Goal: Information Seeking & Learning: Learn about a topic

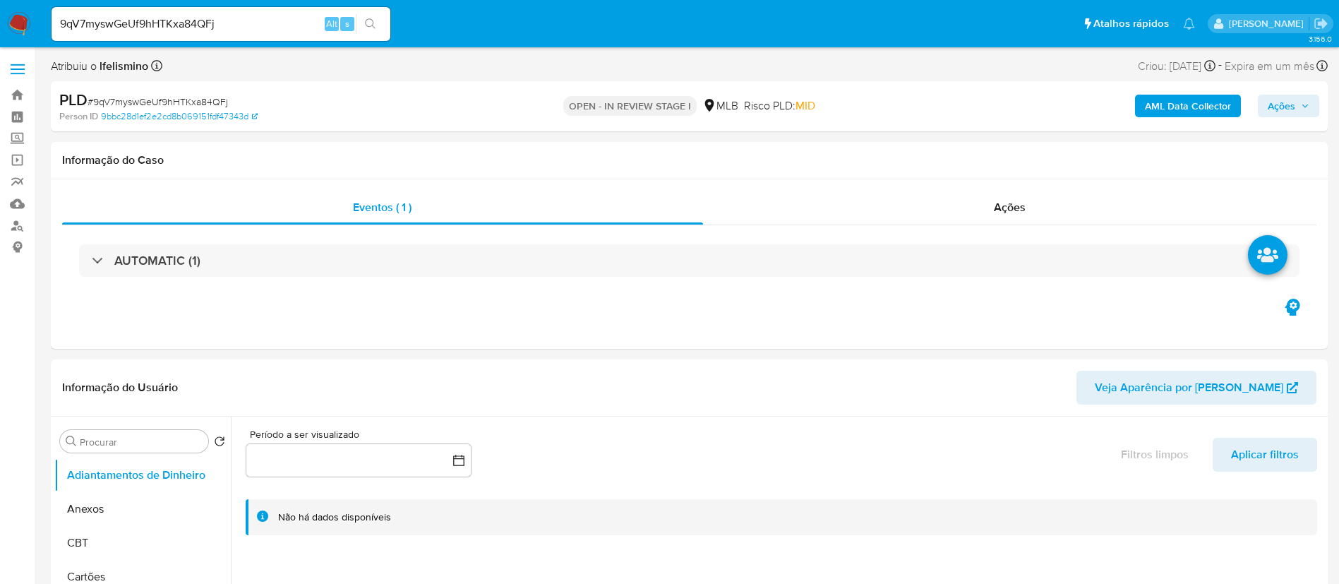
select select "10"
drag, startPoint x: 113, startPoint y: 523, endPoint x: 128, endPoint y: 507, distance: 22.0
click at [113, 524] on button "Anexos" at bounding box center [136, 509] width 165 height 34
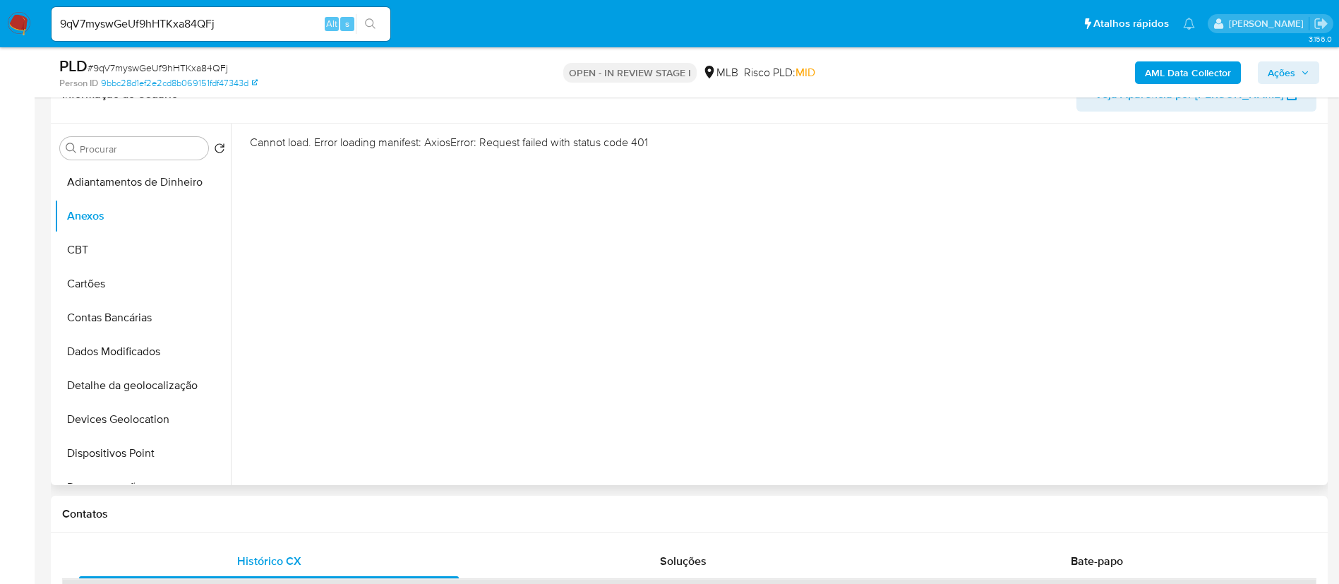
scroll to position [212, 0]
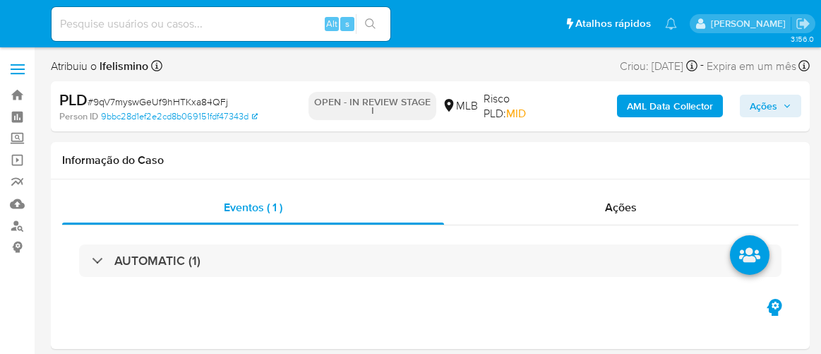
select select "10"
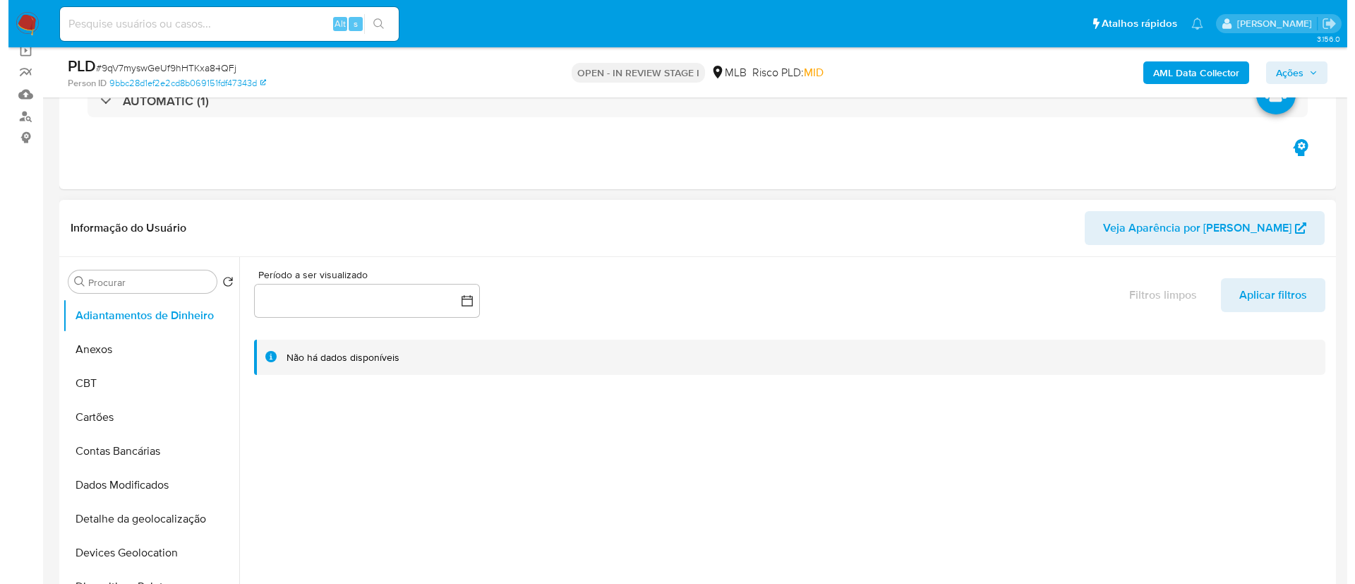
scroll to position [212, 0]
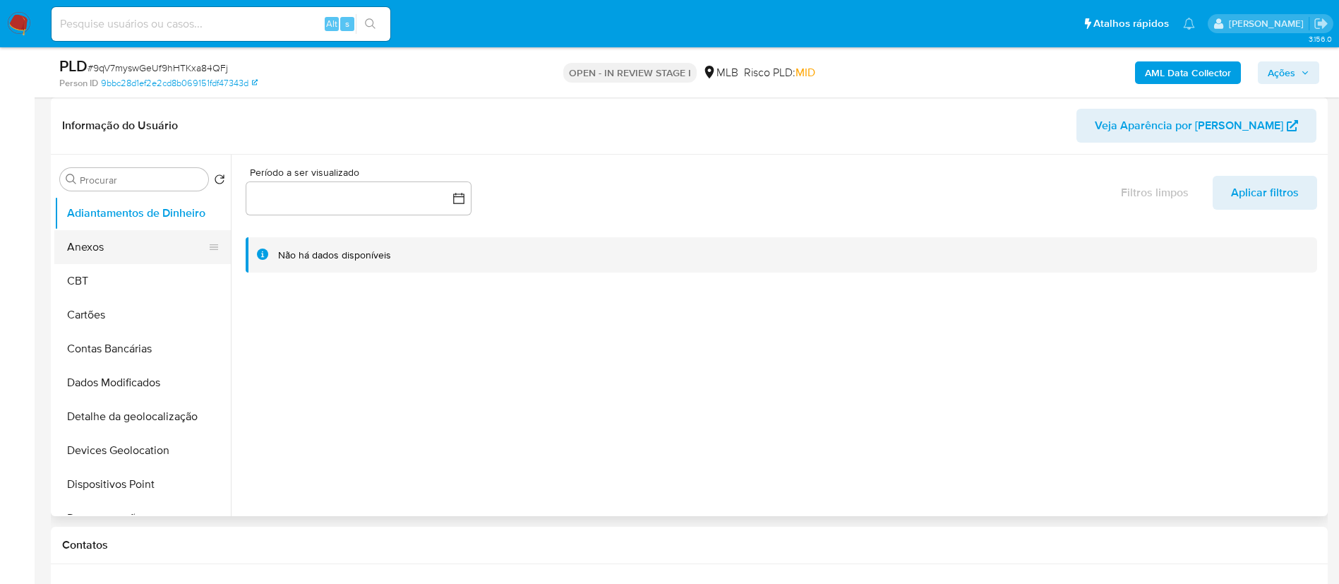
click at [119, 248] on button "Anexos" at bounding box center [136, 247] width 165 height 34
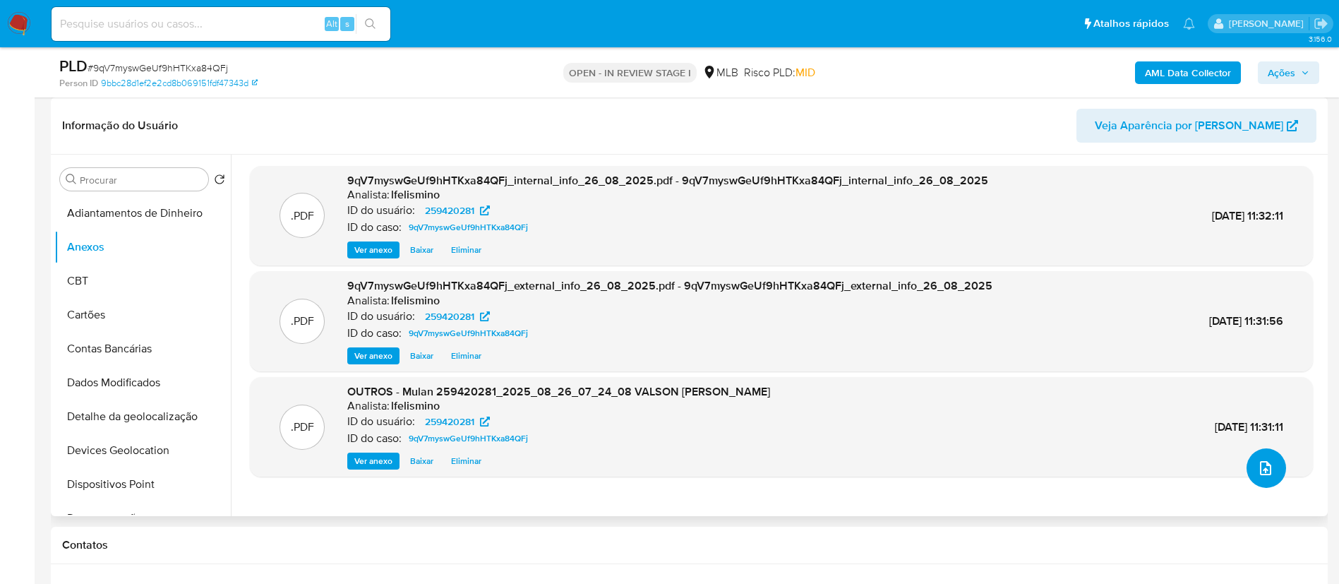
click at [820, 353] on button "upload-file" at bounding box center [1267, 468] width 40 height 40
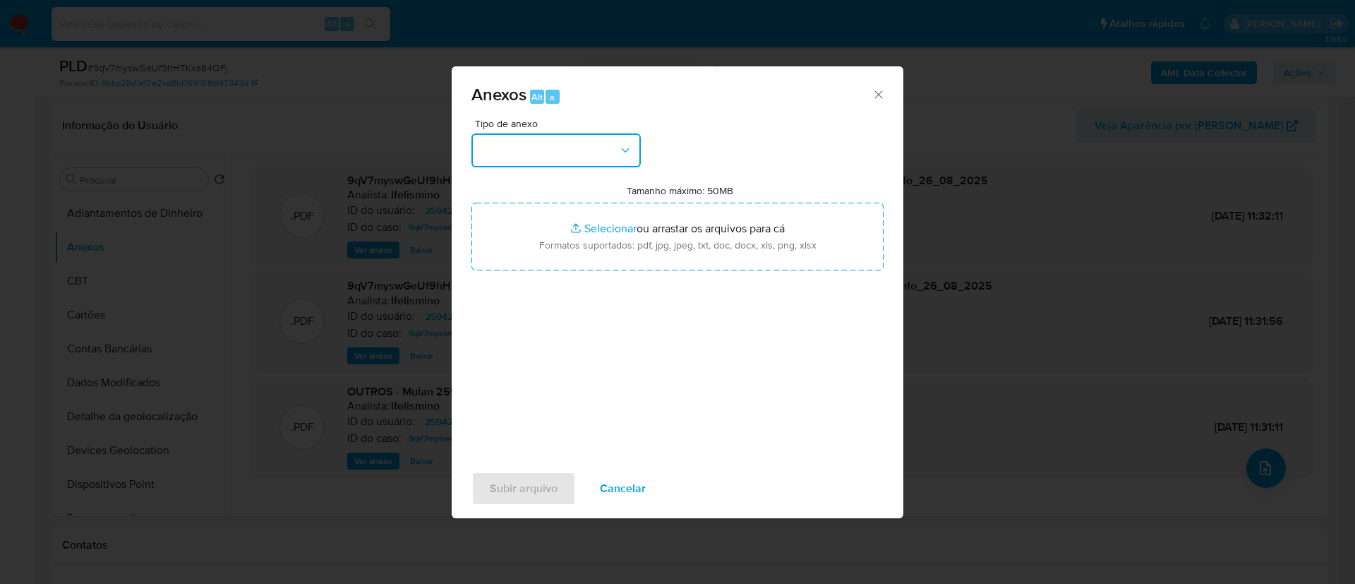
click at [594, 147] on button "button" at bounding box center [555, 150] width 169 height 34
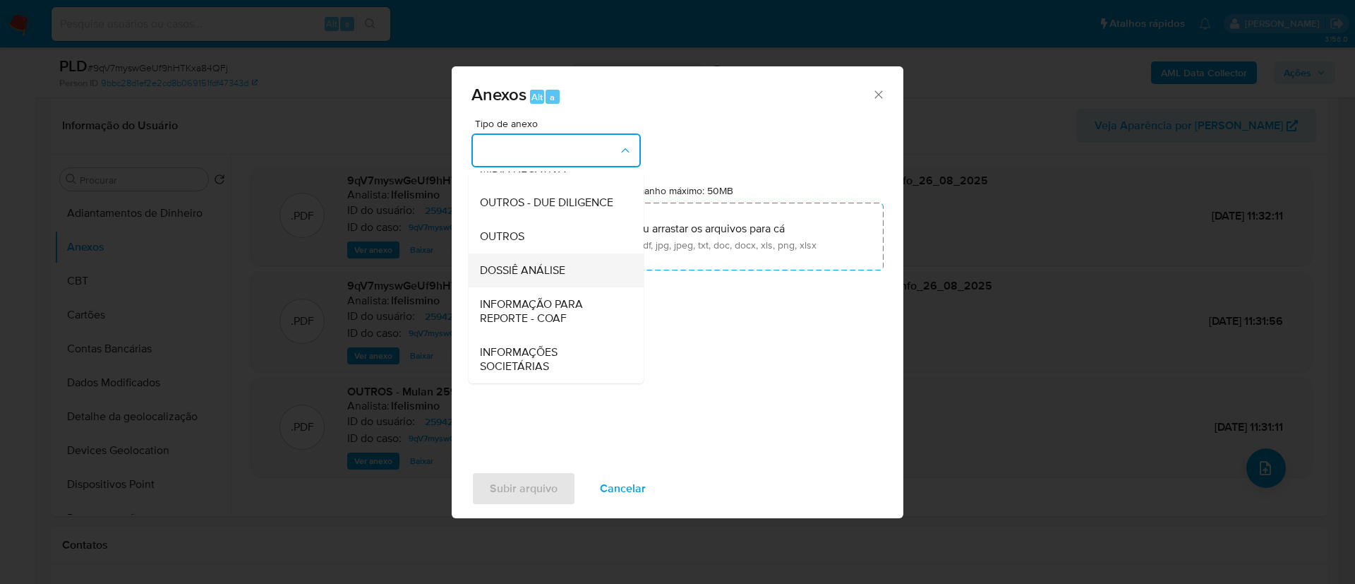
click at [557, 272] on span "DOSSIÊ ANÁLISE" at bounding box center [522, 270] width 85 height 14
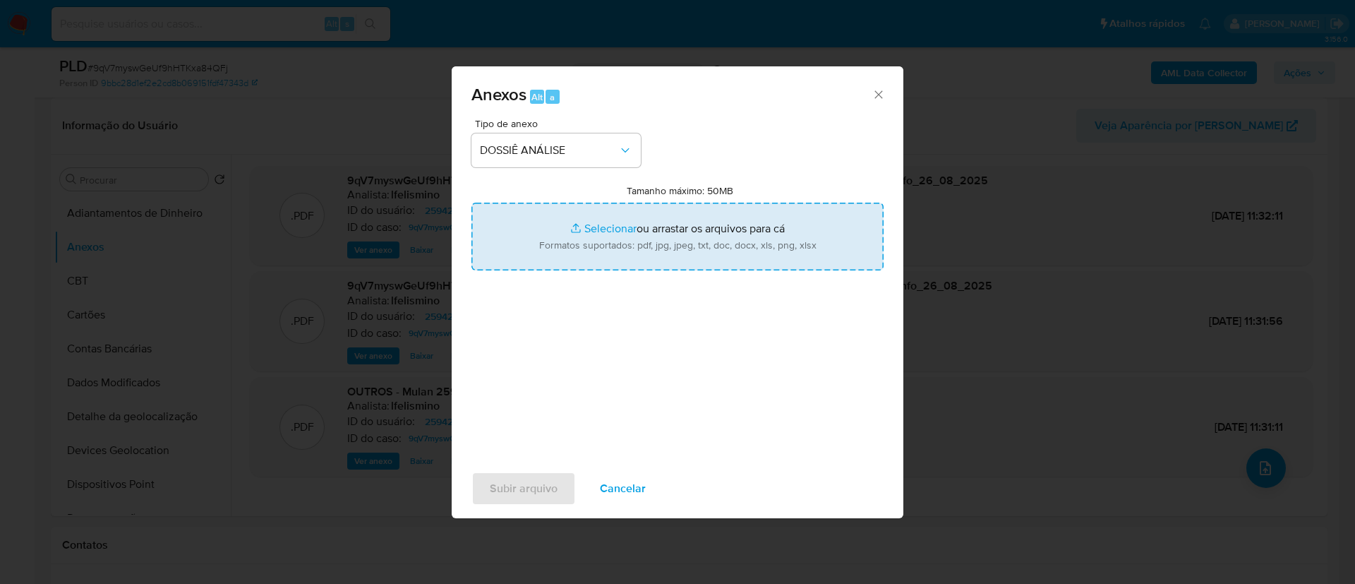
type input "C:\fakepath\SAR - CPF 41516672453 - VALSON DANTAS DE OLIVEIRA.pdf"
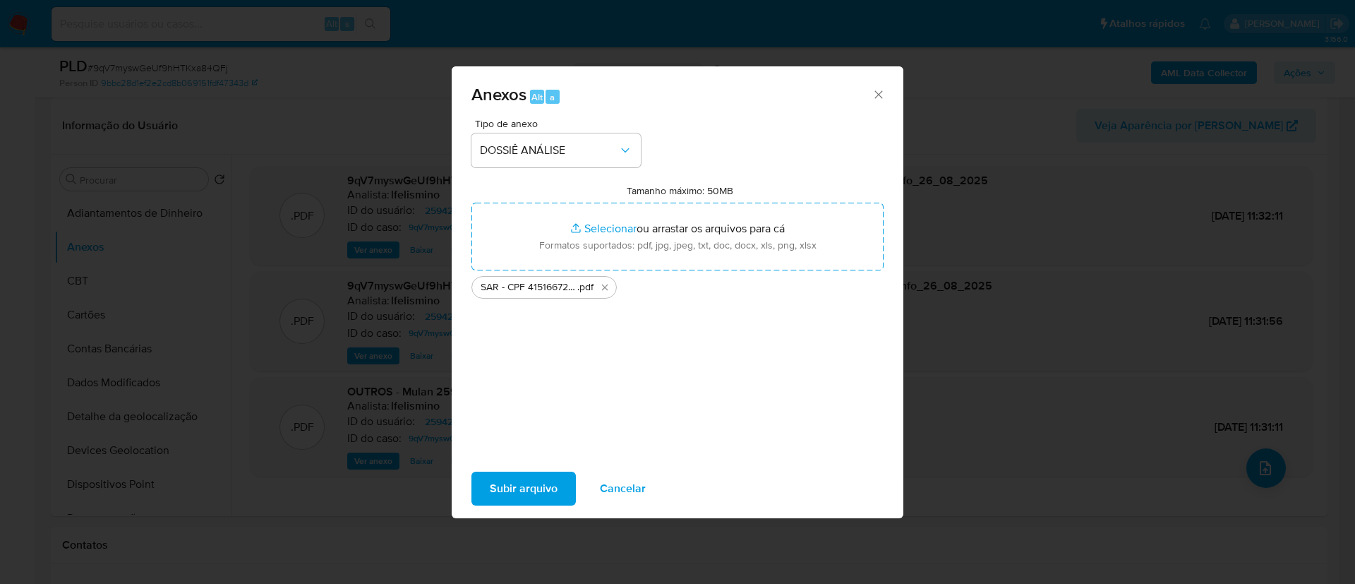
click at [512, 353] on span "Subir arquivo" at bounding box center [524, 488] width 68 height 31
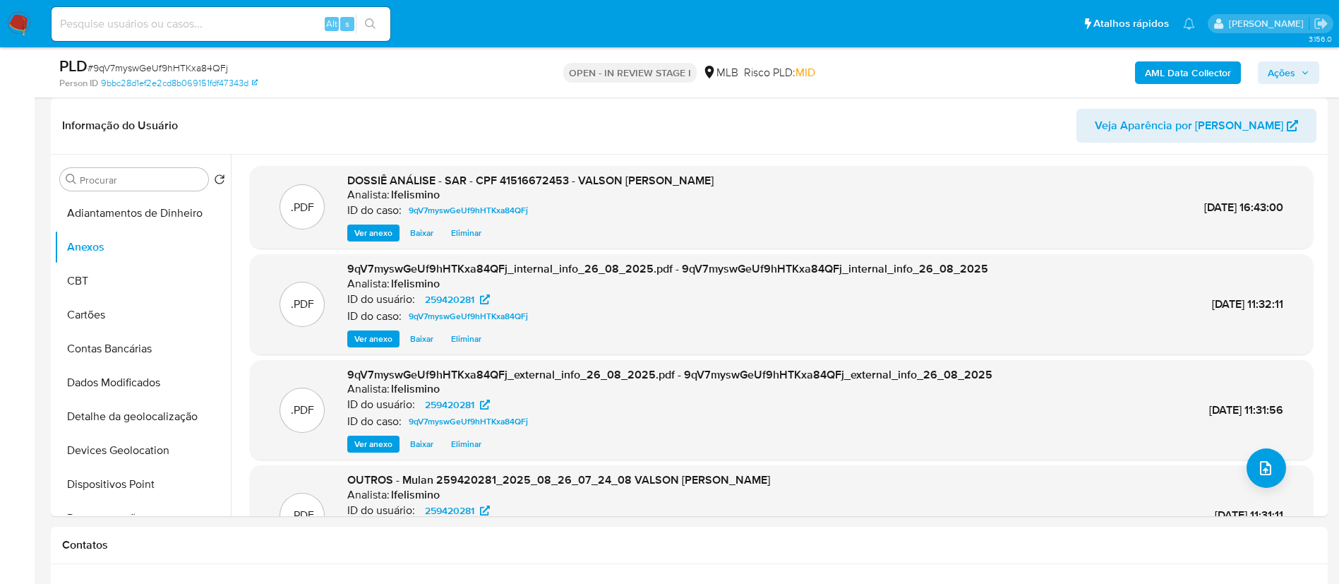
click at [820, 64] on span "Ações" at bounding box center [1282, 72] width 28 height 23
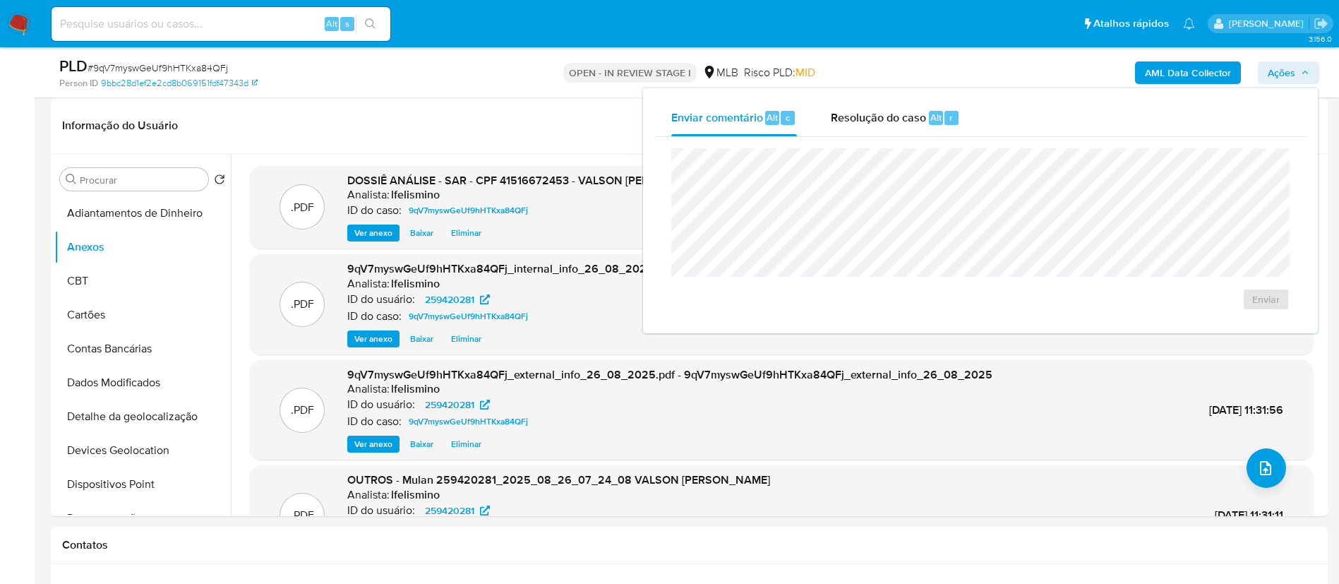
drag, startPoint x: 906, startPoint y: 110, endPoint x: 898, endPoint y: 139, distance: 30.2
click at [820, 109] on span "Resolução do caso" at bounding box center [878, 117] width 95 height 16
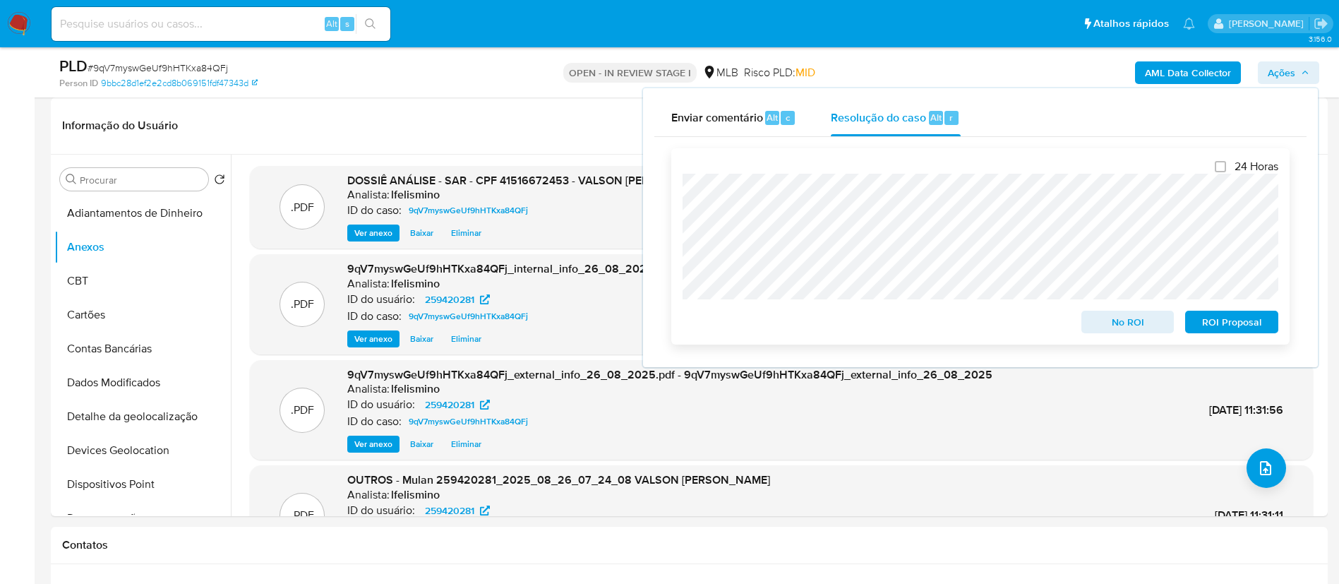
click at [820, 328] on span "ROI Proposal" at bounding box center [1231, 322] width 73 height 20
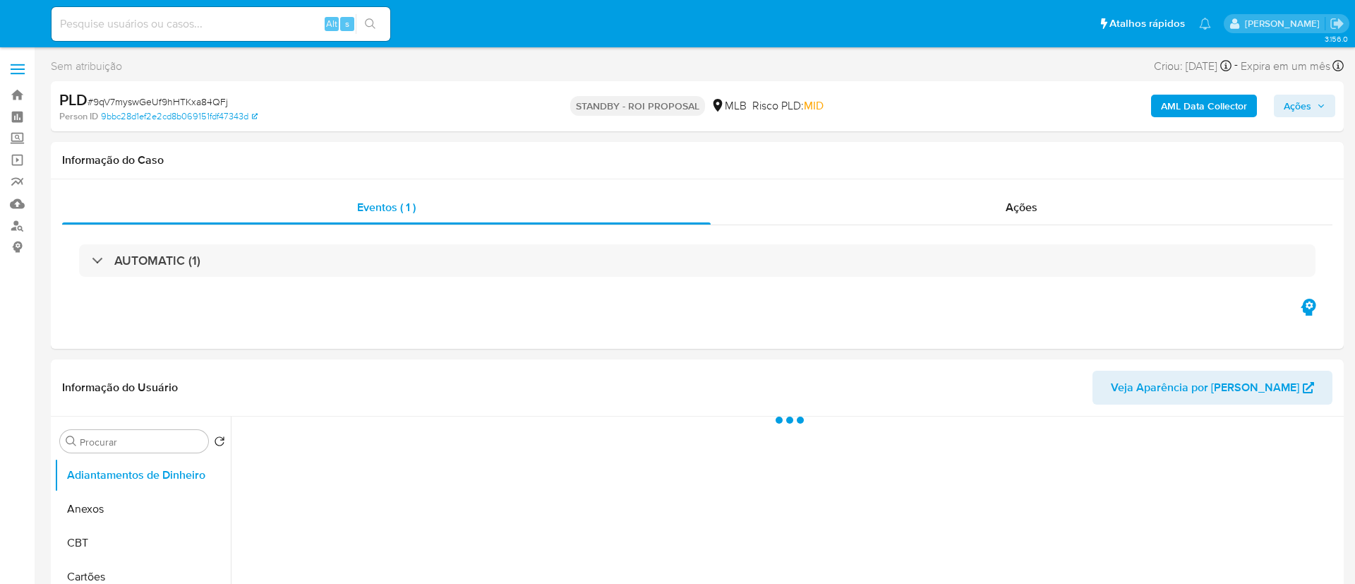
select select "10"
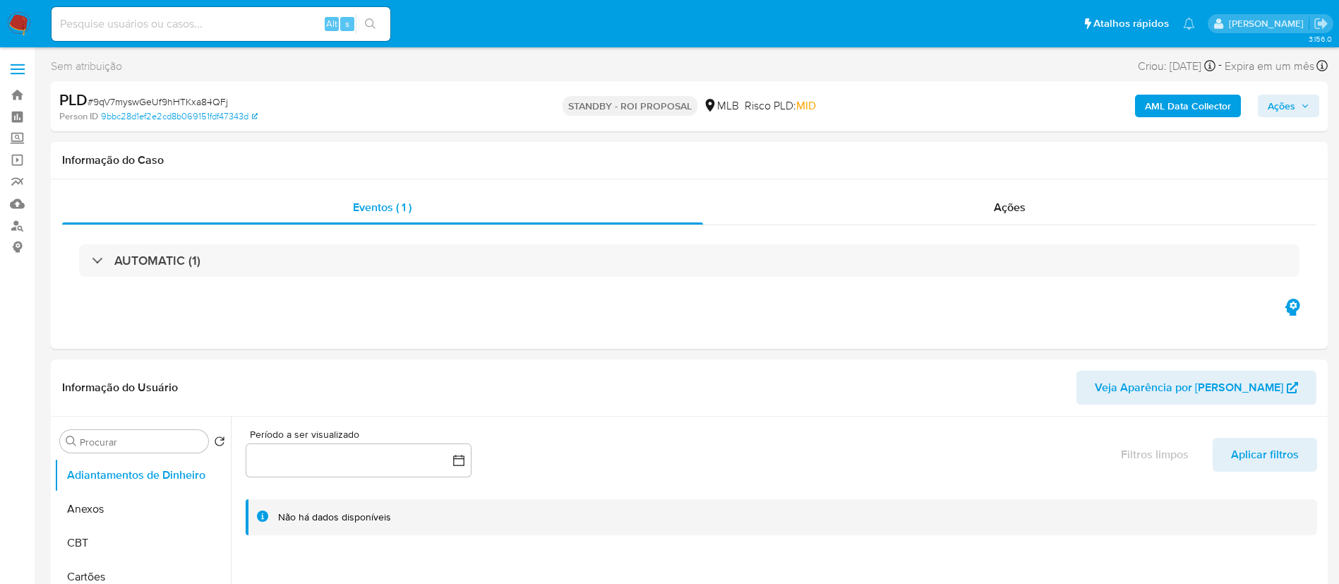
drag, startPoint x: 266, startPoint y: 26, endPoint x: 257, endPoint y: 27, distance: 9.2
click at [264, 27] on input at bounding box center [221, 24] width 339 height 18
paste input "sMQK4nEeBTDFi03L62tJz24A"
type input "sMQK4nEeBTDFi03L62tJz24A"
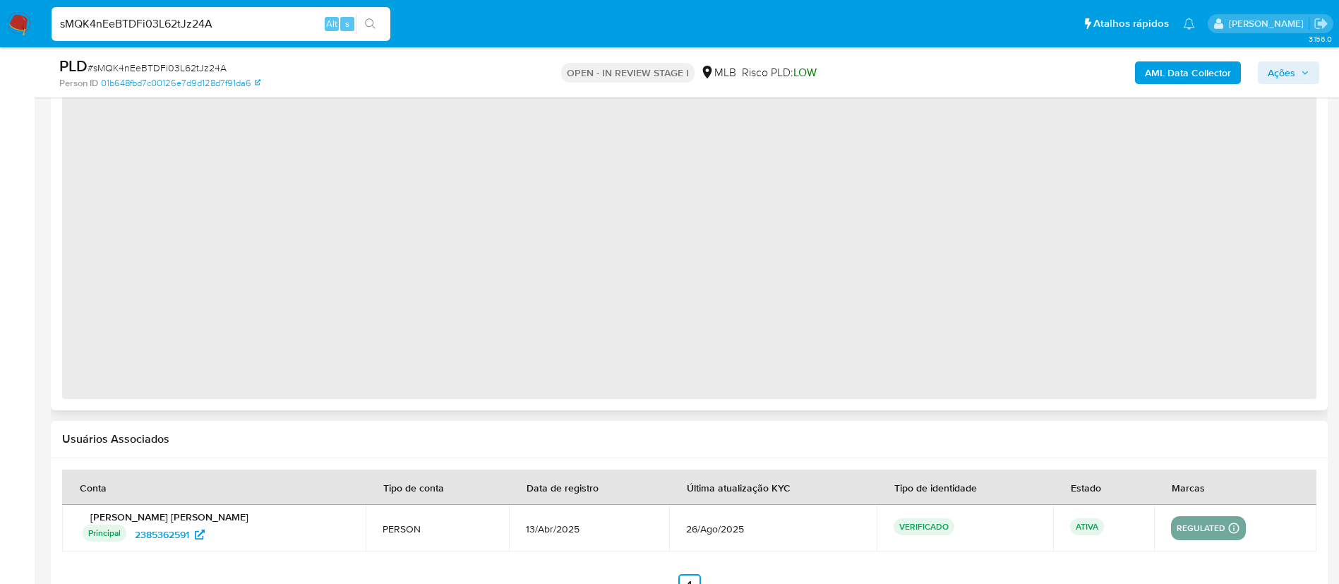
select select "10"
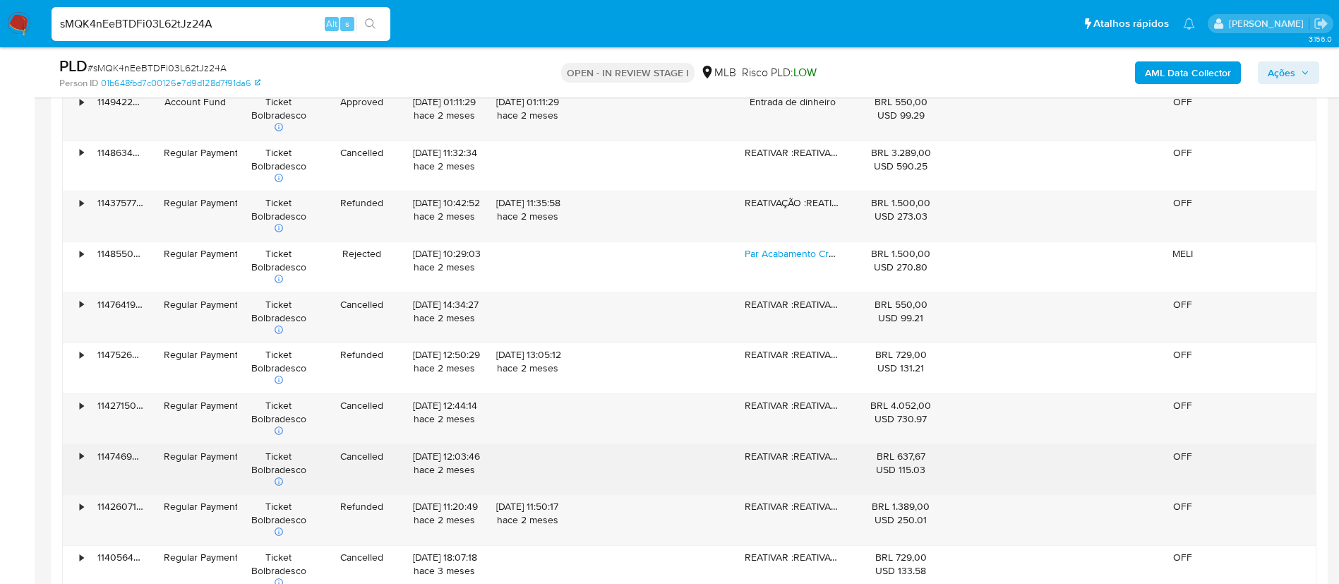
scroll to position [1588, 0]
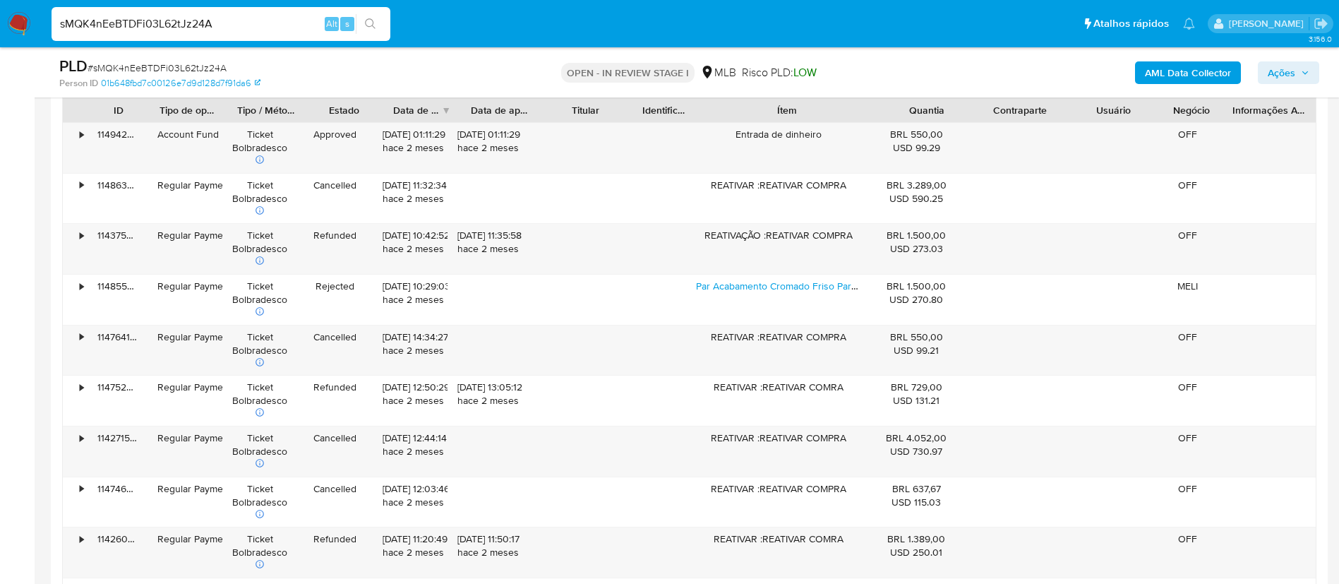
drag, startPoint x: 858, startPoint y: 105, endPoint x: 952, endPoint y: 110, distance: 94.0
click at [952, 110] on div "ID Tipo de operação Tipo / Método Estado Data de criação Data de aprovação Titu…" at bounding box center [689, 110] width 1253 height 24
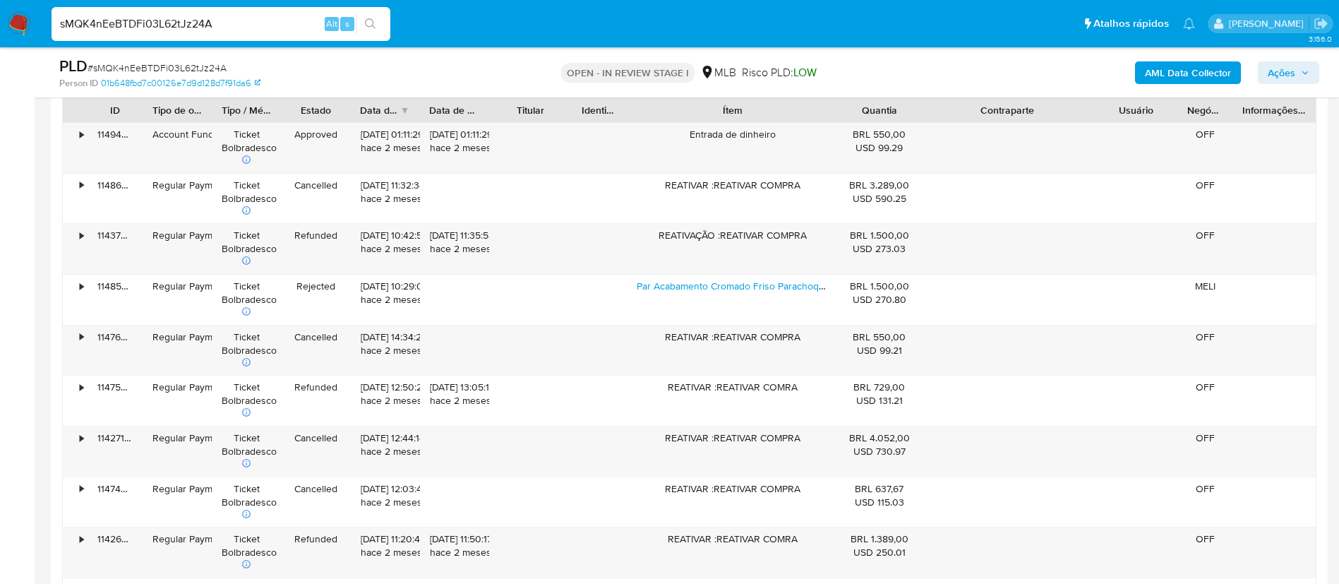
click at [1158, 132] on div "ID Tipo de operação Tipo / Método Estado Data de criação Data de aprovação Titu…" at bounding box center [689, 362] width 1254 height 531
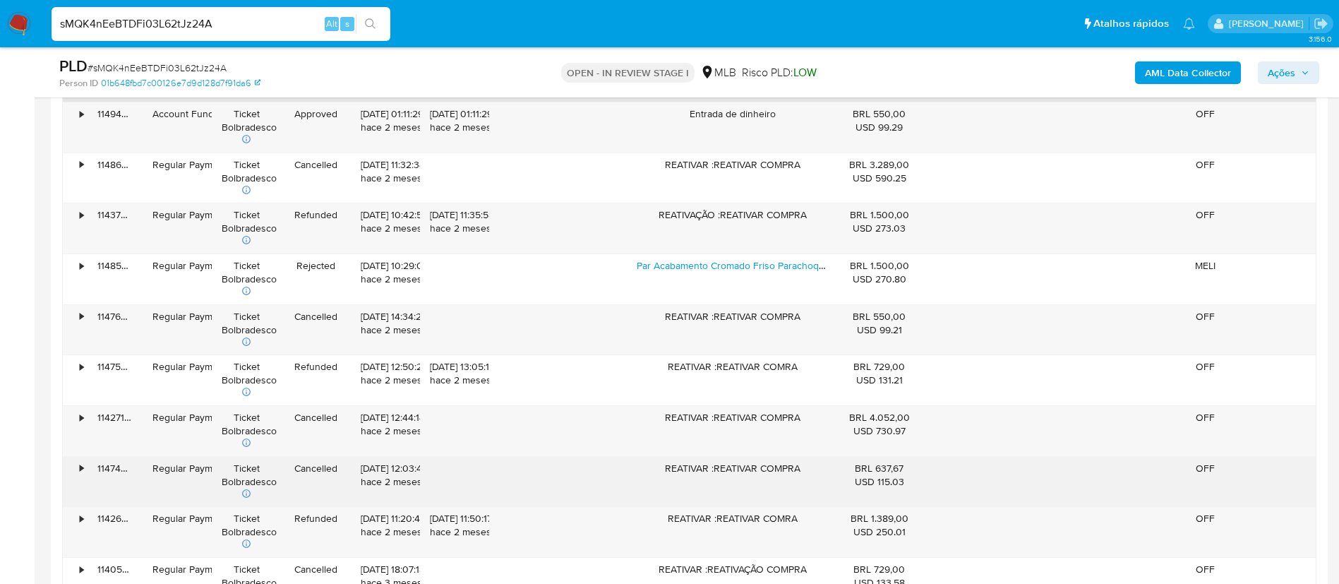
scroll to position [1482, 0]
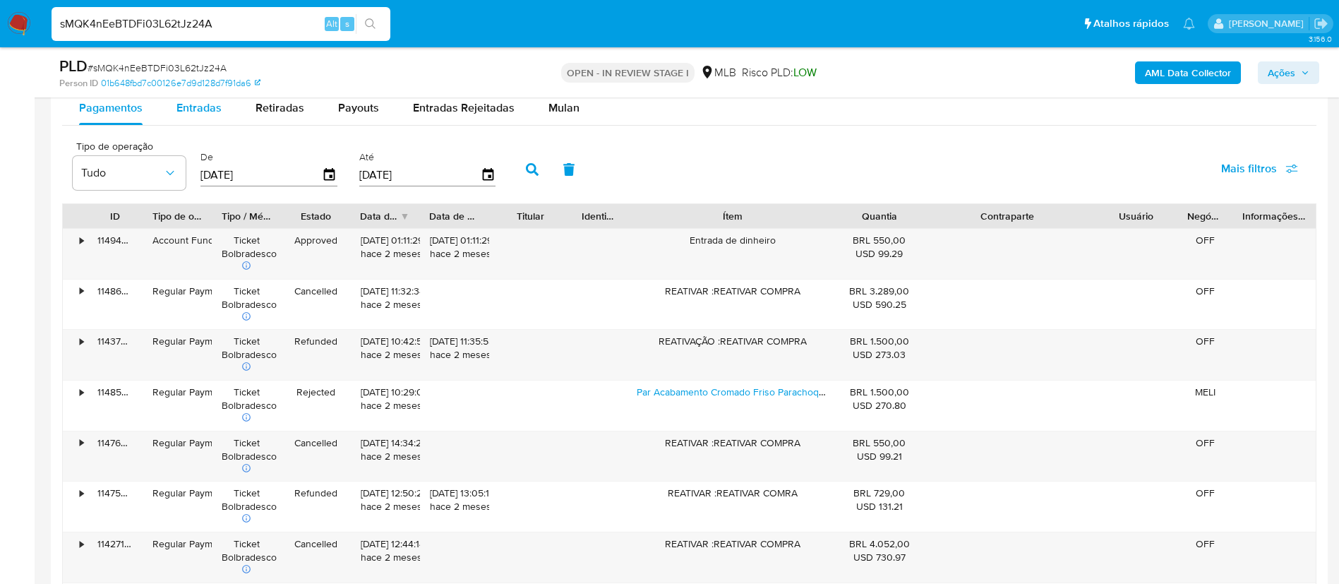
click at [181, 100] on span "Entradas" at bounding box center [198, 108] width 45 height 16
select select "10"
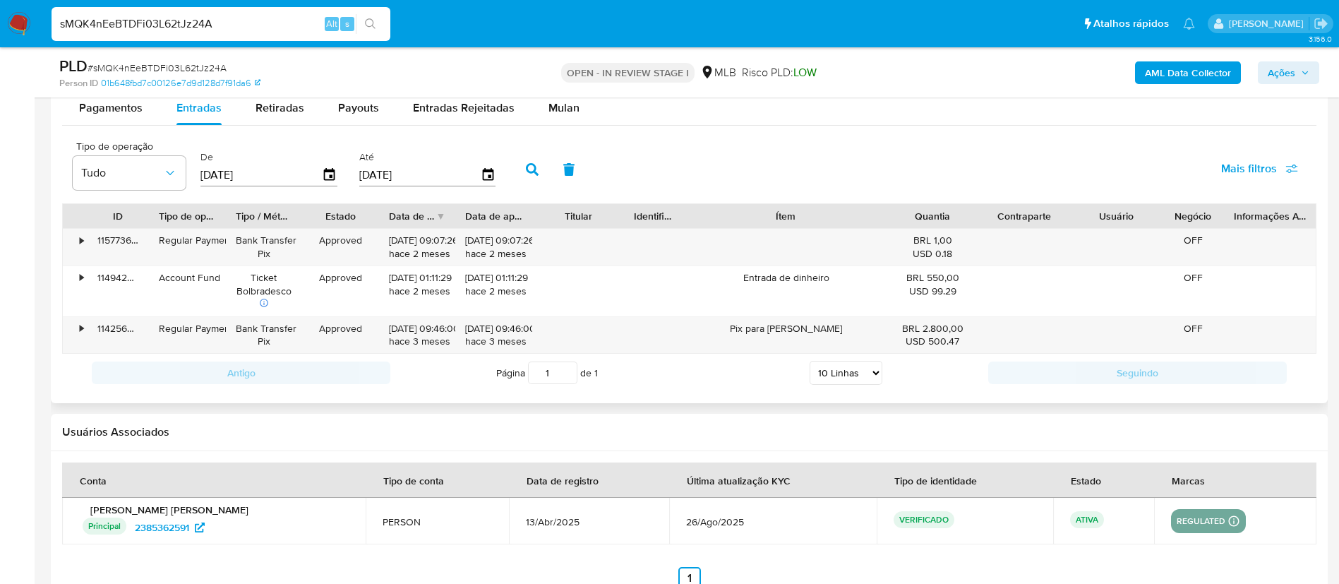
drag, startPoint x: 843, startPoint y: 215, endPoint x: 929, endPoint y: 221, distance: 85.6
click at [929, 221] on div "ID Tipo de operação Tipo / Método Estado Data de criação Data de aprovação Titu…" at bounding box center [689, 216] width 1253 height 24
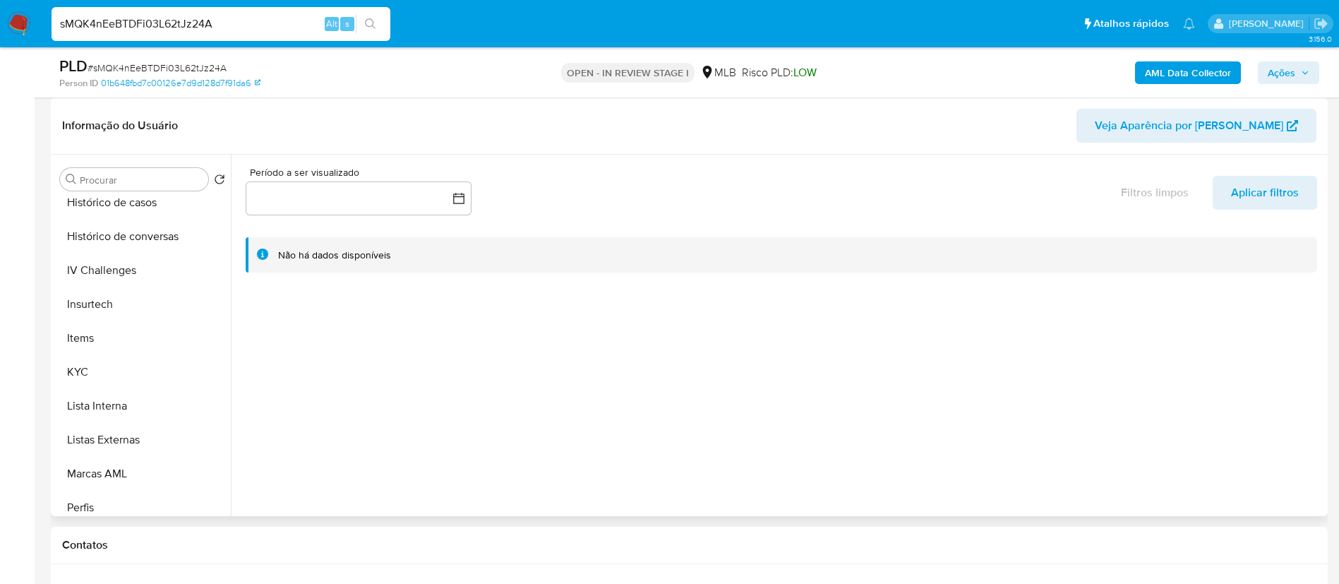
scroll to position [630, 0]
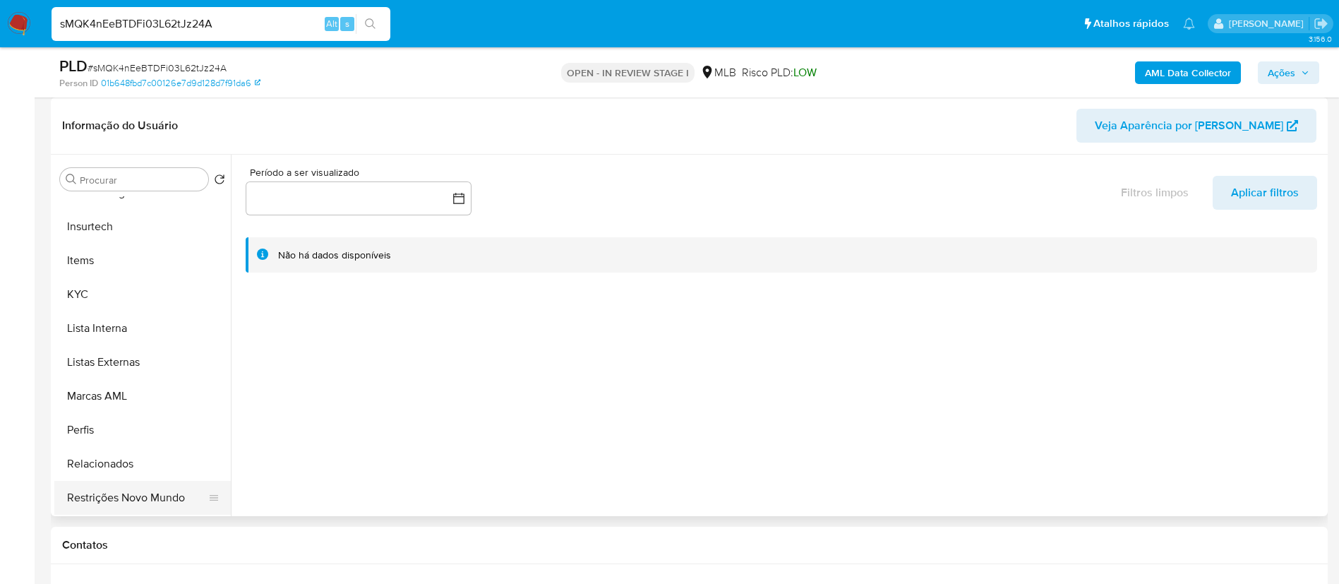
click at [102, 492] on button "Restrições Novo Mundo" at bounding box center [136, 498] width 165 height 34
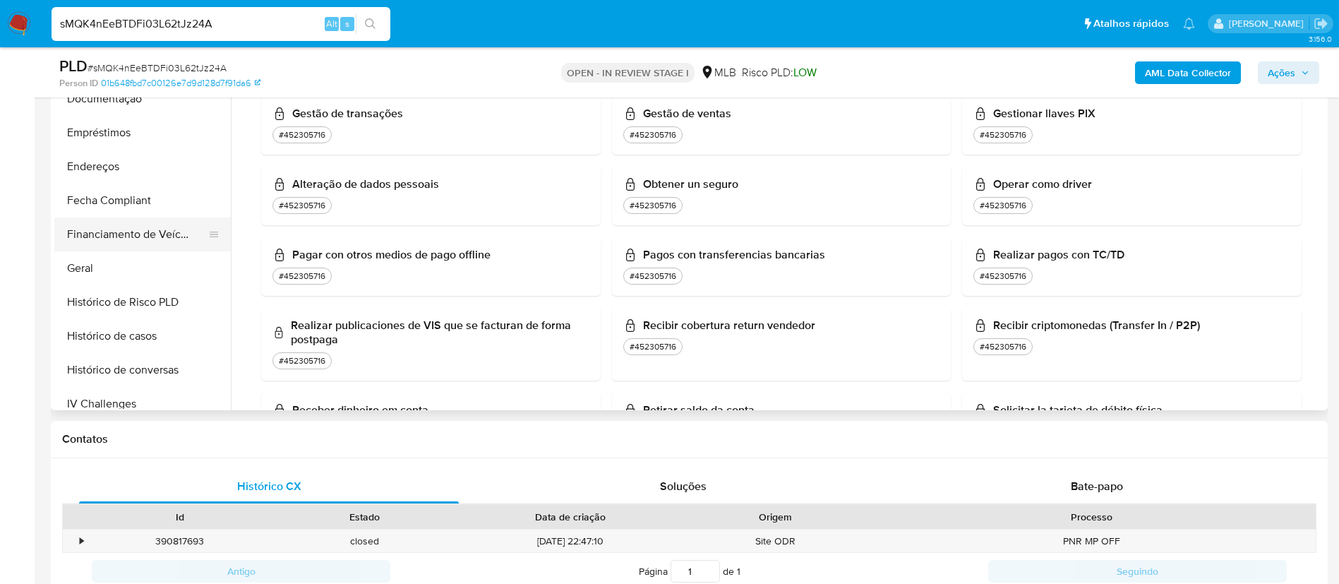
scroll to position [313, 0]
click at [102, 290] on button "Histórico de Risco PLD" at bounding box center [136, 303] width 165 height 34
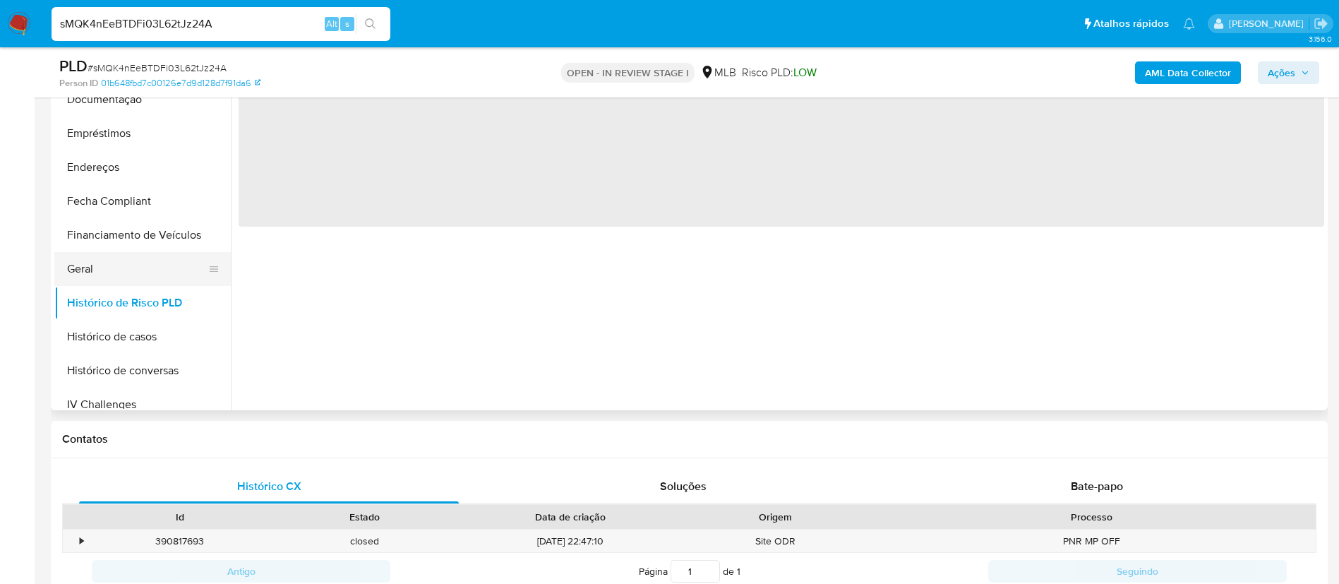
click at [120, 265] on button "Geral" at bounding box center [136, 269] width 165 height 34
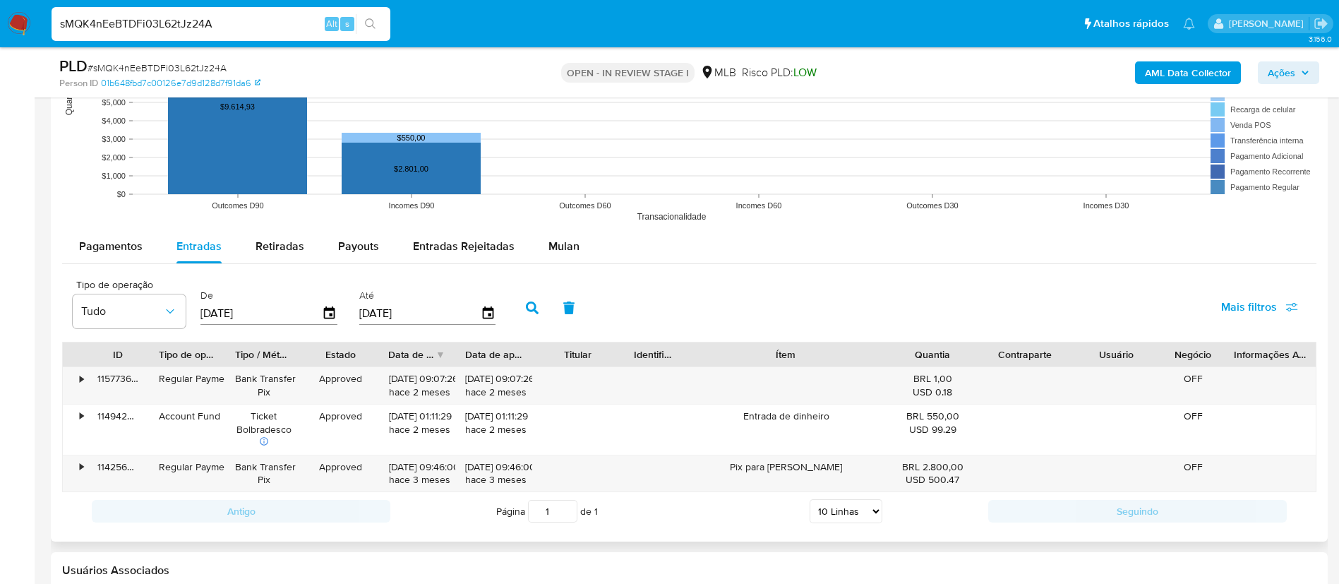
scroll to position [1376, 0]
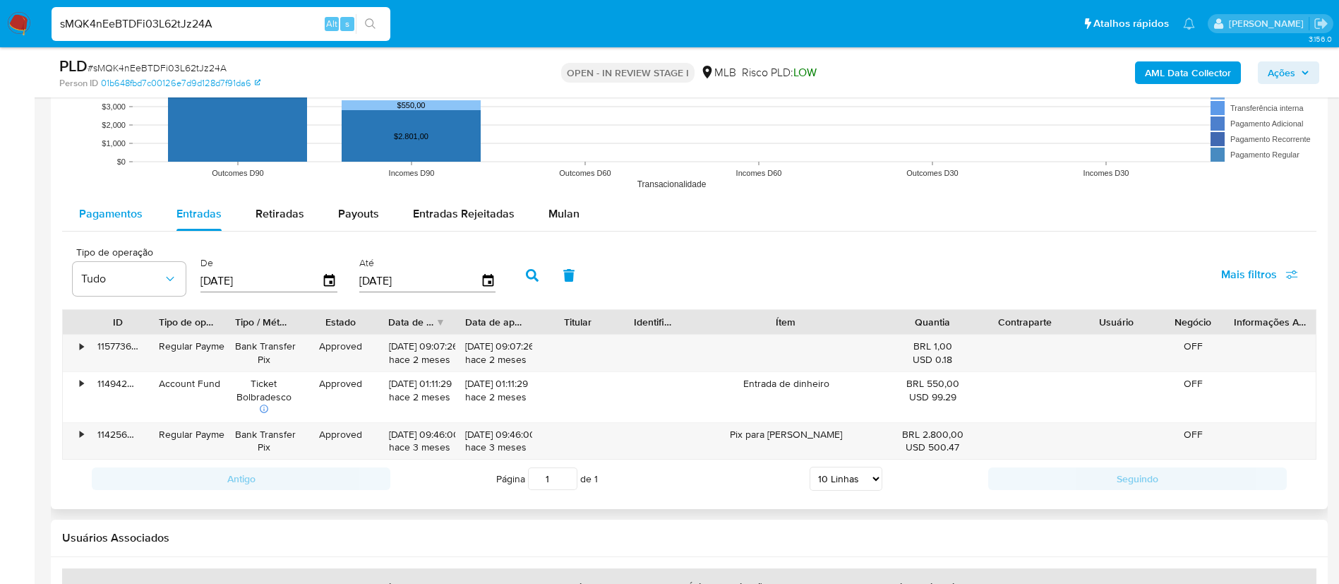
click at [124, 225] on div "Pagamentos" at bounding box center [111, 214] width 64 height 34
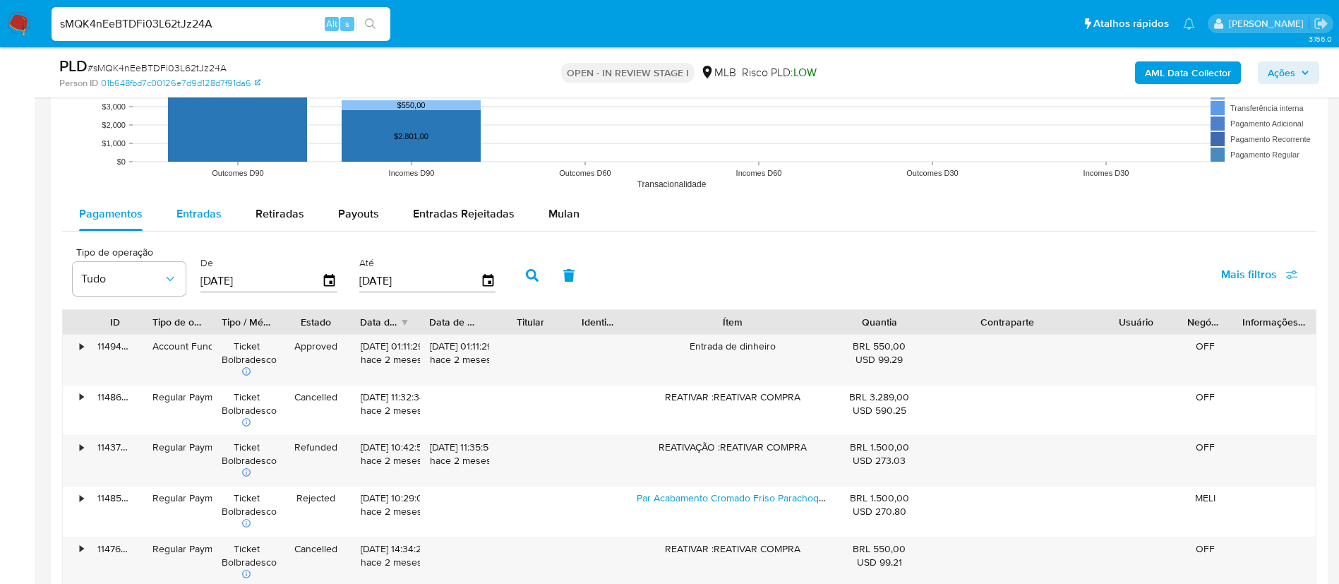
click at [188, 215] on span "Entradas" at bounding box center [198, 213] width 45 height 16
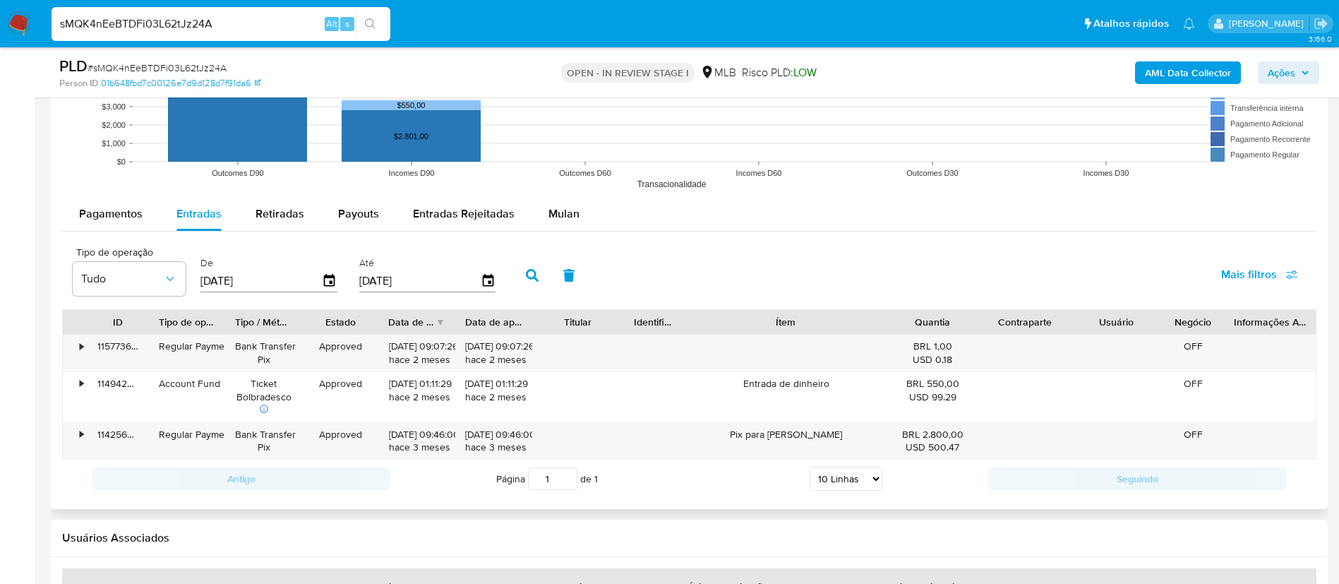
click at [318, 272] on input "[DATE]" at bounding box center [260, 280] width 121 height 23
click at [336, 279] on icon "button" at bounding box center [330, 280] width 25 height 25
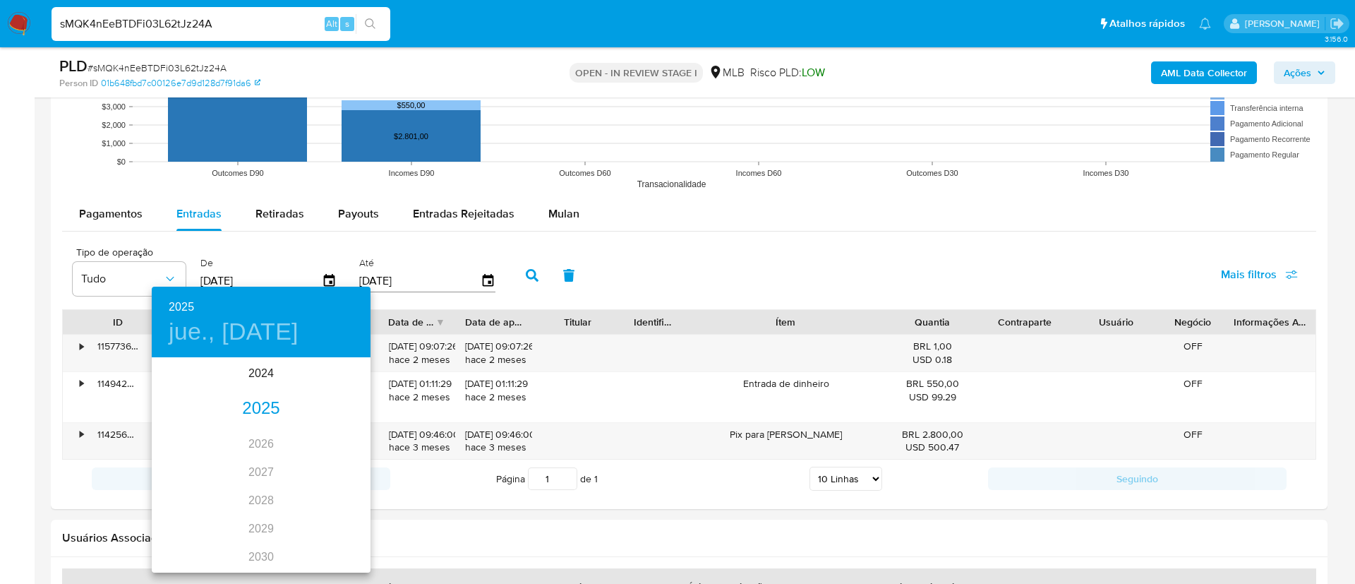
click at [240, 403] on div "2025" at bounding box center [261, 409] width 219 height 28
click at [198, 438] on div "abr." at bounding box center [188, 438] width 73 height 53
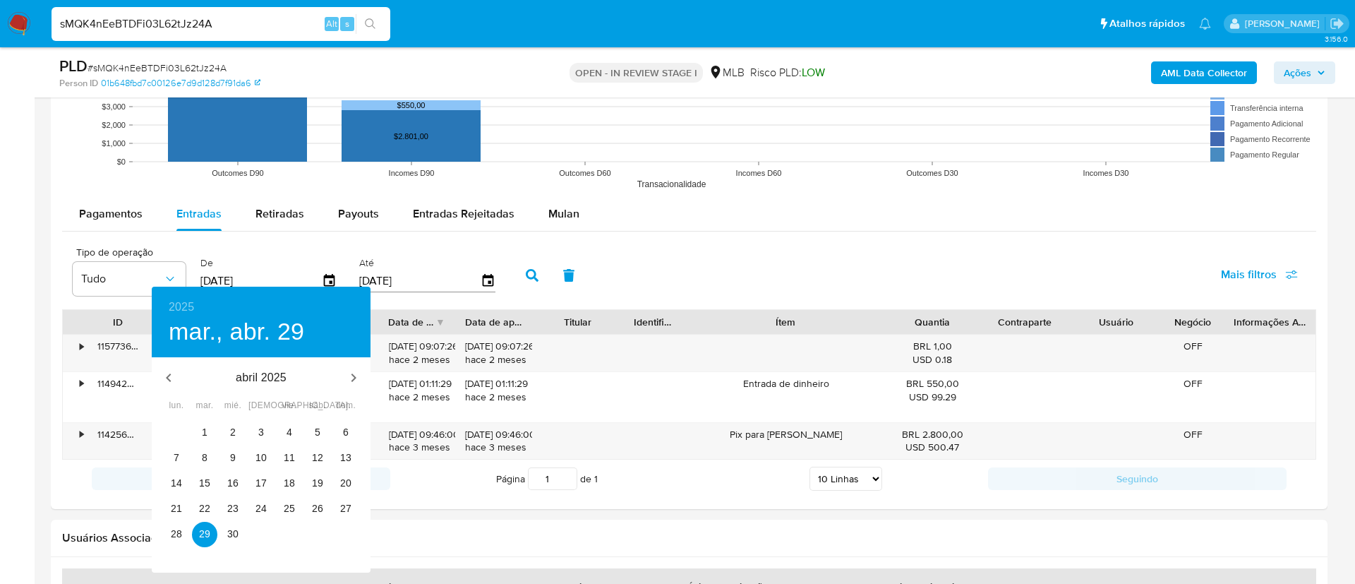
click at [217, 423] on div "1" at bounding box center [205, 432] width 28 height 25
type input "01/04/2025"
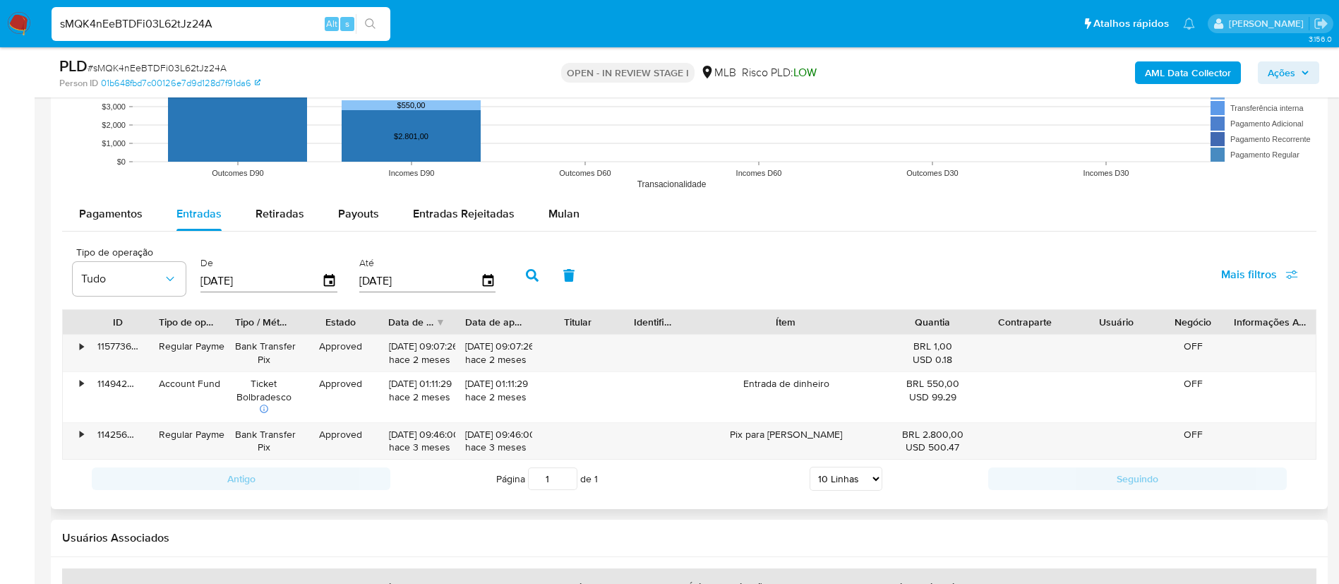
click at [537, 282] on button "button" at bounding box center [532, 275] width 37 height 34
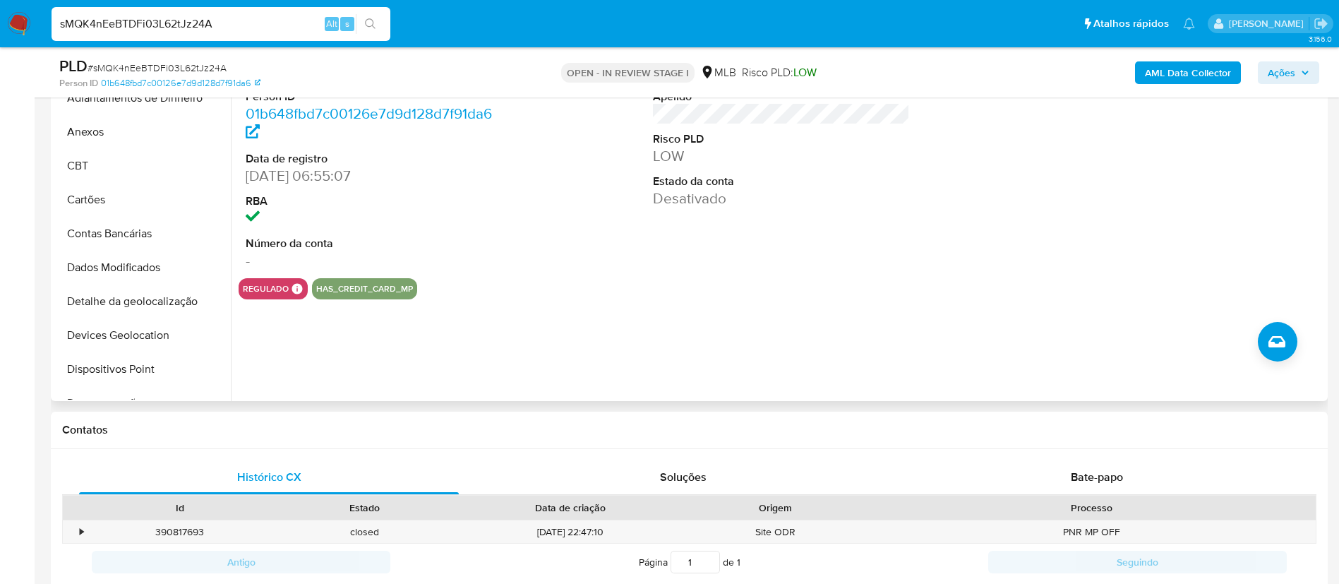
scroll to position [106, 0]
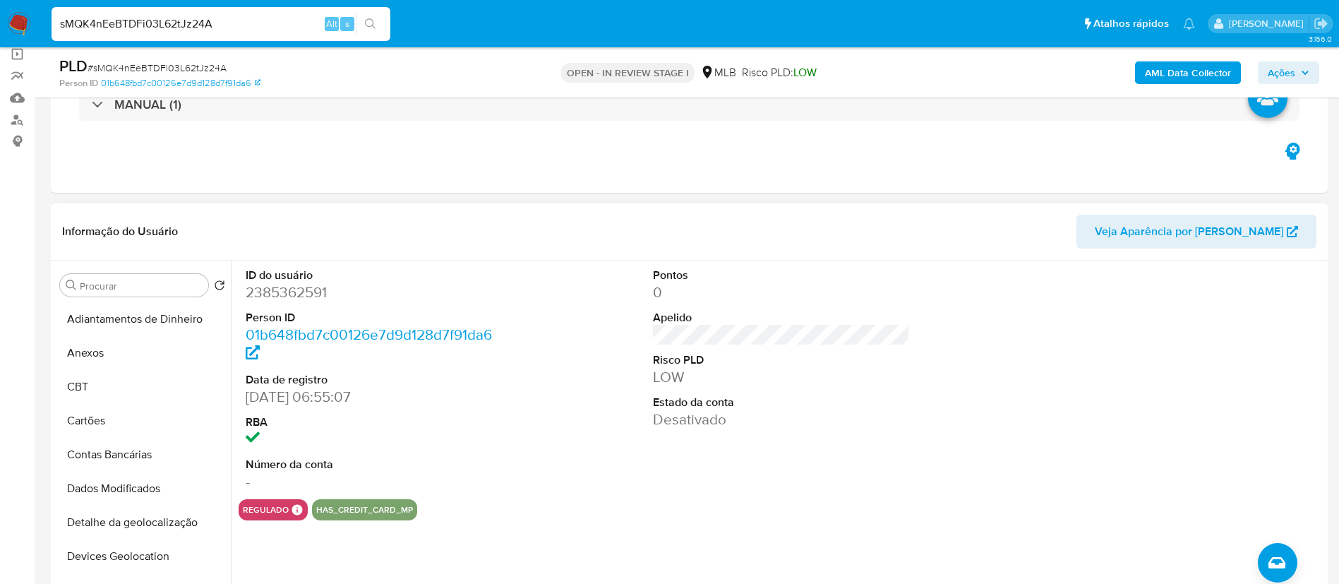
click at [307, 291] on dd "2385362591" at bounding box center [375, 292] width 258 height 20
copy dd "2385362591"
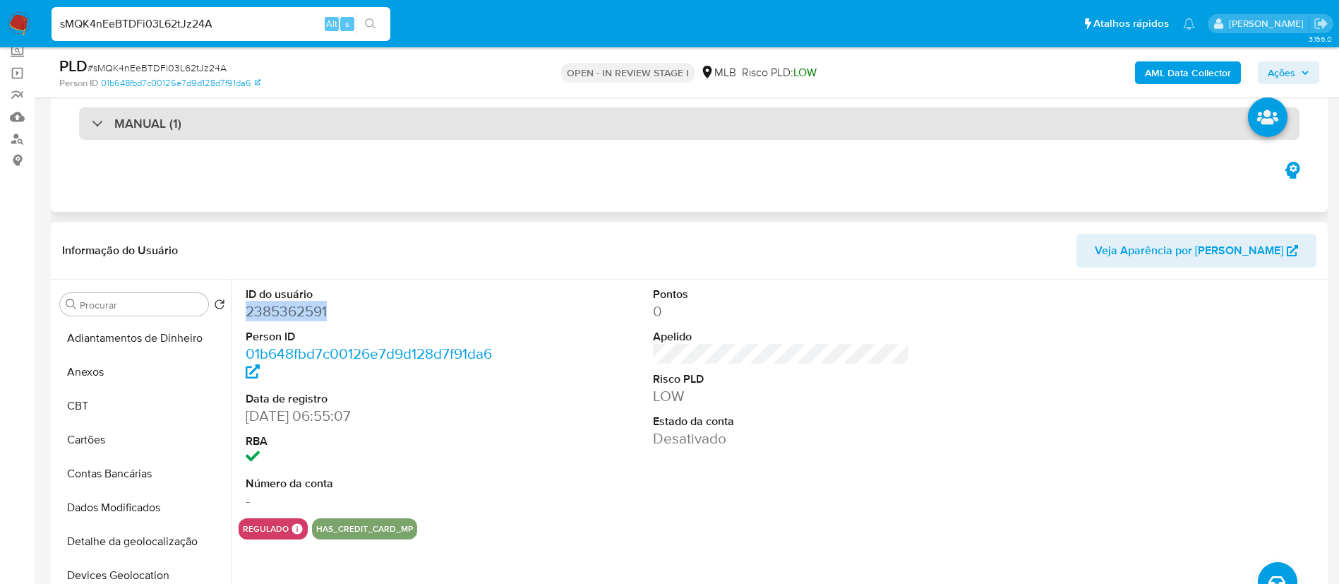
scroll to position [0, 0]
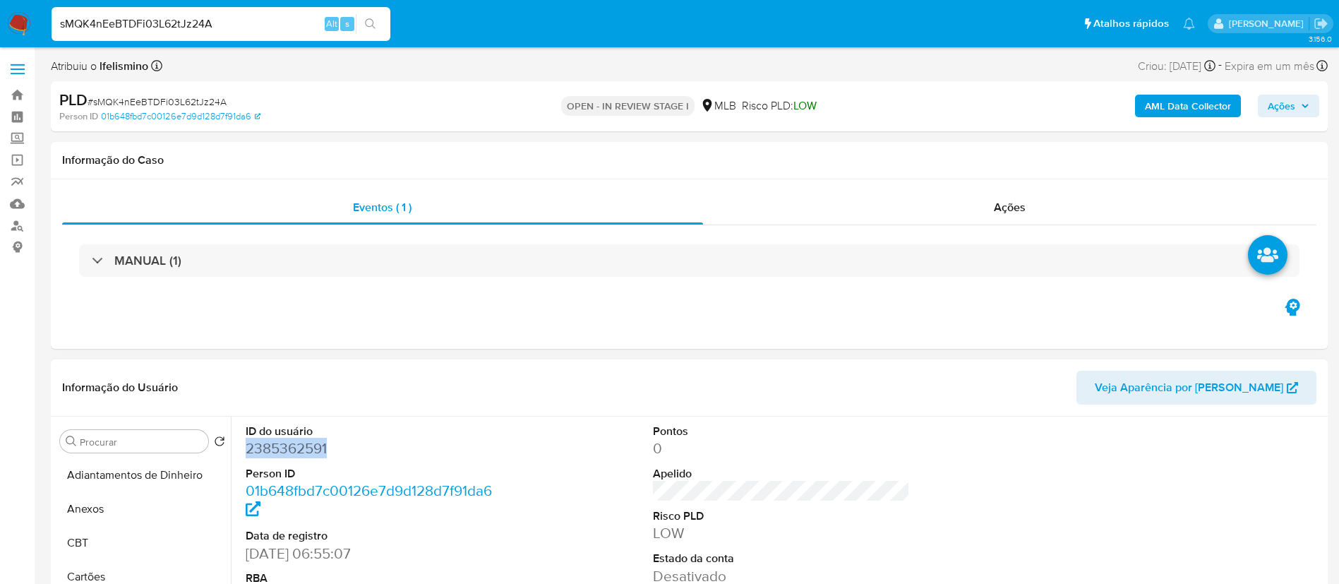
copy dd "2385362591"
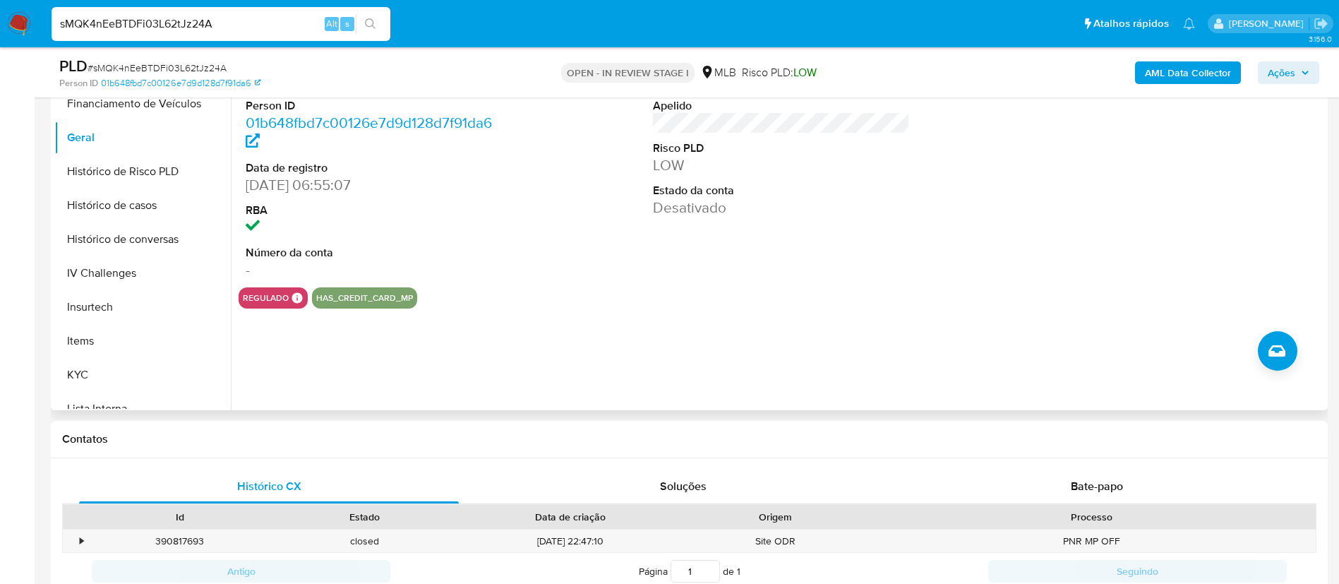
scroll to position [630, 0]
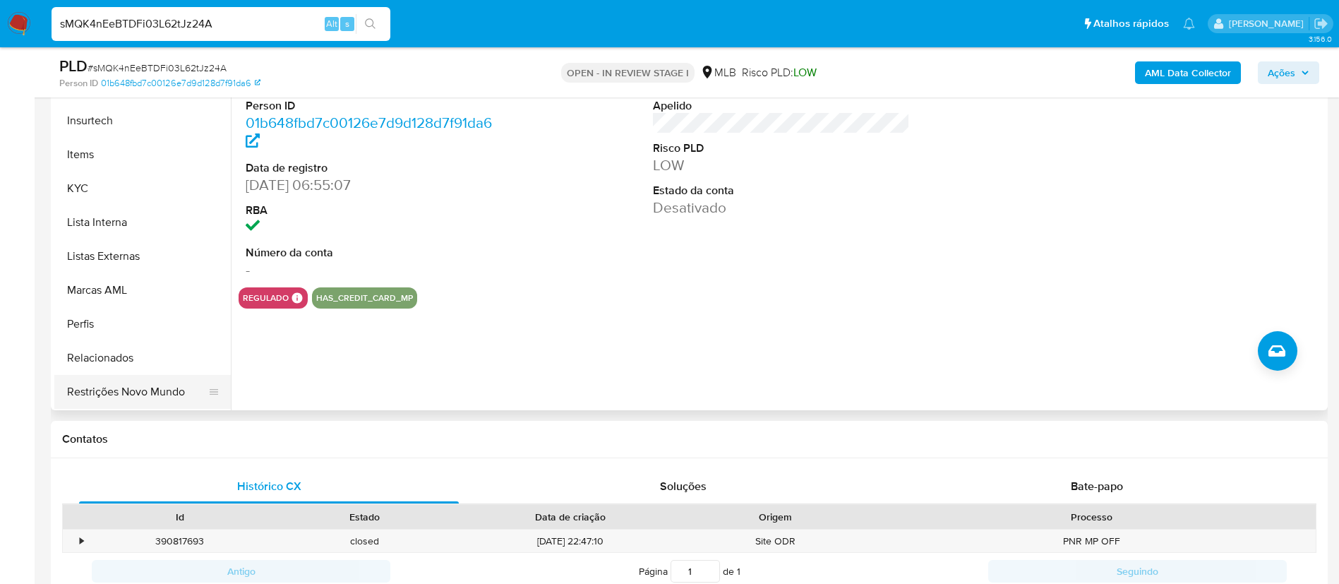
drag, startPoint x: 149, startPoint y: 357, endPoint x: 136, endPoint y: 388, distance: 32.9
click at [148, 362] on button "Relacionados" at bounding box center [142, 358] width 176 height 34
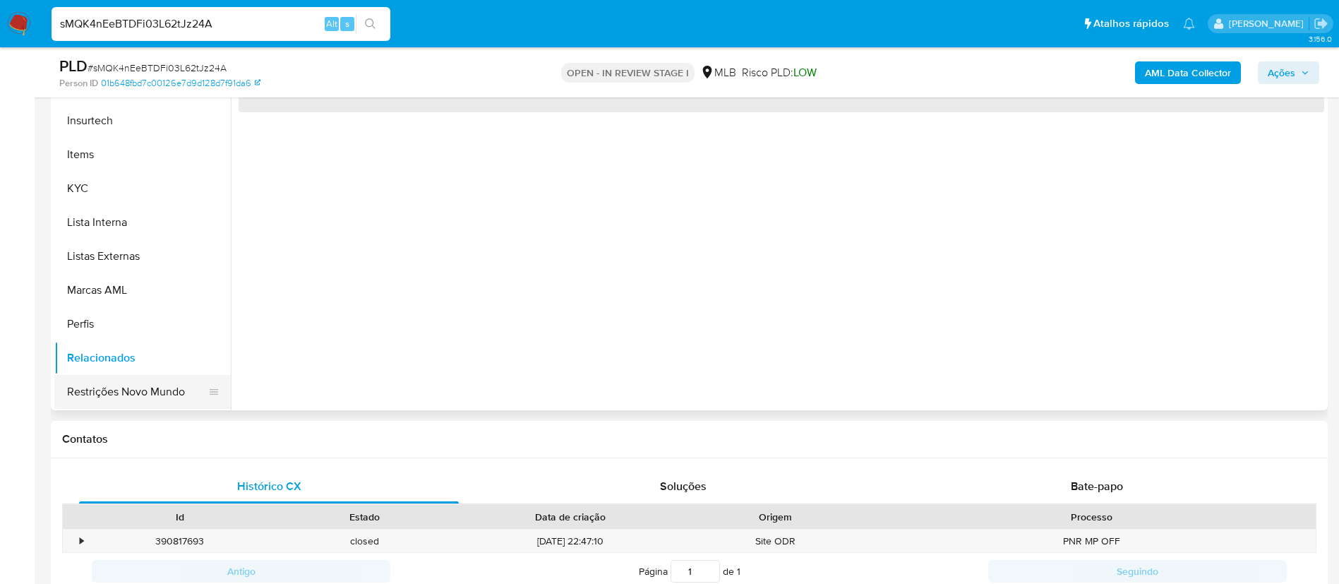
click at [132, 397] on button "Restrições Novo Mundo" at bounding box center [136, 392] width 165 height 34
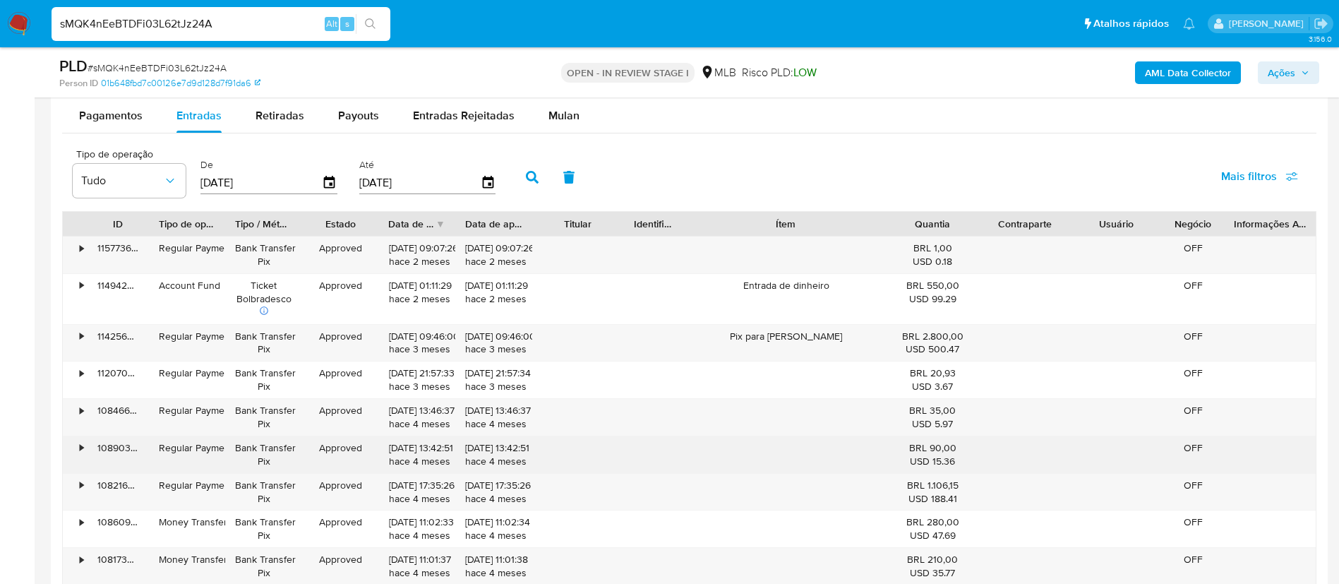
scroll to position [1482, 0]
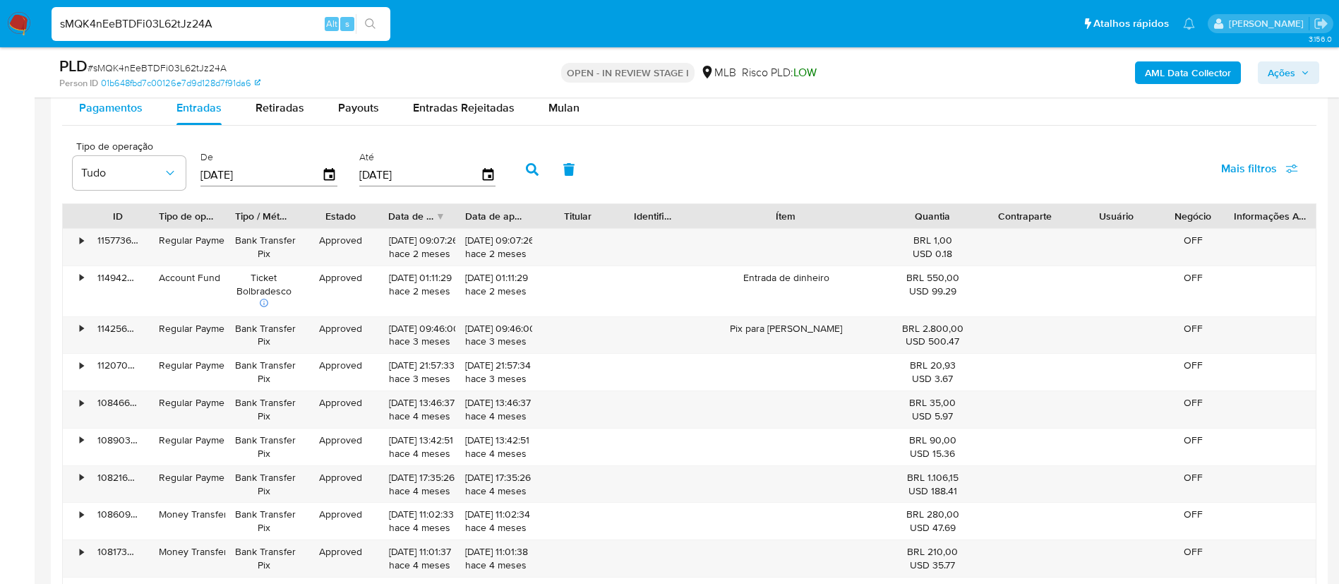
drag, startPoint x: 76, startPoint y: 106, endPoint x: 88, endPoint y: 102, distance: 12.1
click at [77, 105] on button "Pagamentos" at bounding box center [110, 108] width 97 height 34
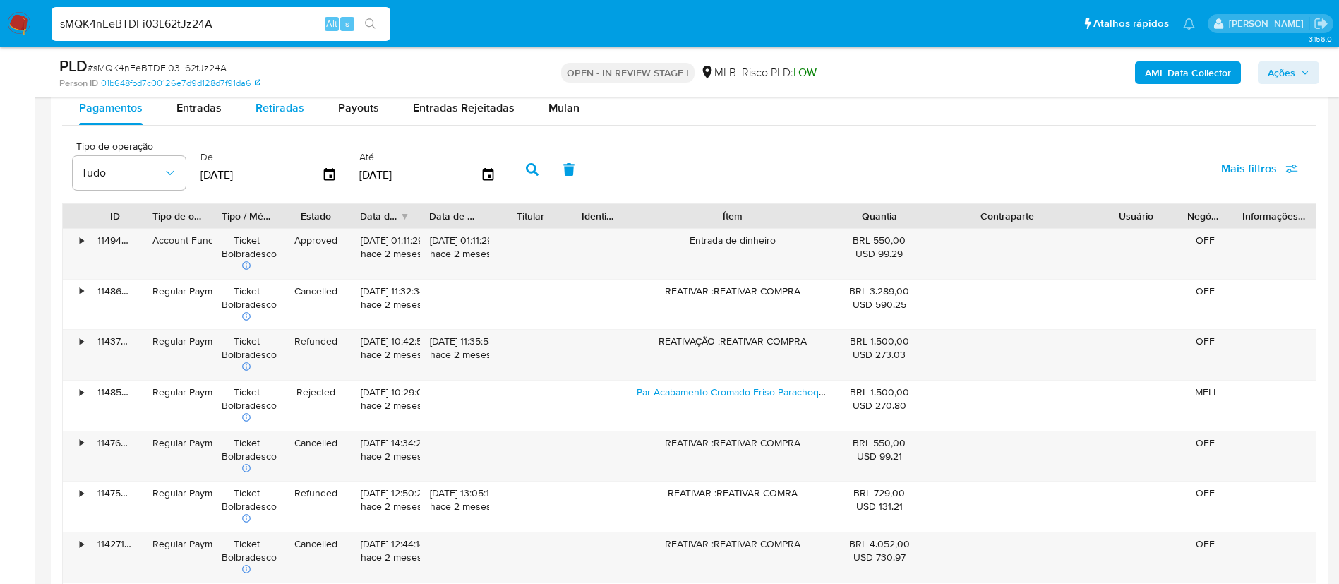
click at [275, 98] on div "Retiradas" at bounding box center [280, 108] width 49 height 34
select select "10"
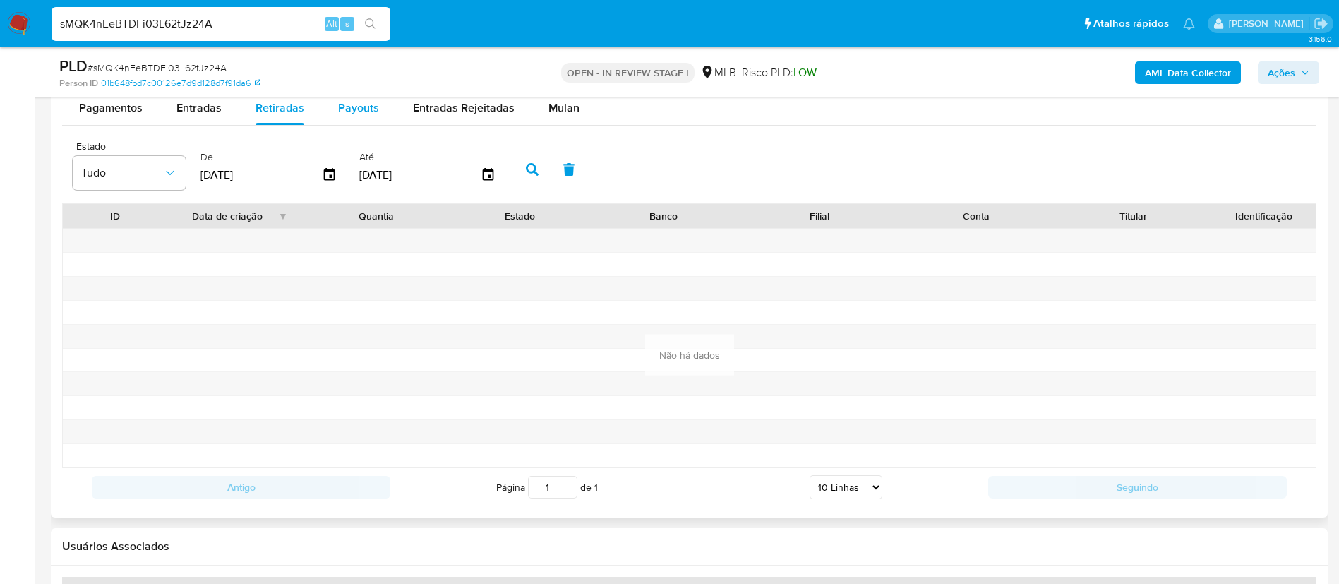
click at [346, 104] on span "Payouts" at bounding box center [358, 108] width 41 height 16
select select "10"
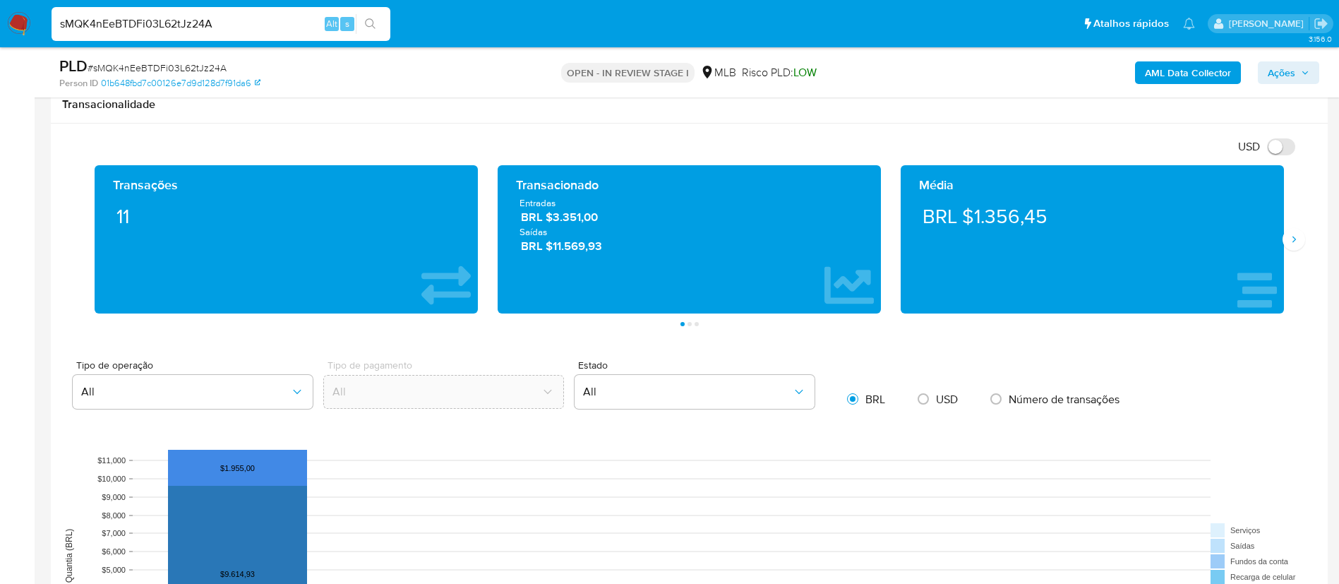
scroll to position [847, 0]
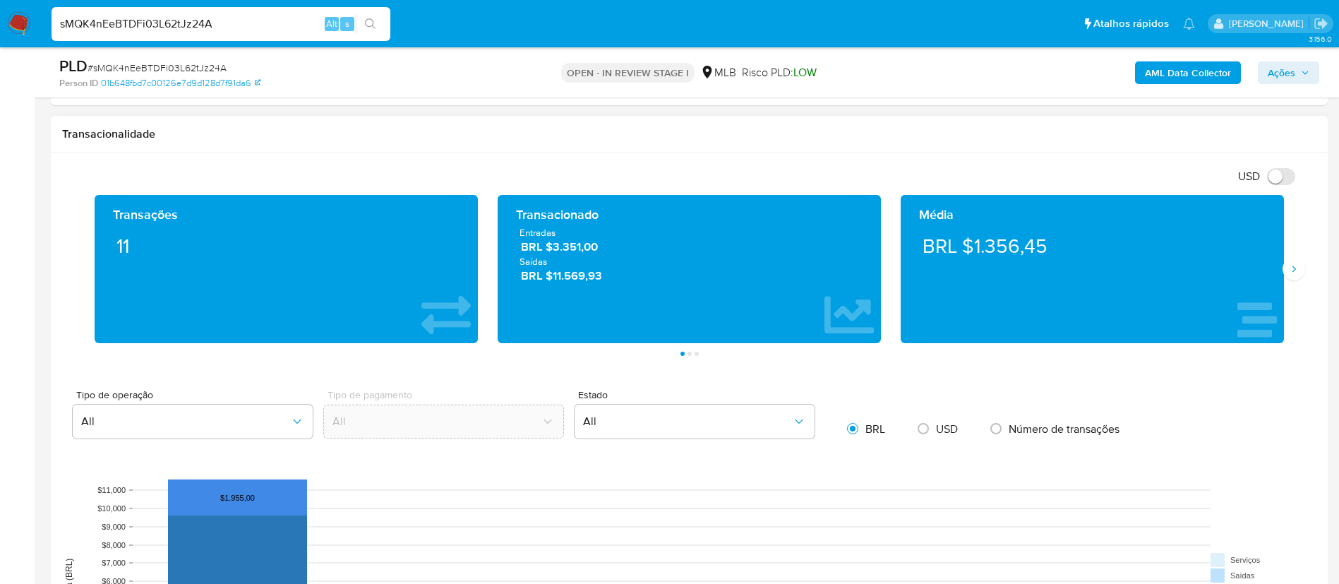
click at [1305, 272] on div "Transações 11 Transacionado Entradas BRL $3.351,00 Saídas BRL $11.569,93 Média …" at bounding box center [689, 275] width 1254 height 161
click at [1302, 270] on button "Siguiente" at bounding box center [1293, 269] width 23 height 23
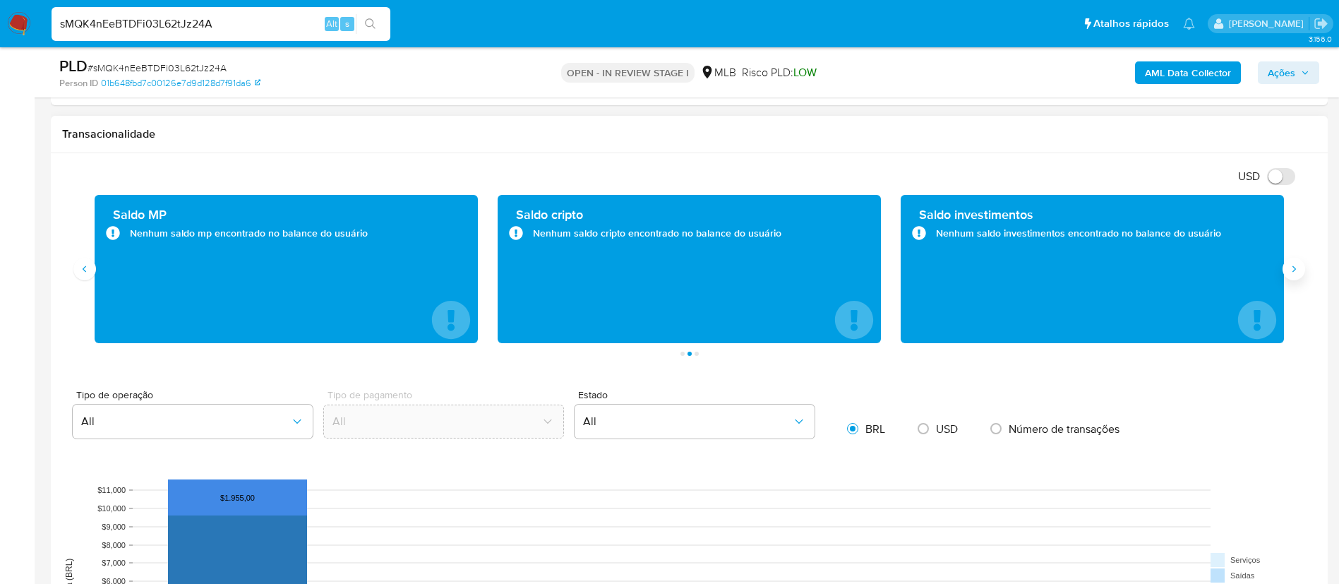
click at [1302, 270] on button "Siguiente" at bounding box center [1293, 269] width 23 height 23
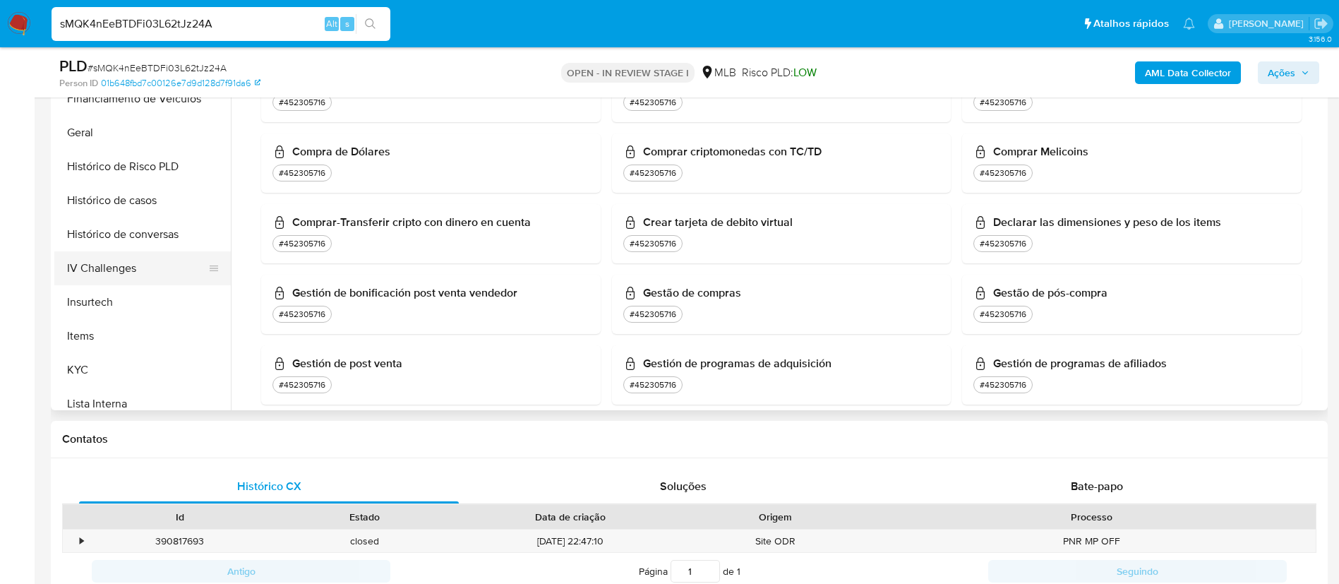
scroll to position [419, 0]
click at [152, 146] on button "Geral" at bounding box center [136, 163] width 165 height 34
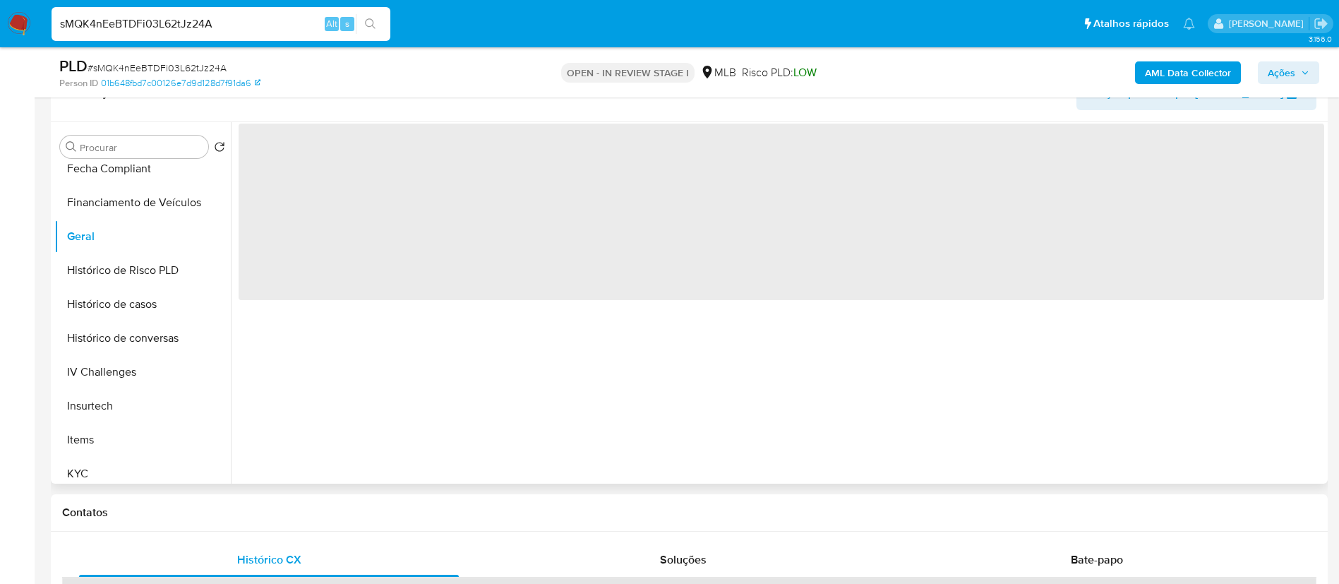
scroll to position [212, 0]
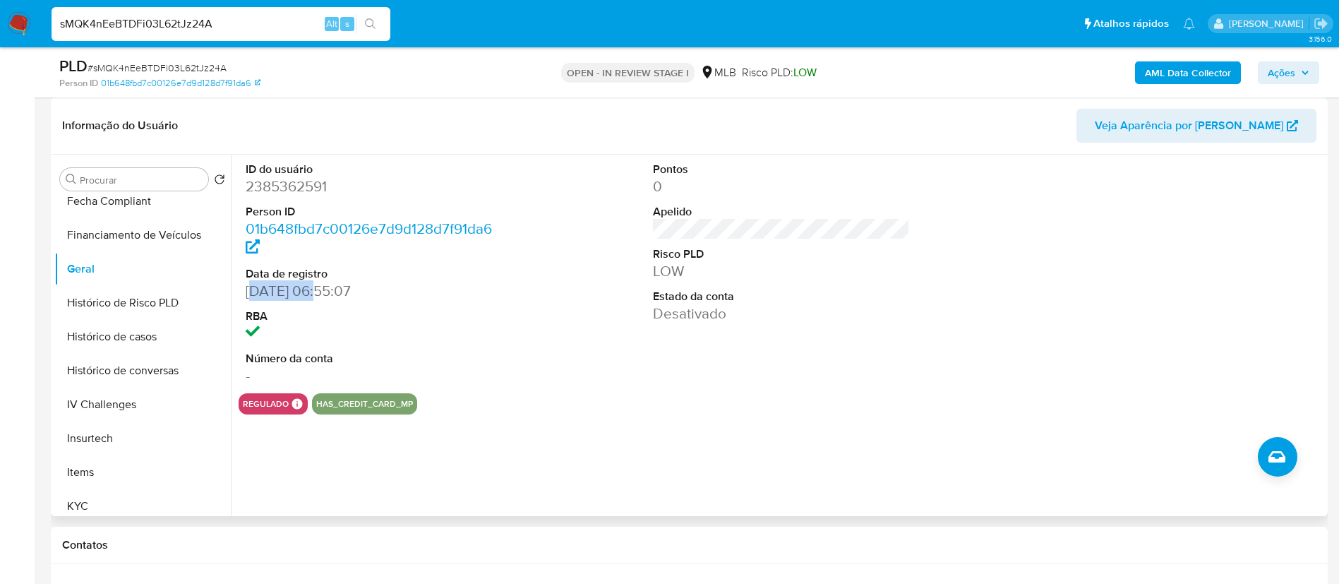
drag, startPoint x: 252, startPoint y: 286, endPoint x: 318, endPoint y: 287, distance: 66.4
click at [318, 285] on dd "13/04/2025 06:55:07" at bounding box center [375, 291] width 258 height 20
click at [317, 291] on dd "13/04/2025 06:55:07" at bounding box center [375, 291] width 258 height 20
drag, startPoint x: 317, startPoint y: 291, endPoint x: 246, endPoint y: 296, distance: 71.5
click at [246, 296] on dd "13/04/2025 06:55:07" at bounding box center [375, 291] width 258 height 20
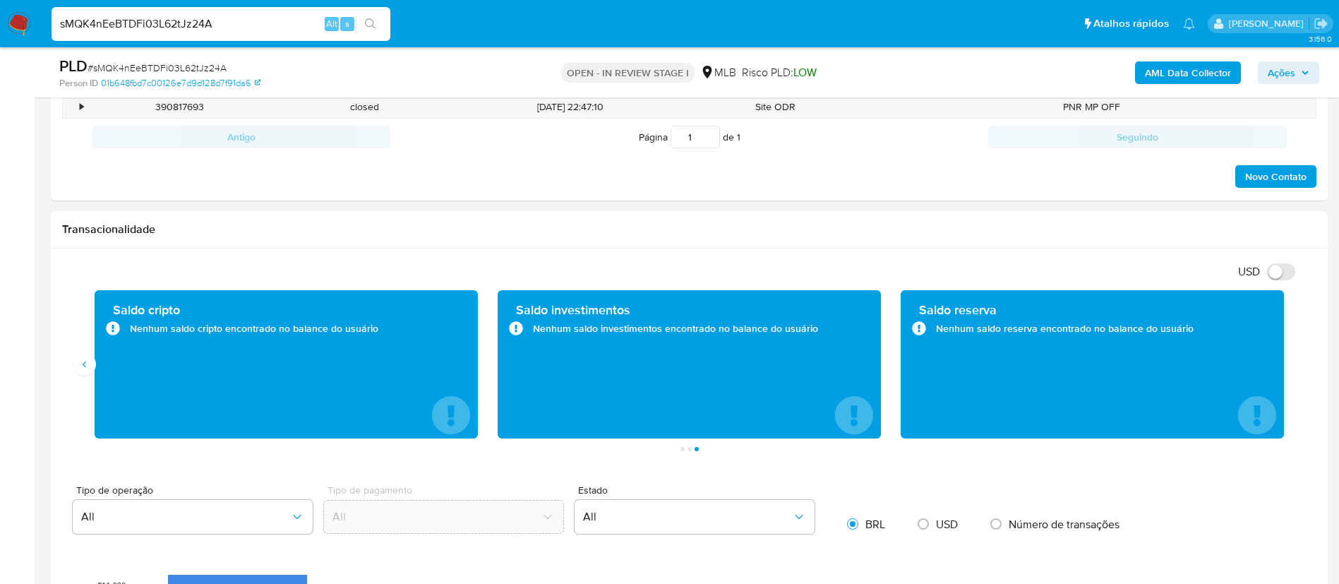
scroll to position [750, 0]
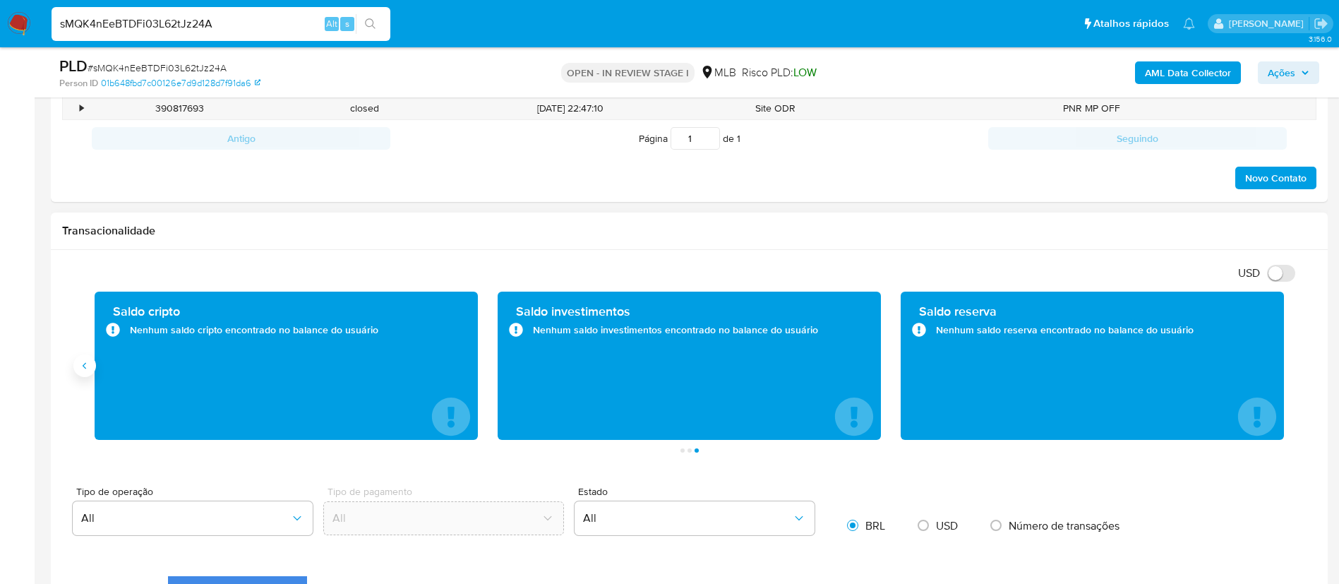
click at [80, 368] on icon "Anterior" at bounding box center [84, 365] width 11 height 11
click at [91, 366] on button "Anterior" at bounding box center [84, 365] width 23 height 23
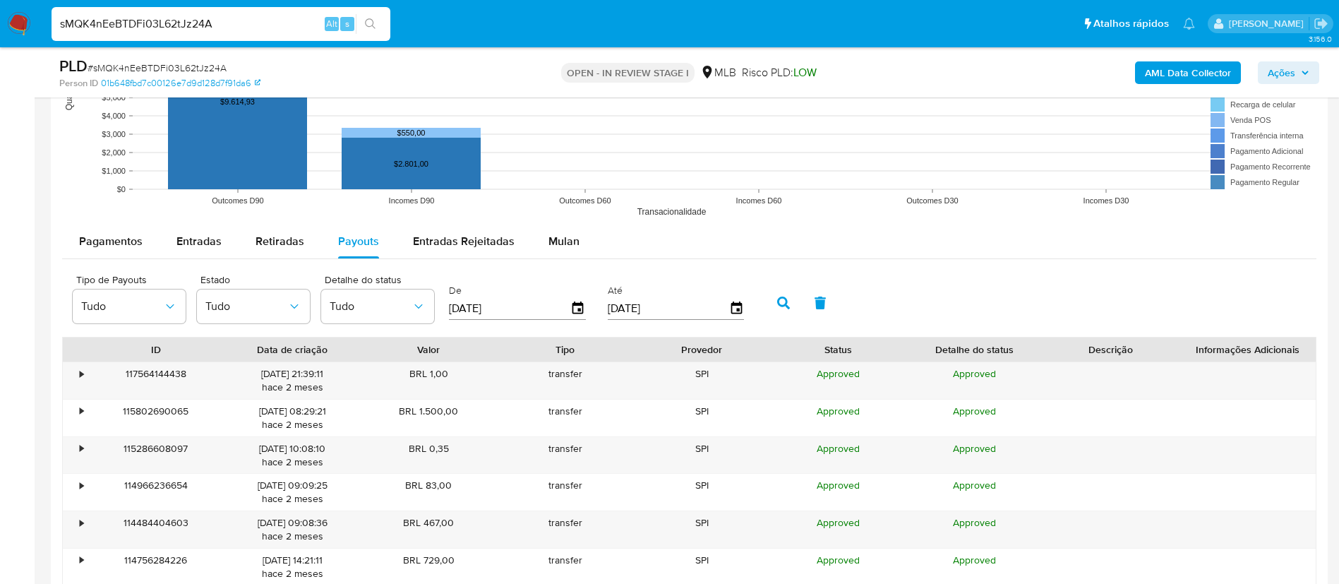
scroll to position [1482, 0]
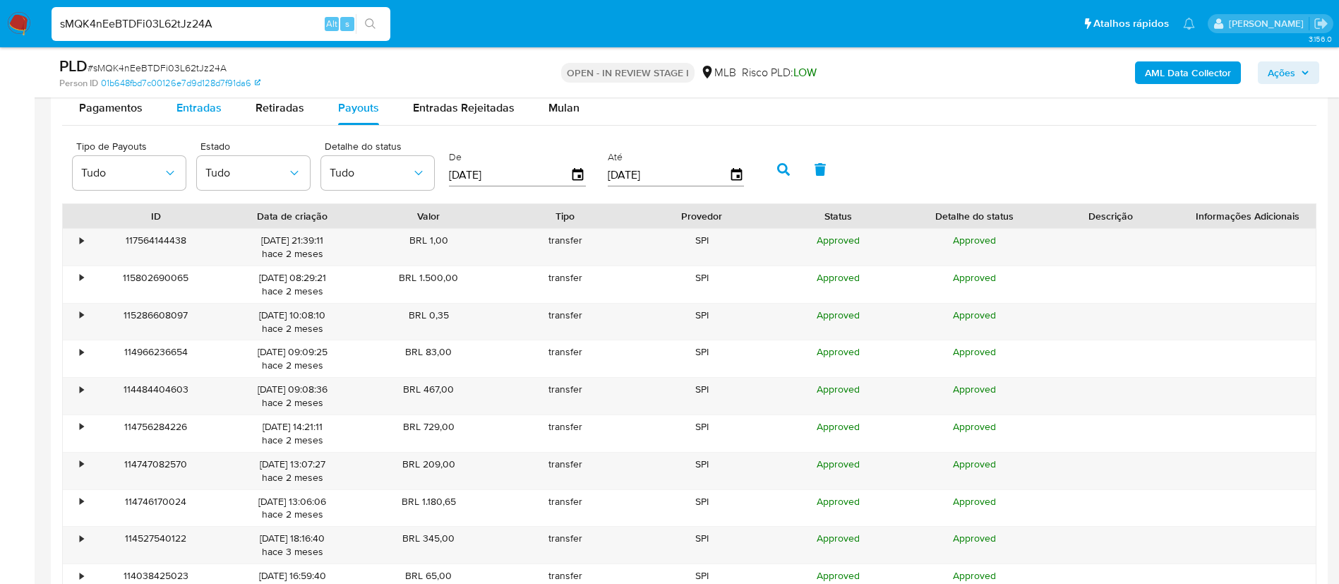
click at [218, 112] on span "Entradas" at bounding box center [198, 108] width 45 height 16
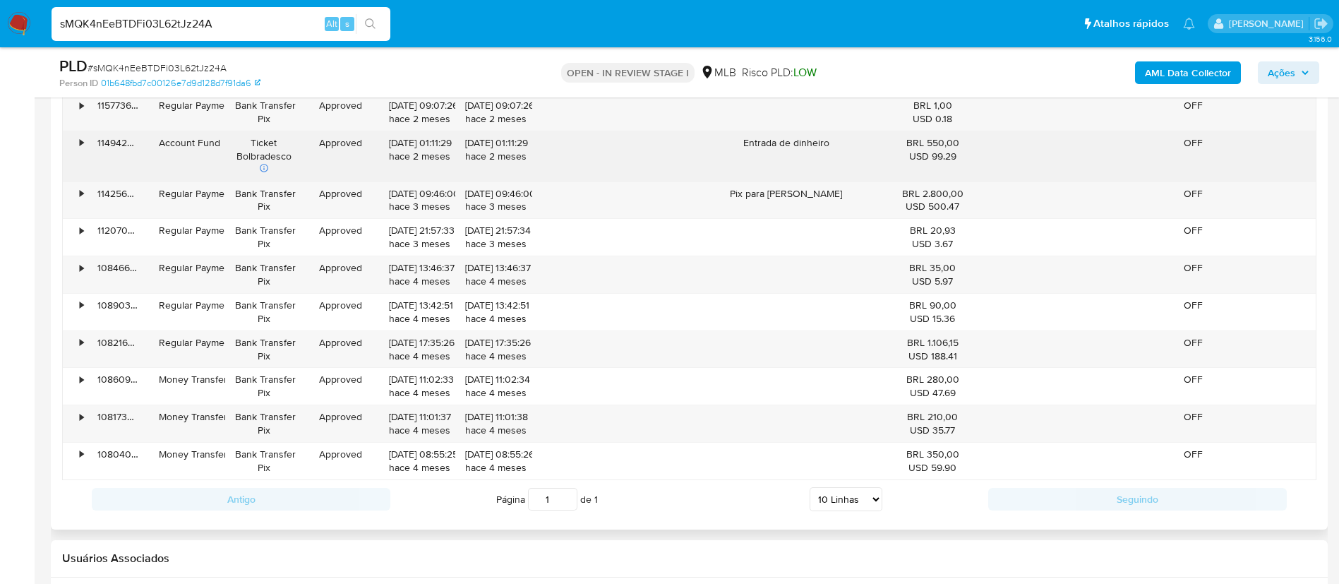
scroll to position [1588, 0]
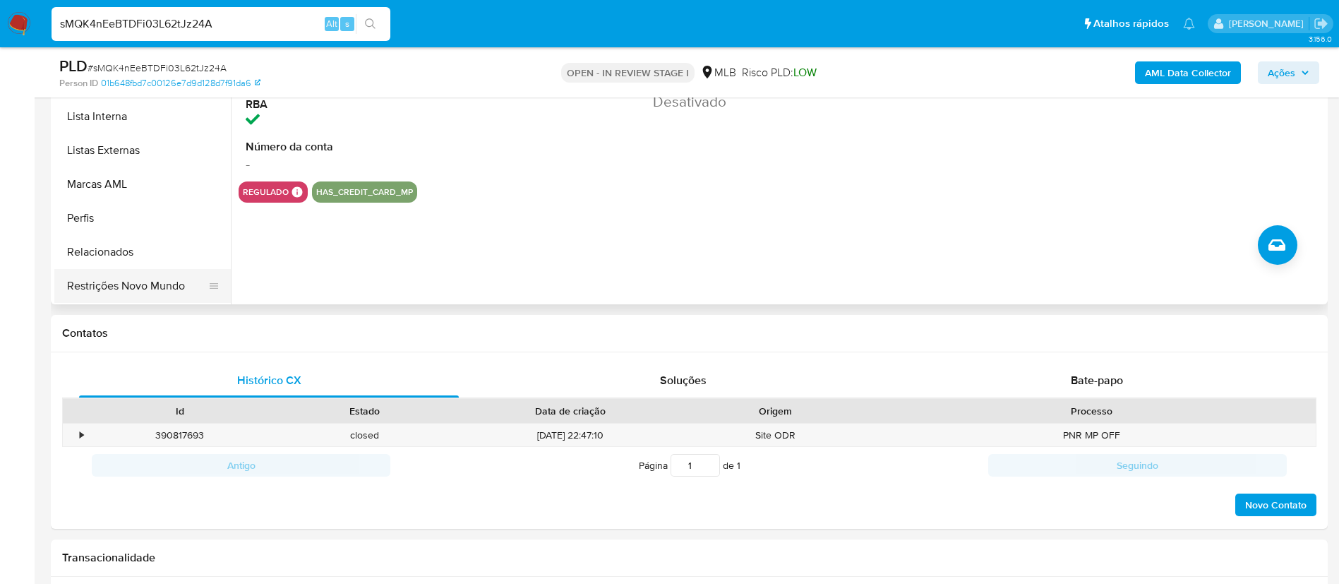
click at [85, 291] on button "Restrições Novo Mundo" at bounding box center [136, 286] width 165 height 34
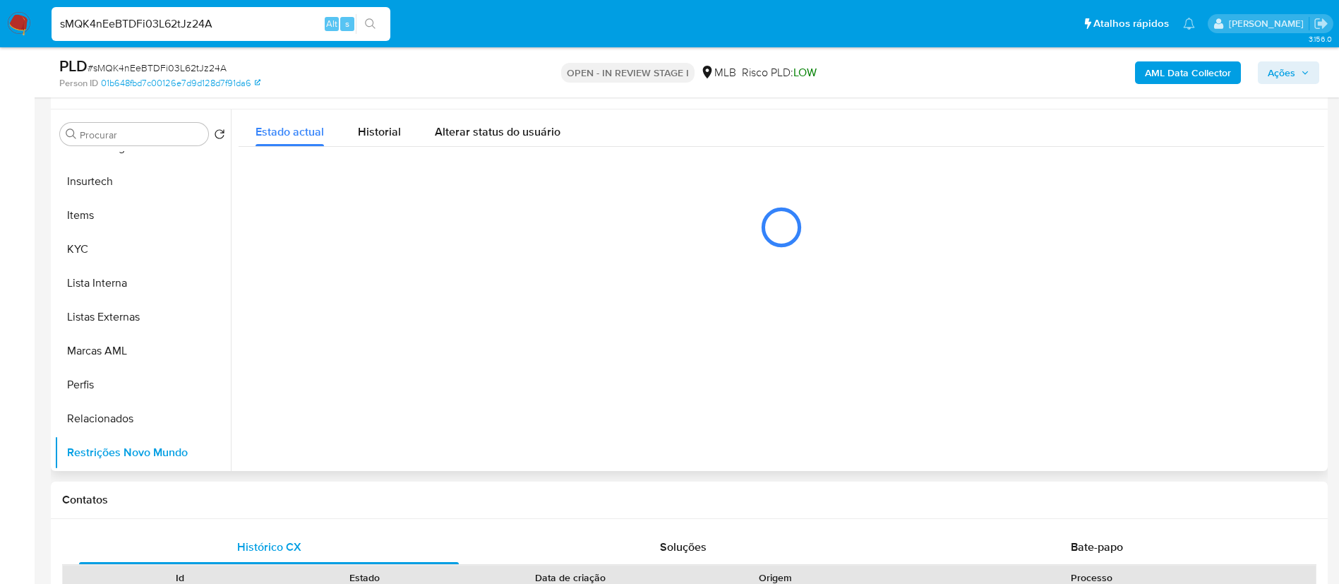
scroll to position [212, 0]
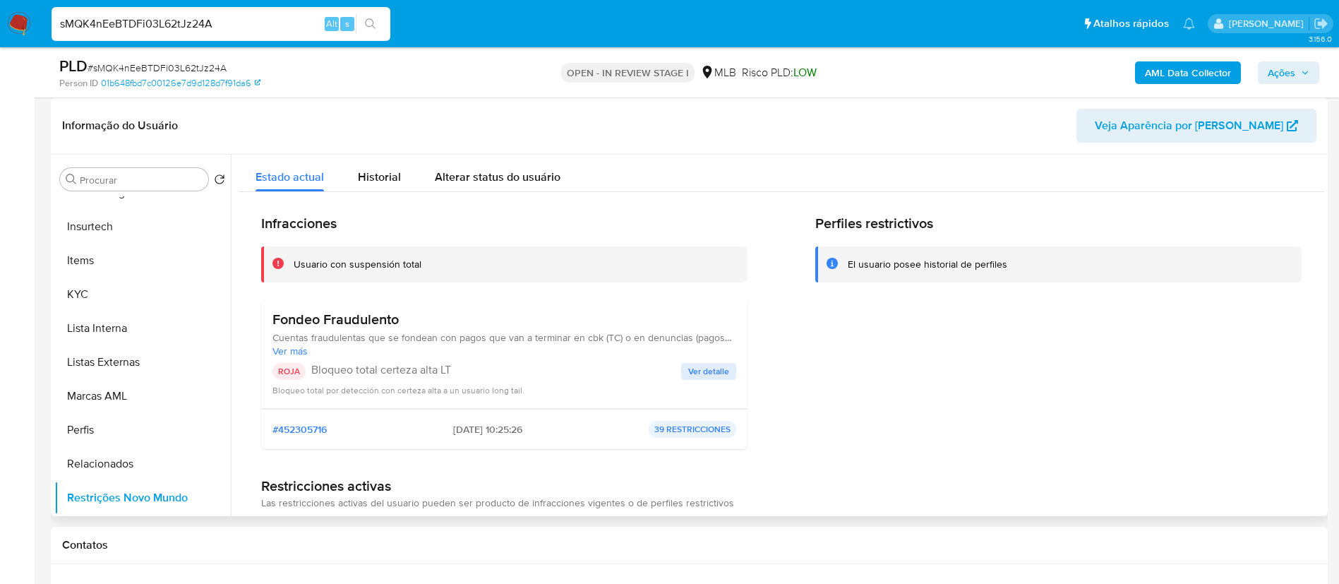
click at [694, 372] on span "Ver detalle" at bounding box center [708, 371] width 41 height 14
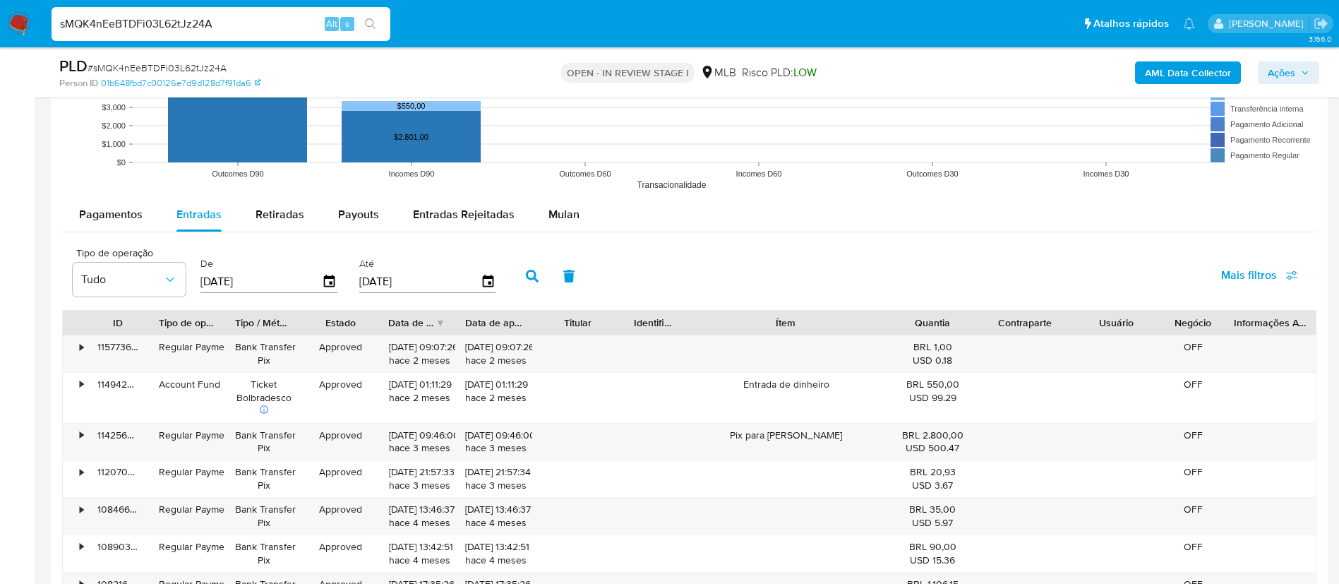
scroll to position [1376, 0]
click at [122, 209] on span "Pagamentos" at bounding box center [111, 213] width 64 height 16
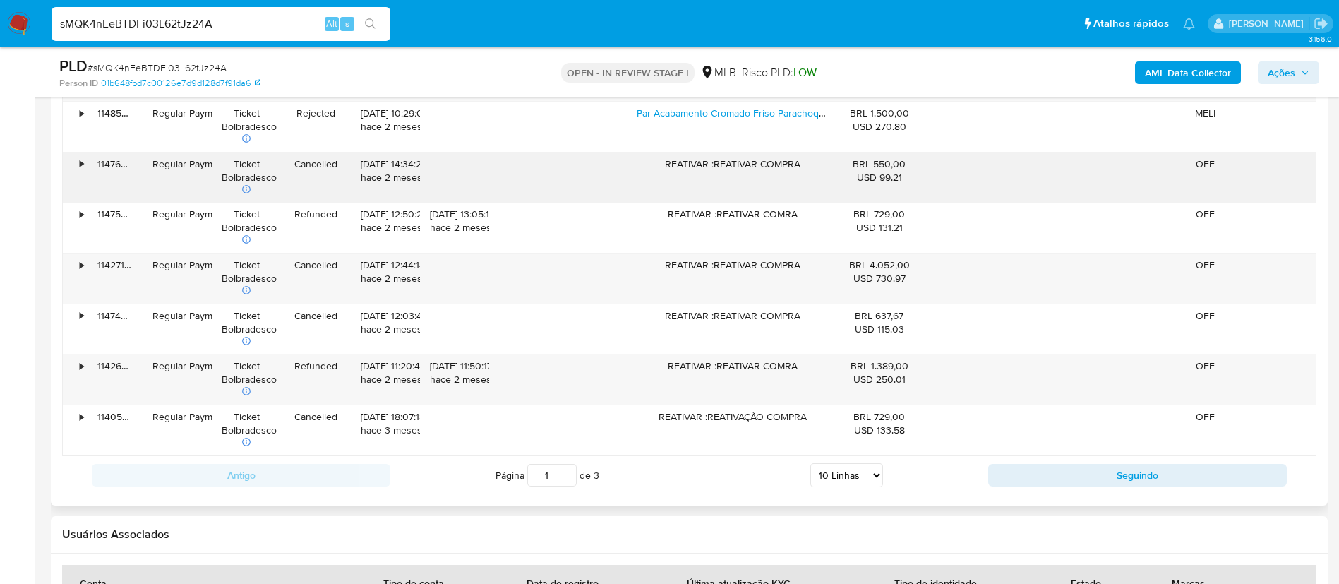
scroll to position [1800, 0]
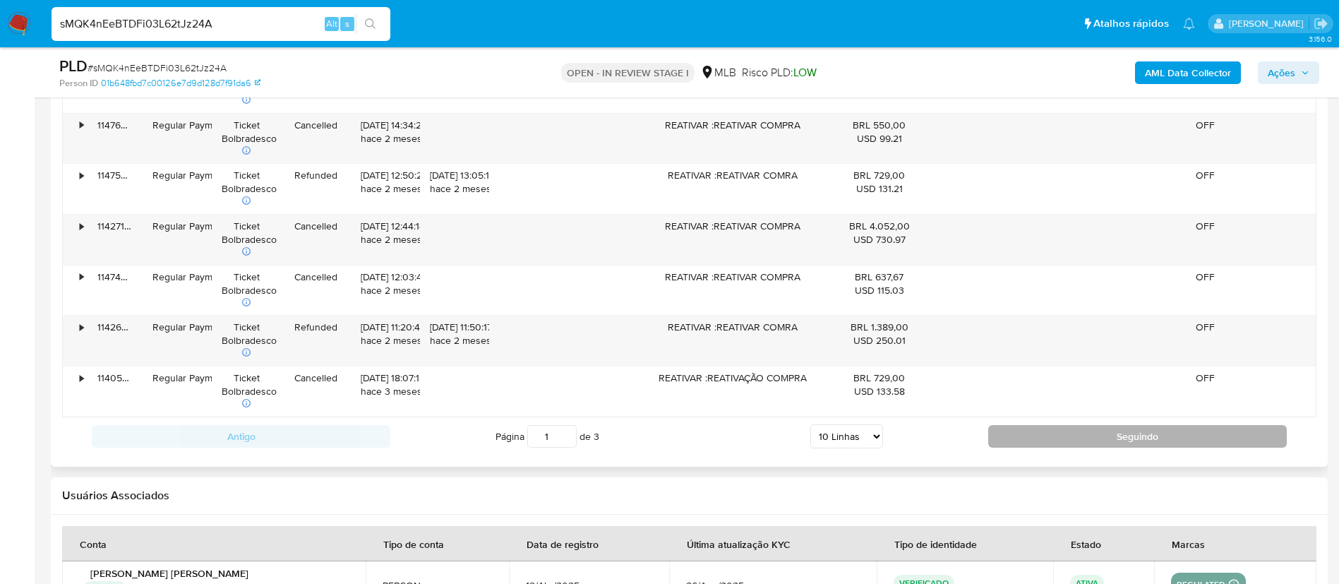
click at [1061, 439] on button "Seguindo" at bounding box center [1137, 436] width 299 height 23
type input "2"
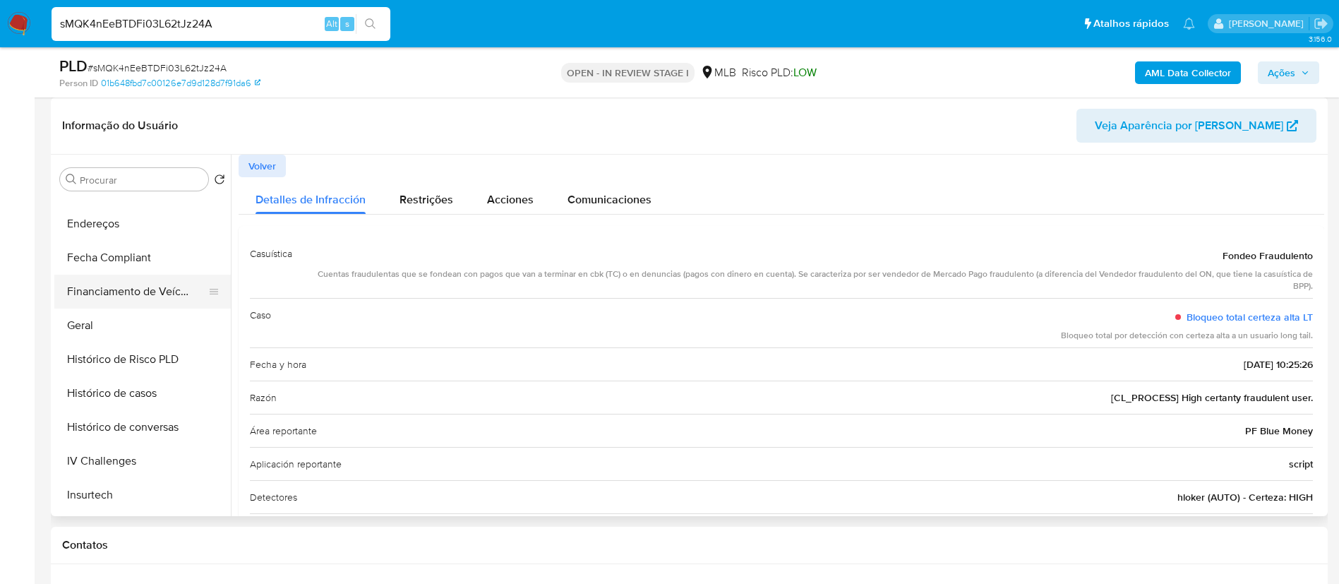
scroll to position [313, 0]
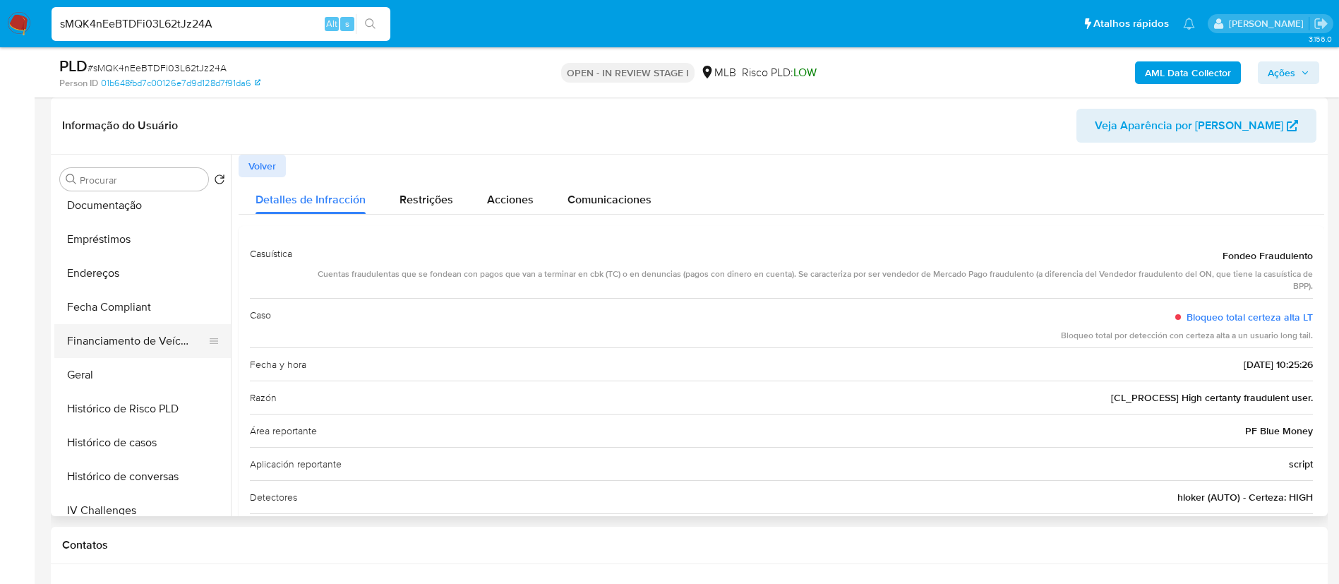
click at [88, 335] on button "Financiamento de Veículos" at bounding box center [136, 341] width 165 height 34
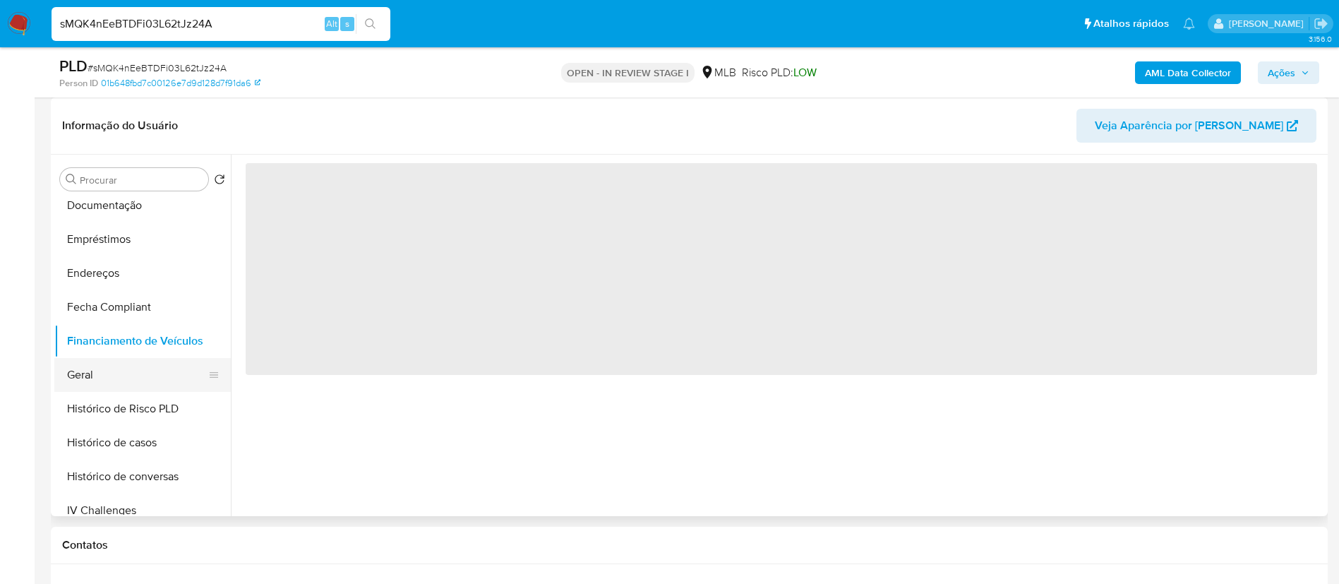
click at [85, 358] on button "Geral" at bounding box center [136, 375] width 165 height 34
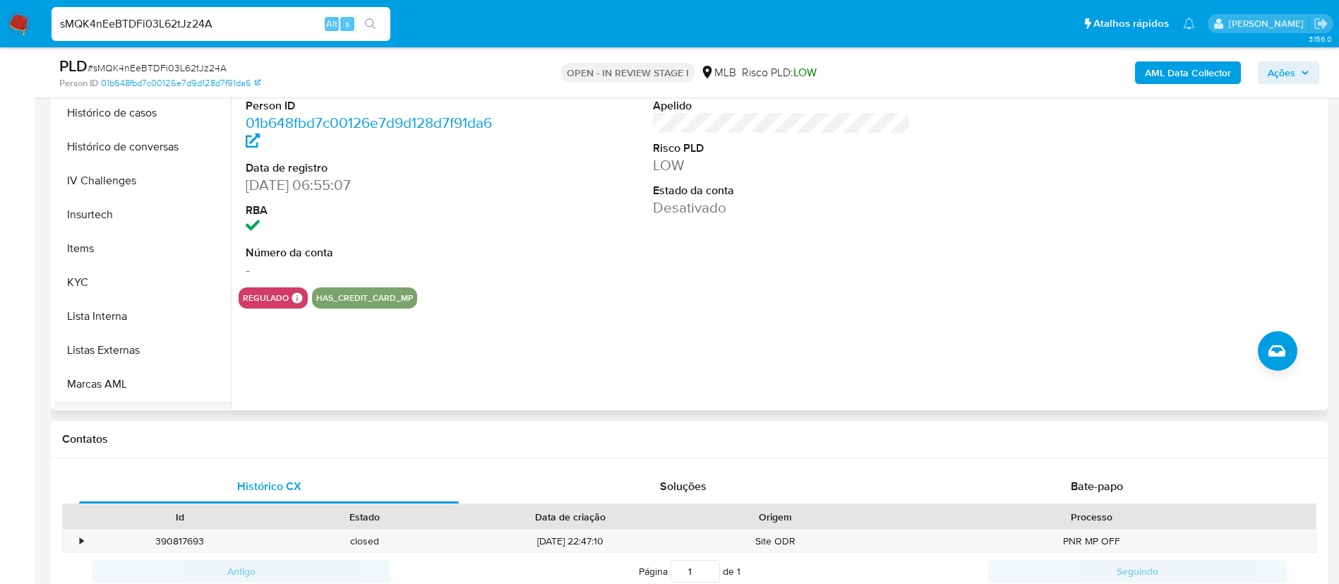
scroll to position [630, 0]
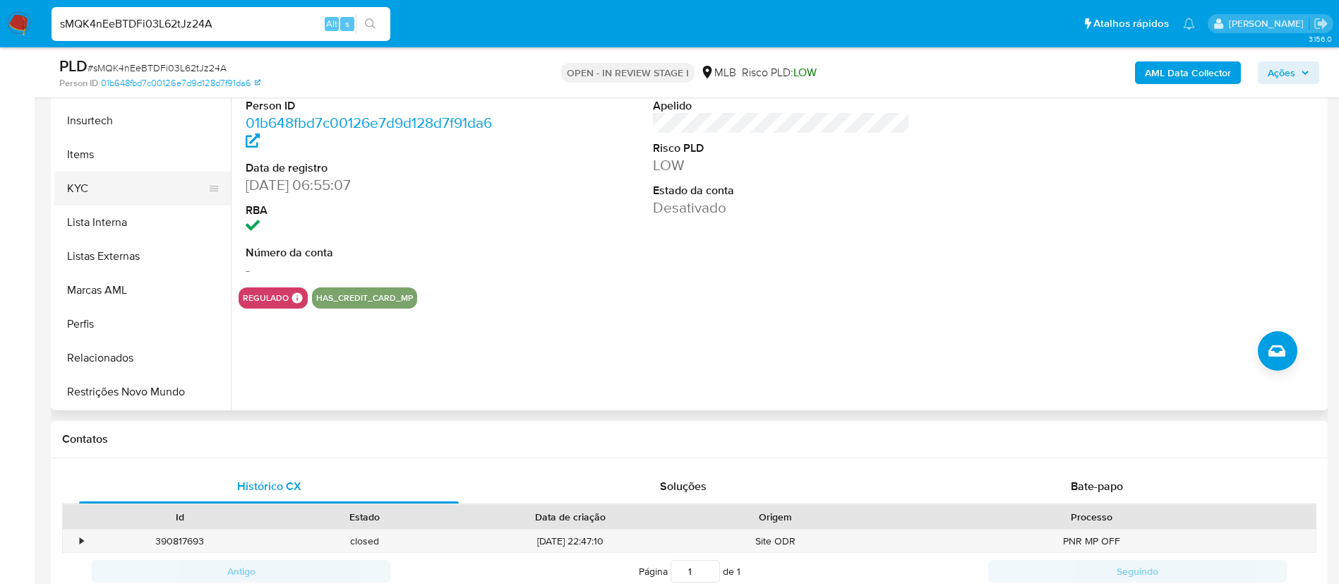
click at [96, 183] on button "KYC" at bounding box center [136, 189] width 165 height 34
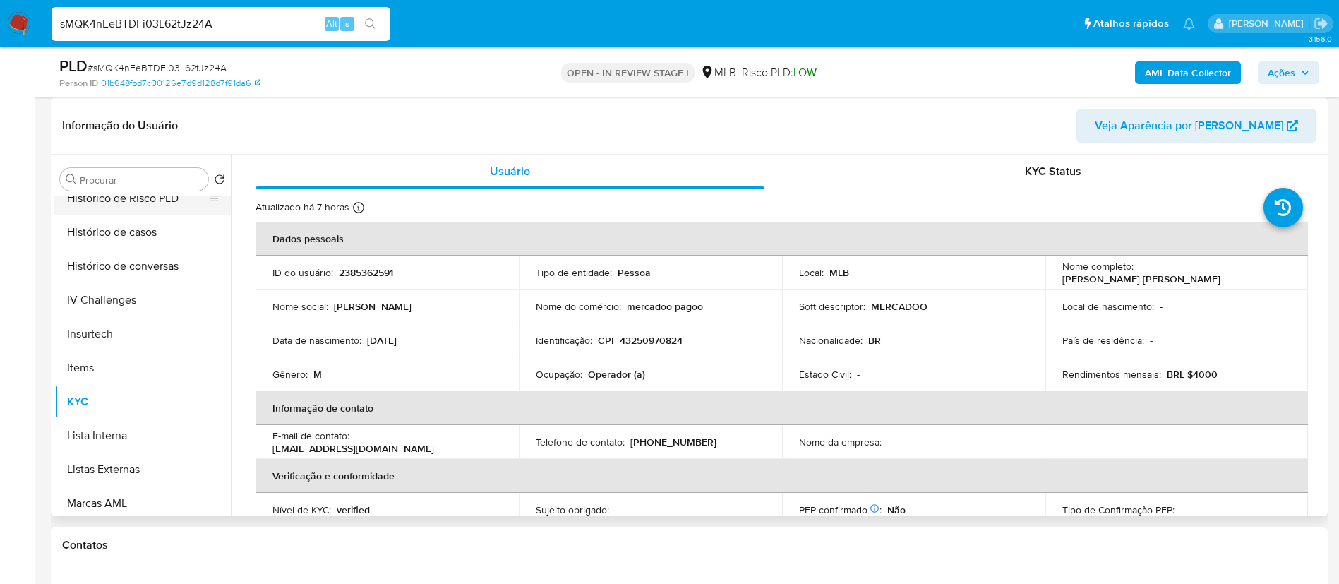
scroll to position [419, 0]
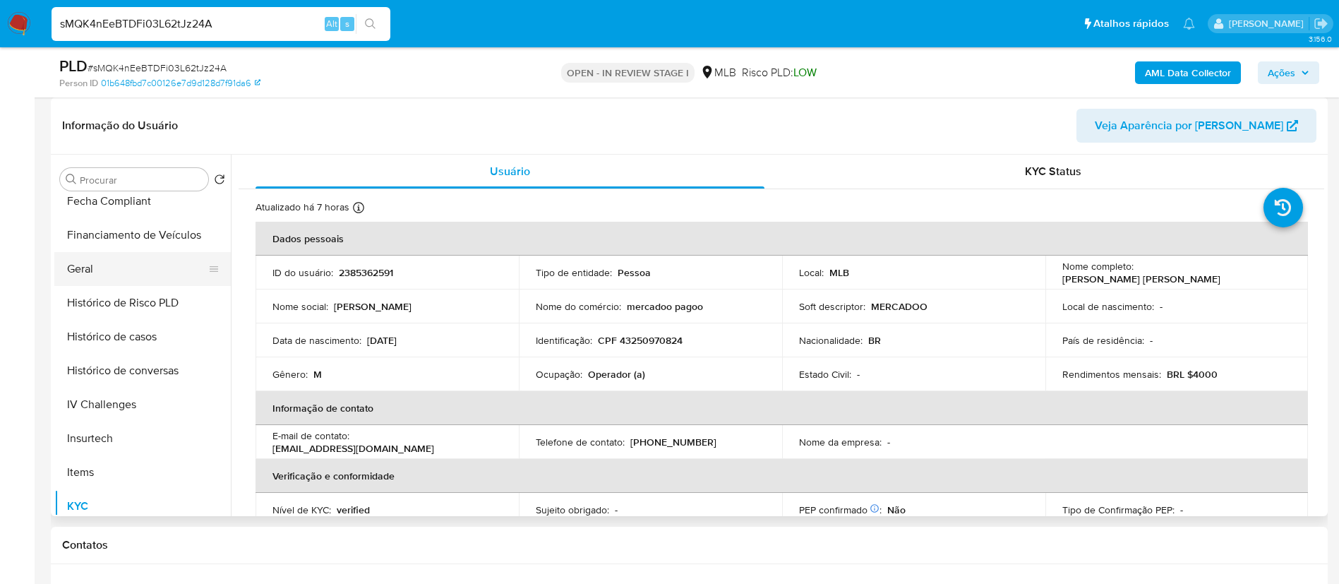
drag, startPoint x: 114, startPoint y: 246, endPoint x: 116, endPoint y: 260, distance: 14.3
click at [114, 244] on button "Financiamento de Veículos" at bounding box center [142, 235] width 176 height 34
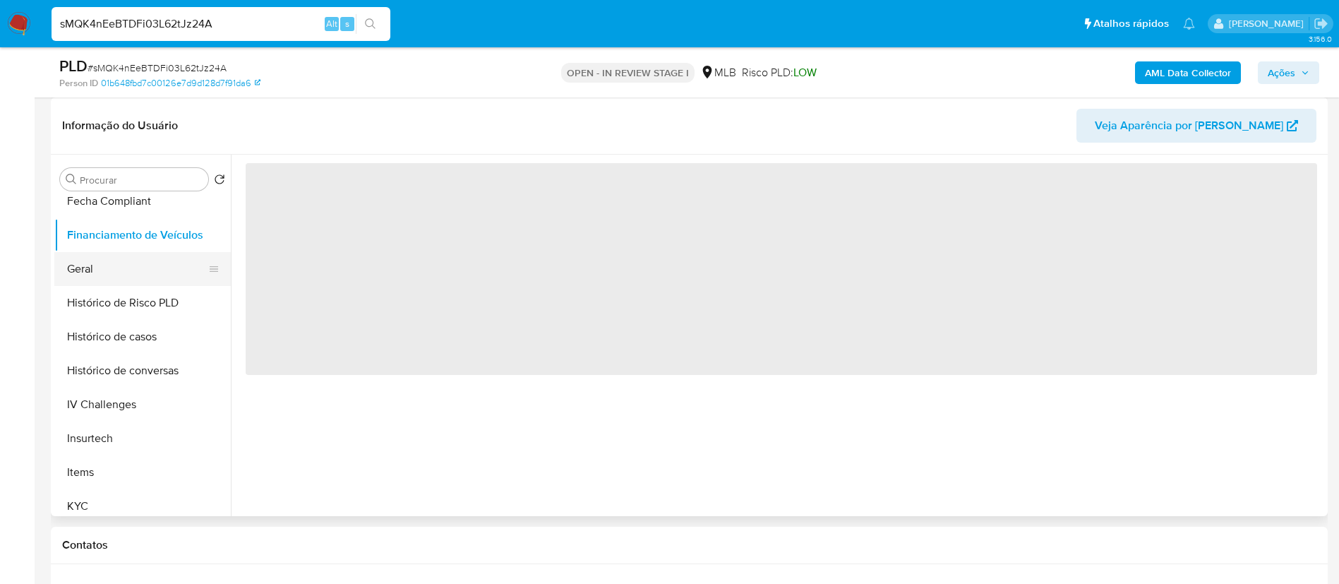
click at [116, 266] on button "Geral" at bounding box center [136, 269] width 165 height 34
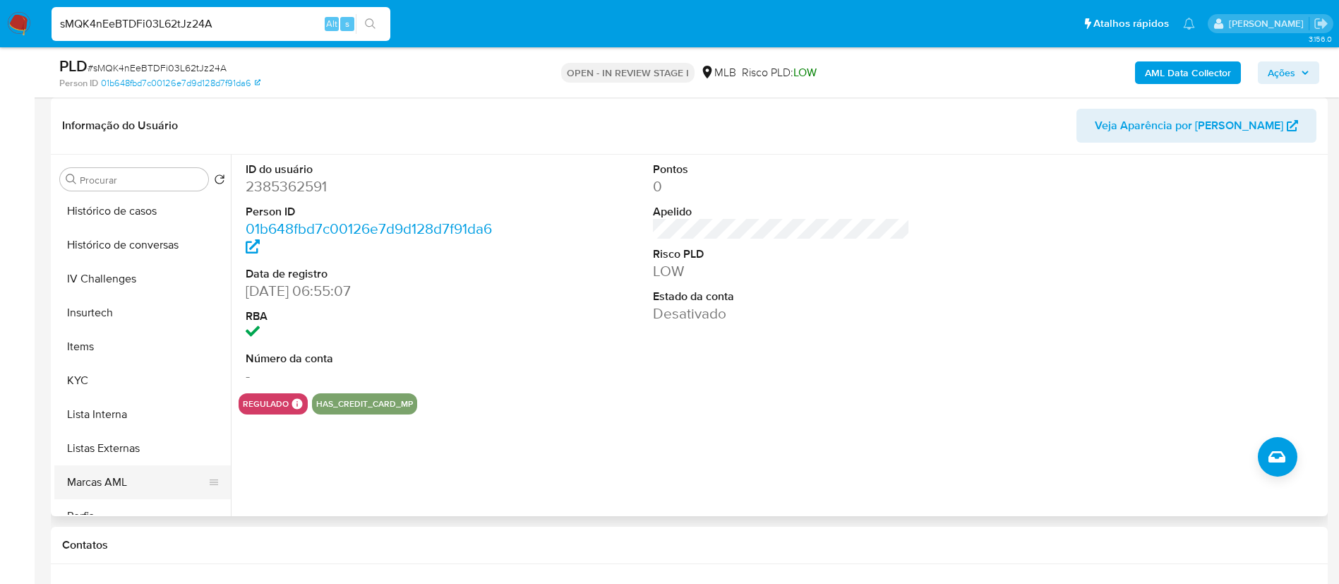
scroll to position [630, 0]
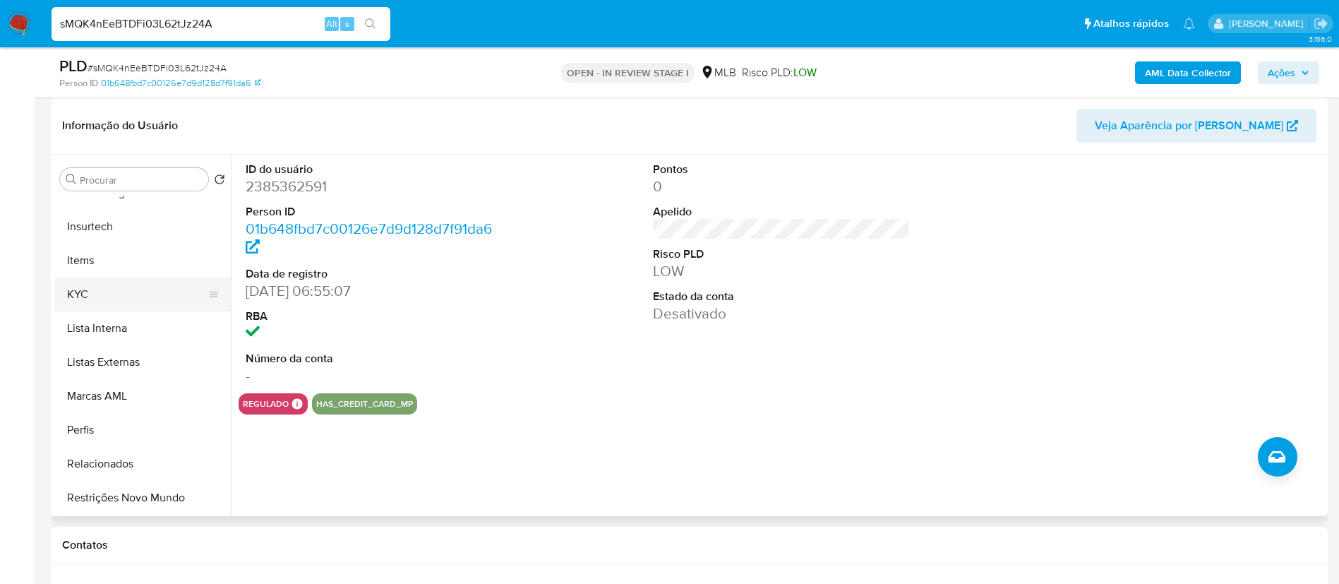
click at [128, 293] on button "KYC" at bounding box center [136, 294] width 165 height 34
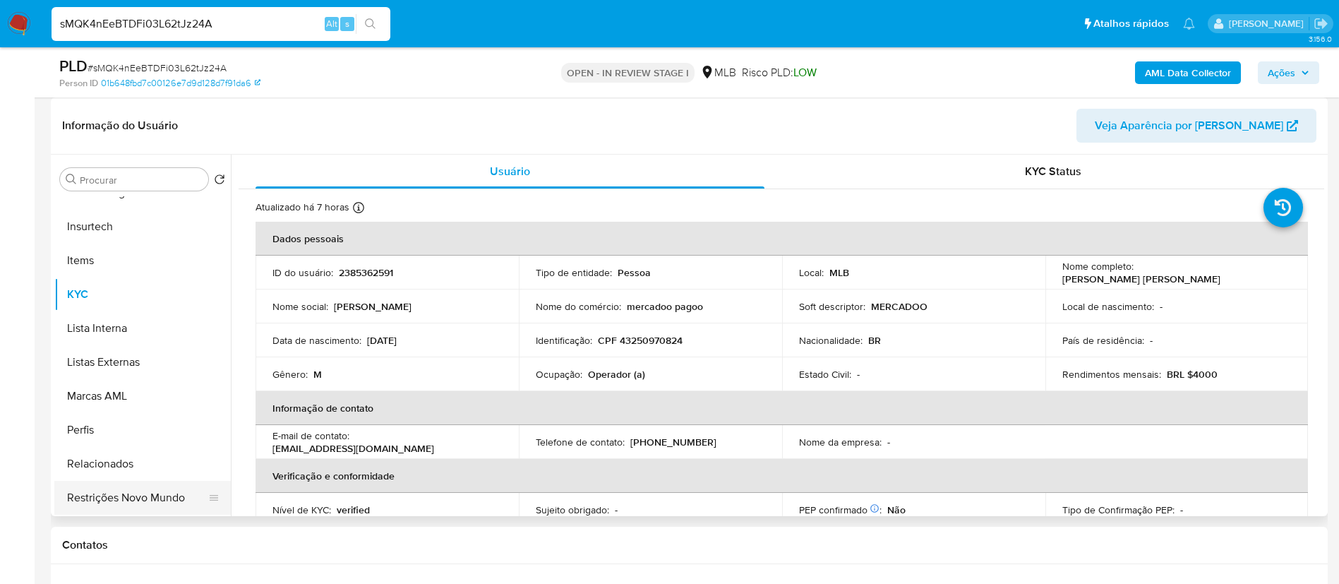
click at [123, 492] on button "Restrições Novo Mundo" at bounding box center [136, 498] width 165 height 34
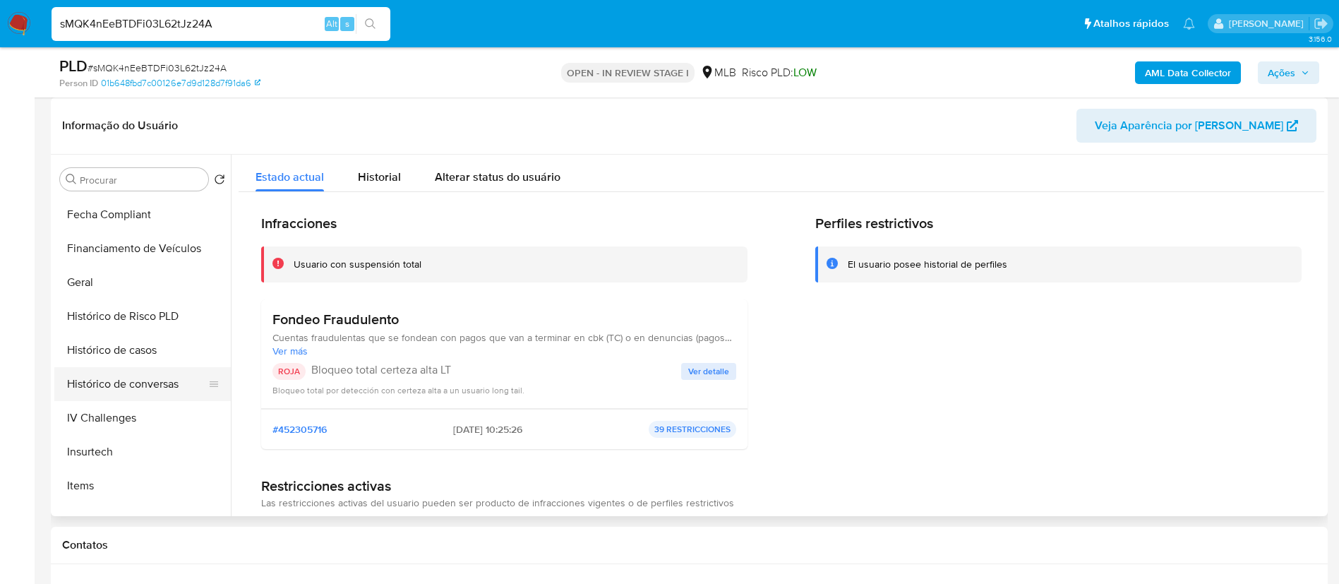
scroll to position [207, 0]
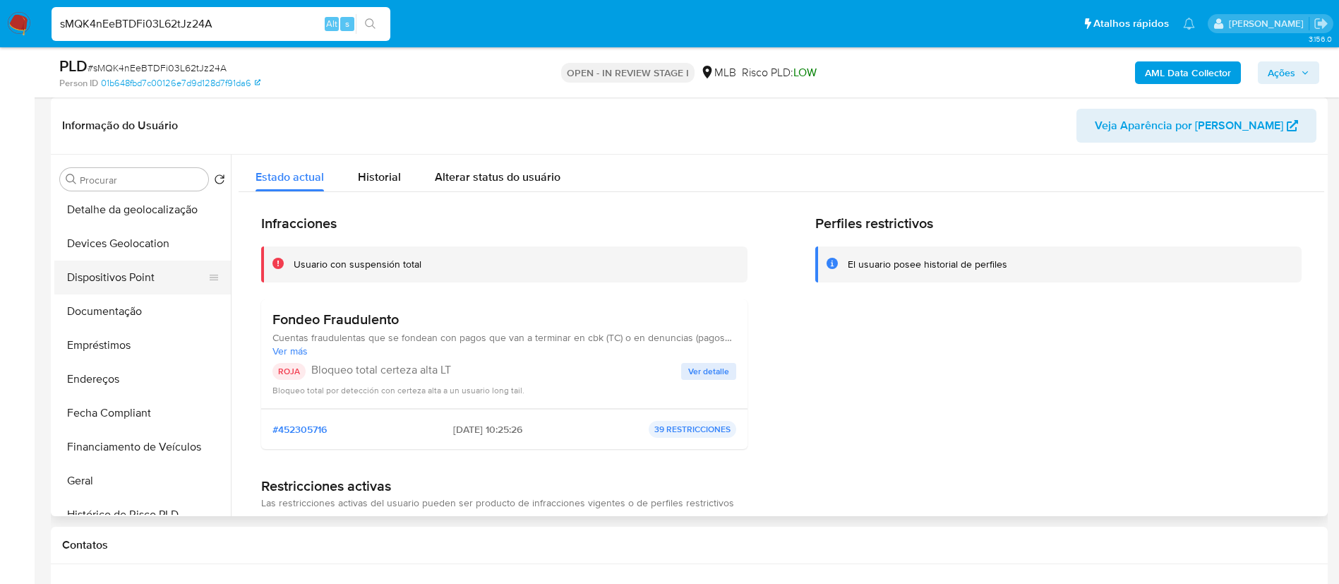
click at [152, 269] on button "Dispositivos Point" at bounding box center [136, 277] width 165 height 34
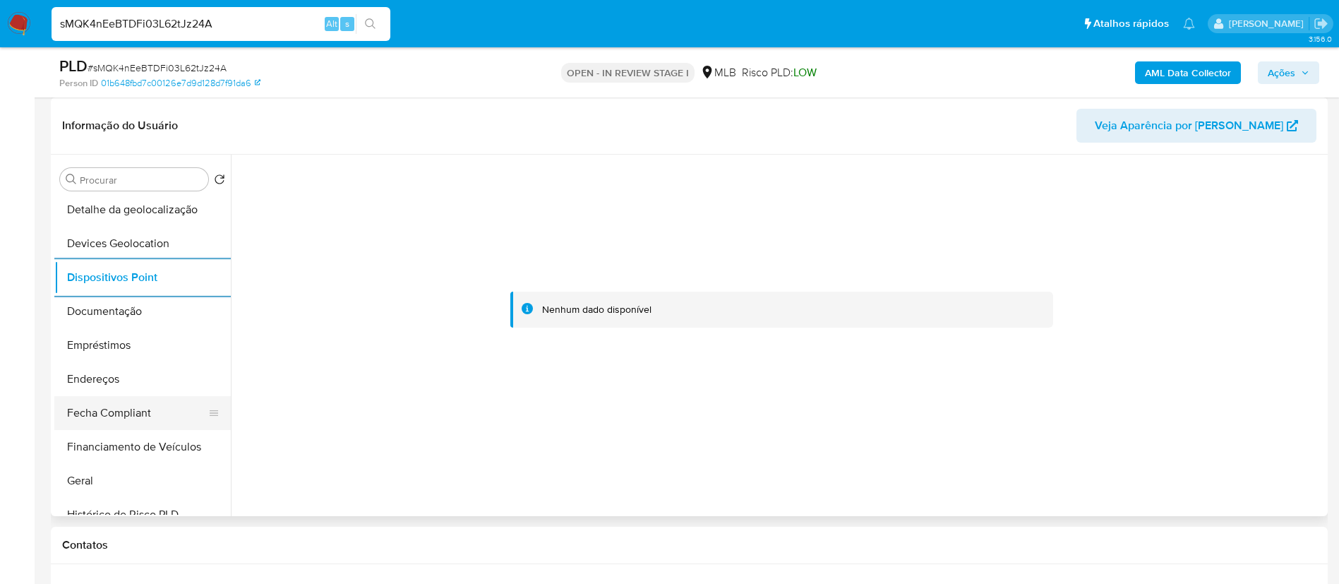
click at [115, 396] on button "Fecha Compliant" at bounding box center [136, 413] width 165 height 34
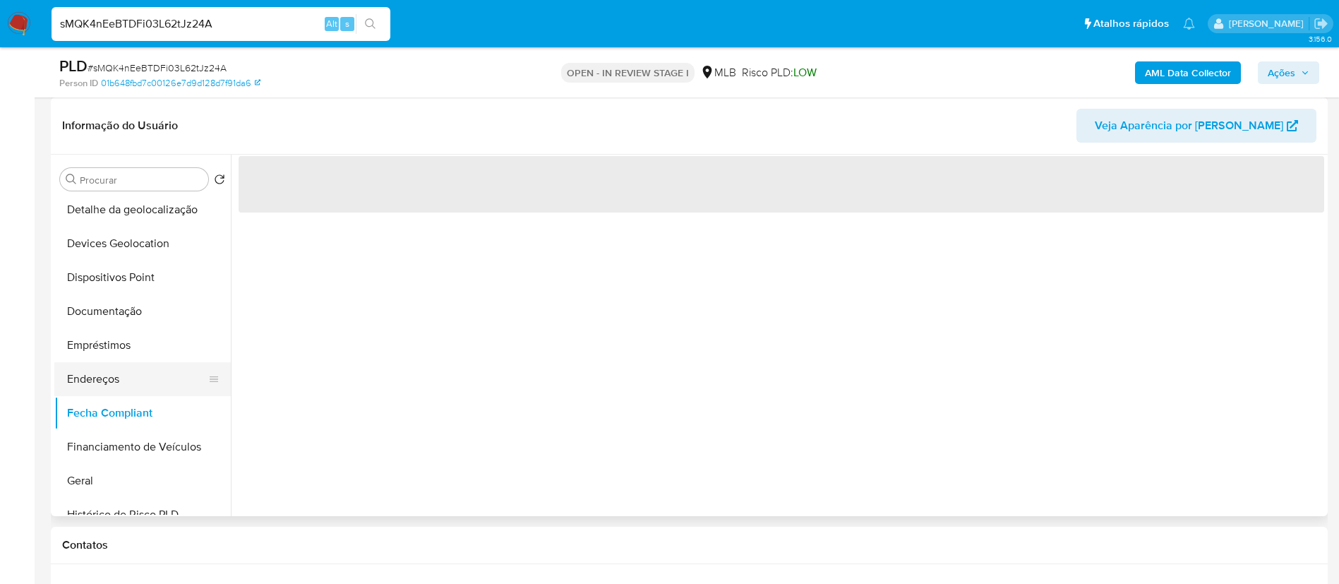
click at [120, 368] on button "Endereços" at bounding box center [136, 379] width 165 height 34
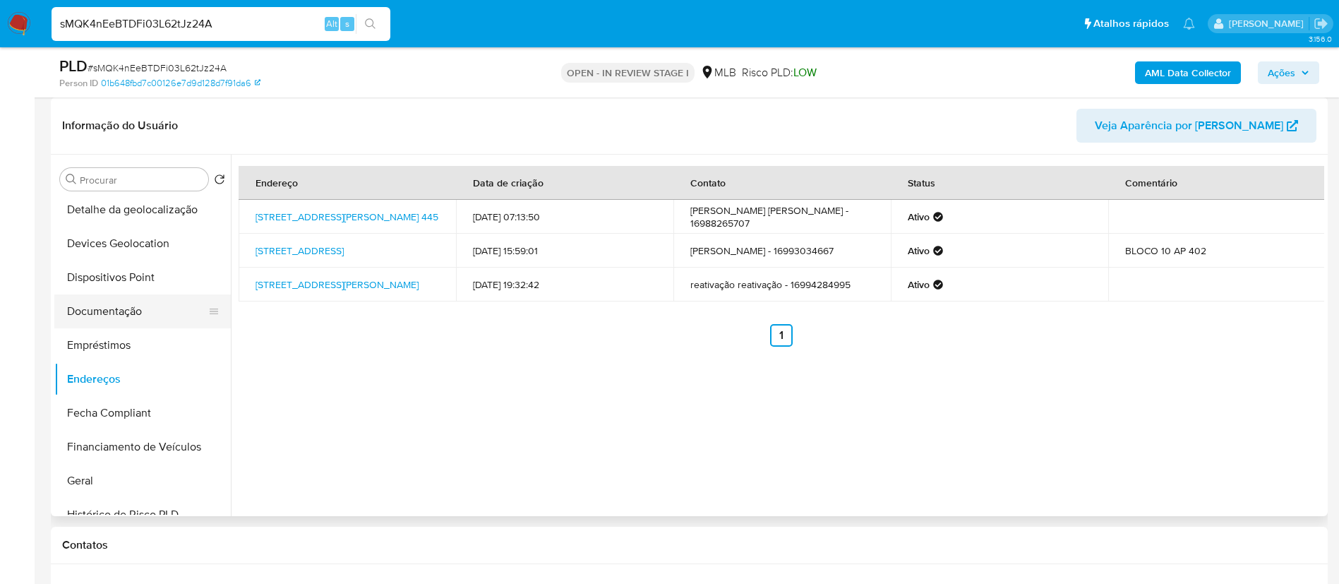
click at [152, 297] on button "Documentação" at bounding box center [136, 311] width 165 height 34
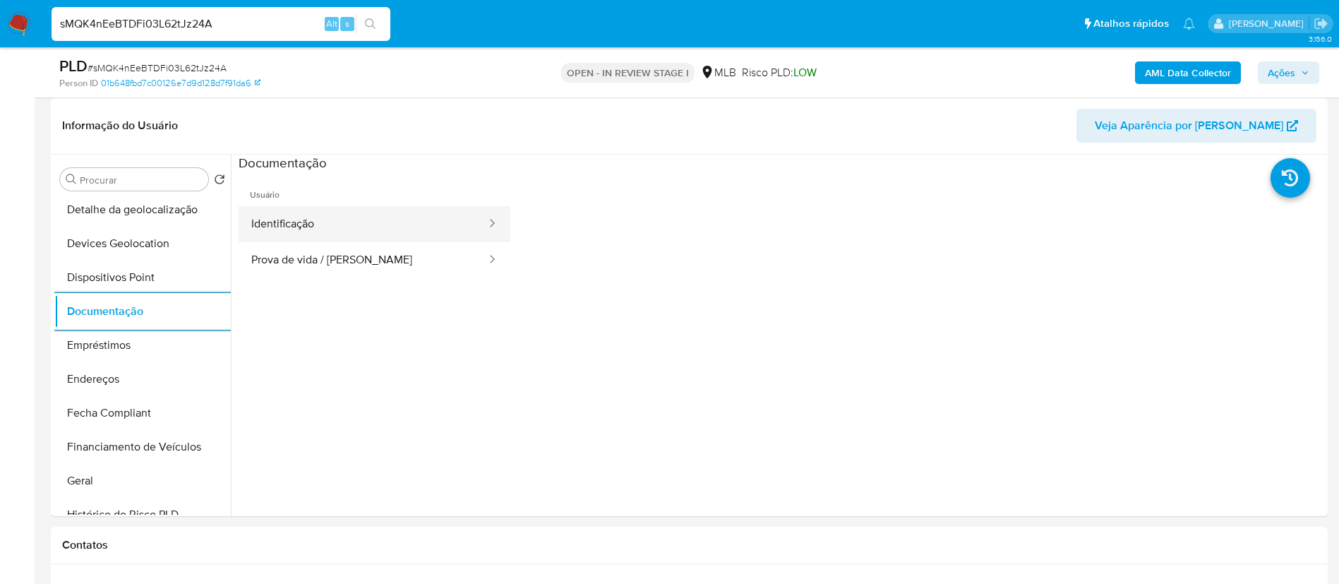
click at [357, 218] on button "Identificação" at bounding box center [363, 224] width 249 height 36
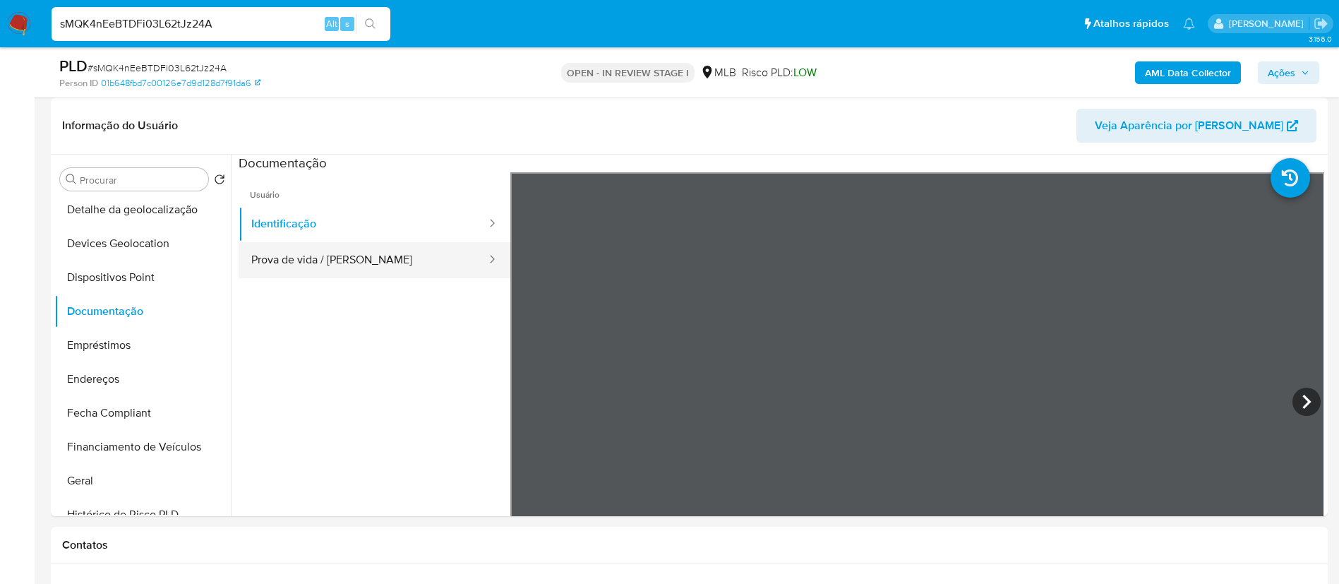
click at [428, 276] on button "Prova de vida / Selfie" at bounding box center [363, 260] width 249 height 36
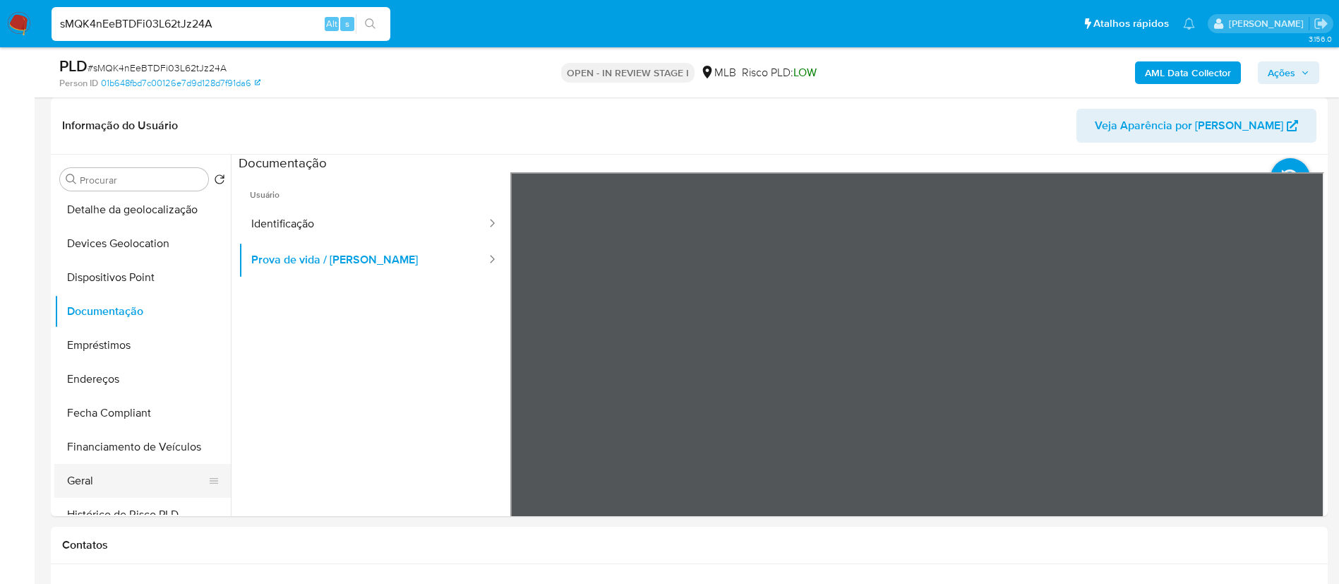
click at [90, 487] on button "Geral" at bounding box center [136, 481] width 165 height 34
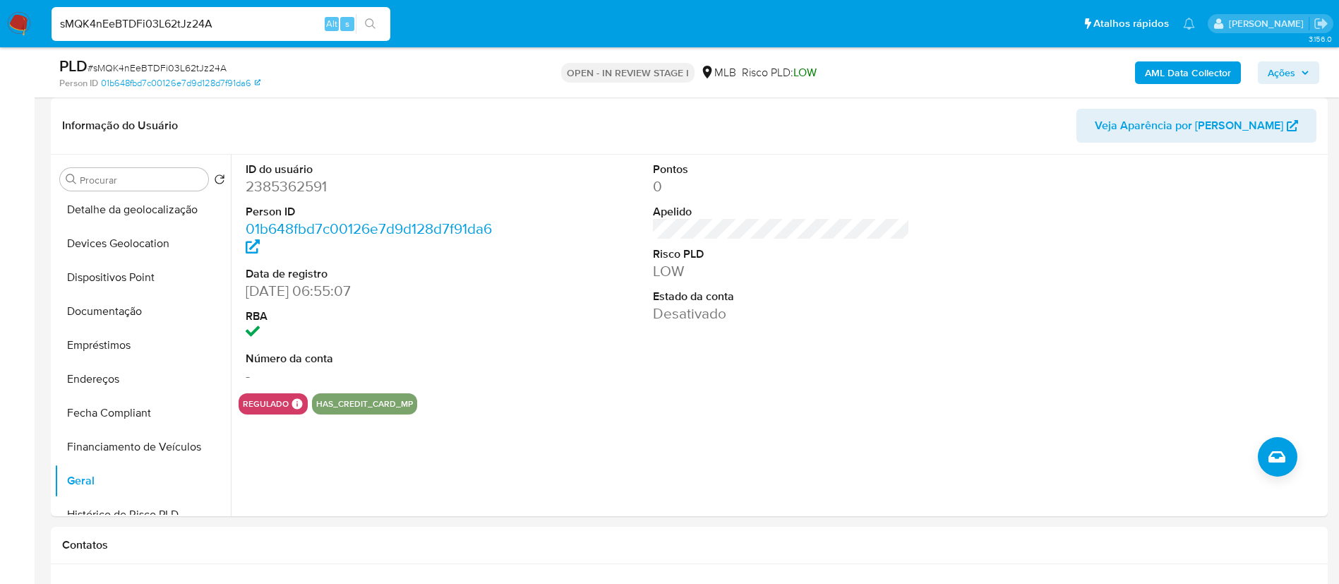
click at [391, 250] on dd "01b648fbd7c00126e7d9d128d7f91da6" at bounding box center [375, 239] width 258 height 40
click at [284, 187] on dd "2385362591" at bounding box center [375, 186] width 258 height 20
click at [285, 186] on dd "2385362591" at bounding box center [375, 186] width 258 height 20
copy dd "2385362591"
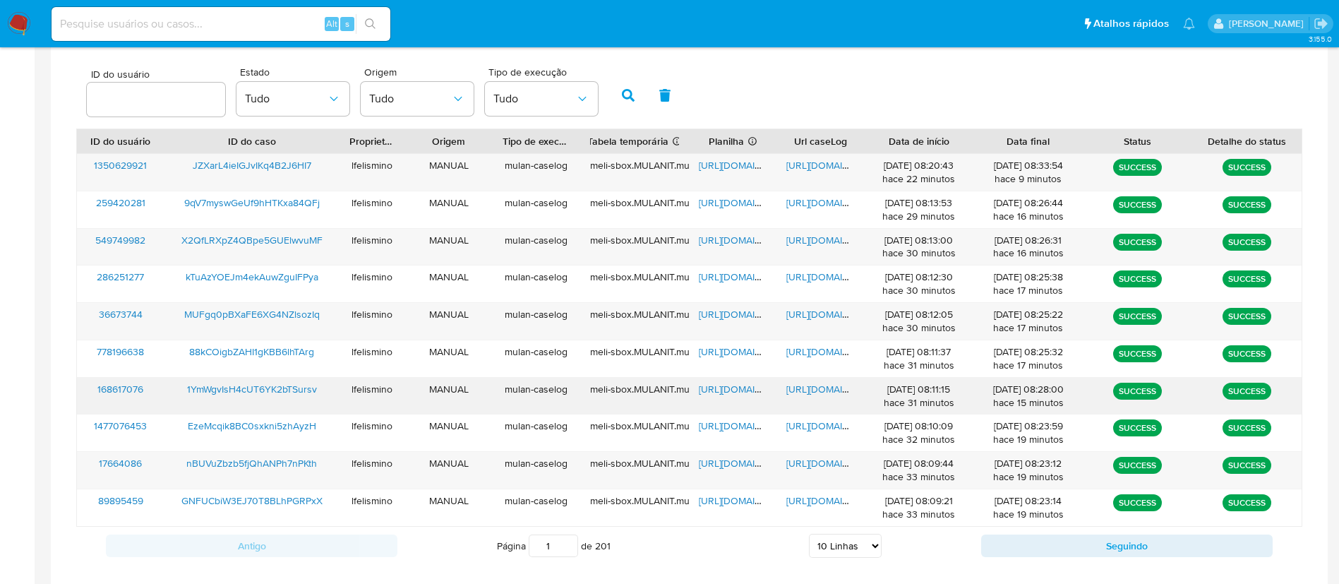
scroll to position [469, 0]
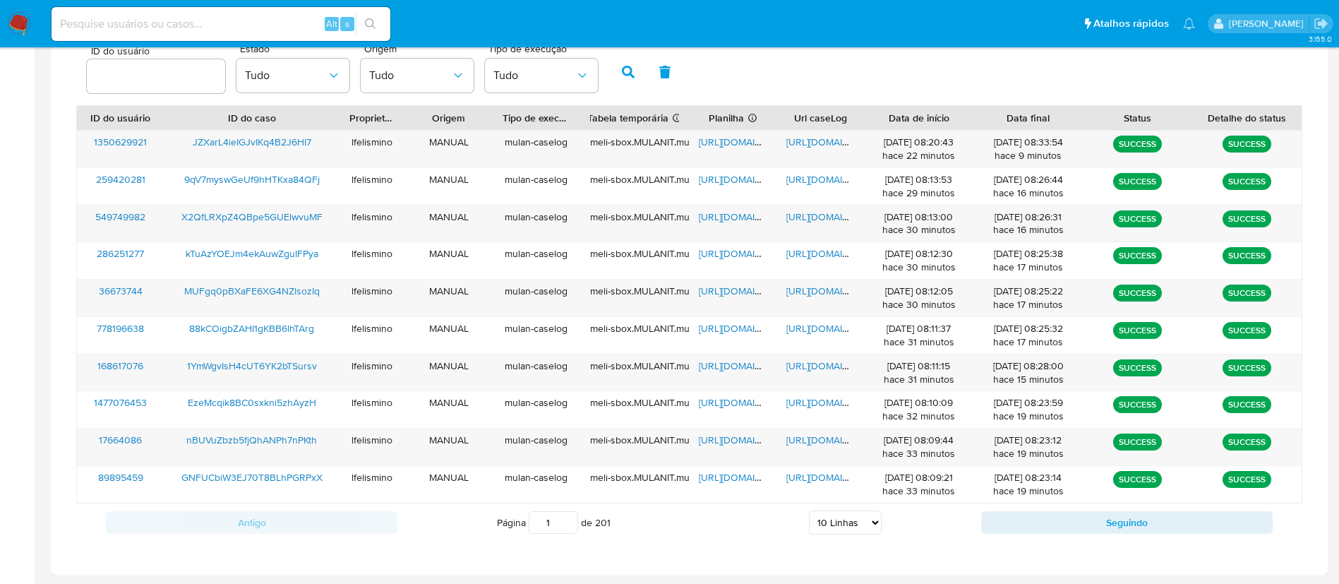
click at [843, 512] on select "5 Linhas 10 Linhas 20 Linhas 25 Linhas 50 Linhas 100 Linhas" at bounding box center [845, 522] width 73 height 24
select select "50"
click at [809, 510] on select "5 Linhas 10 Linhas 20 Linhas 25 Linhas 50 Linhas 100 Linhas" at bounding box center [845, 522] width 73 height 24
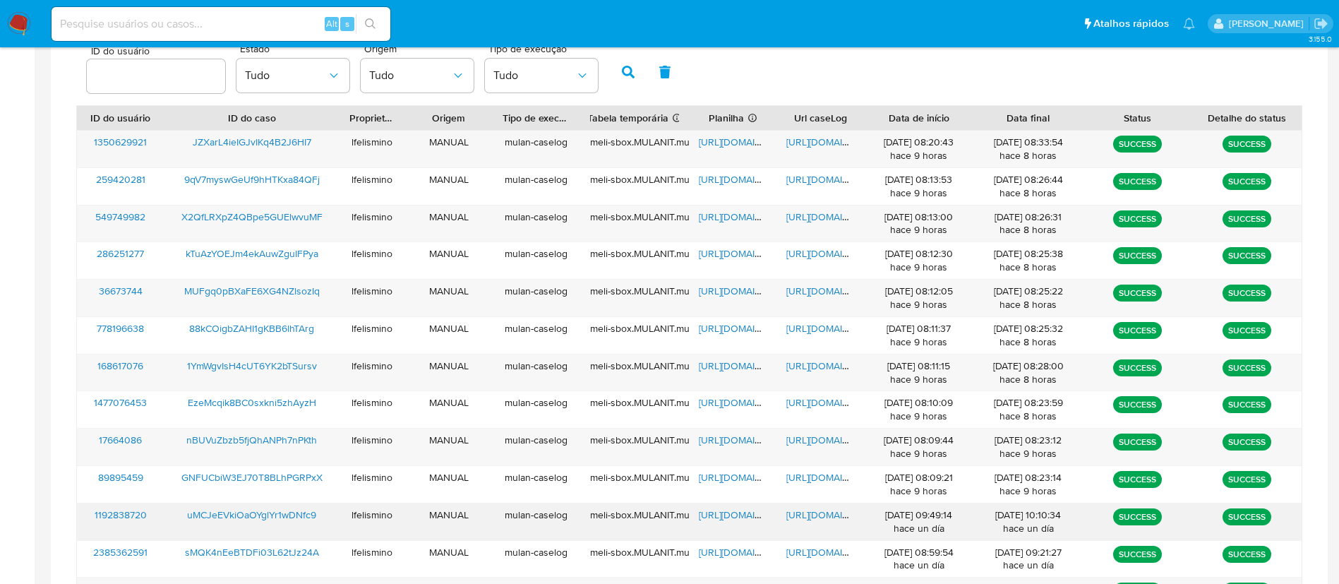
click at [822, 539] on div "https://docs.google.com/document/d/1K5s3lrxpfr4jwujjUboXx6lnA6nUj4N-eLjGEkzJMas…" at bounding box center [820, 521] width 88 height 37
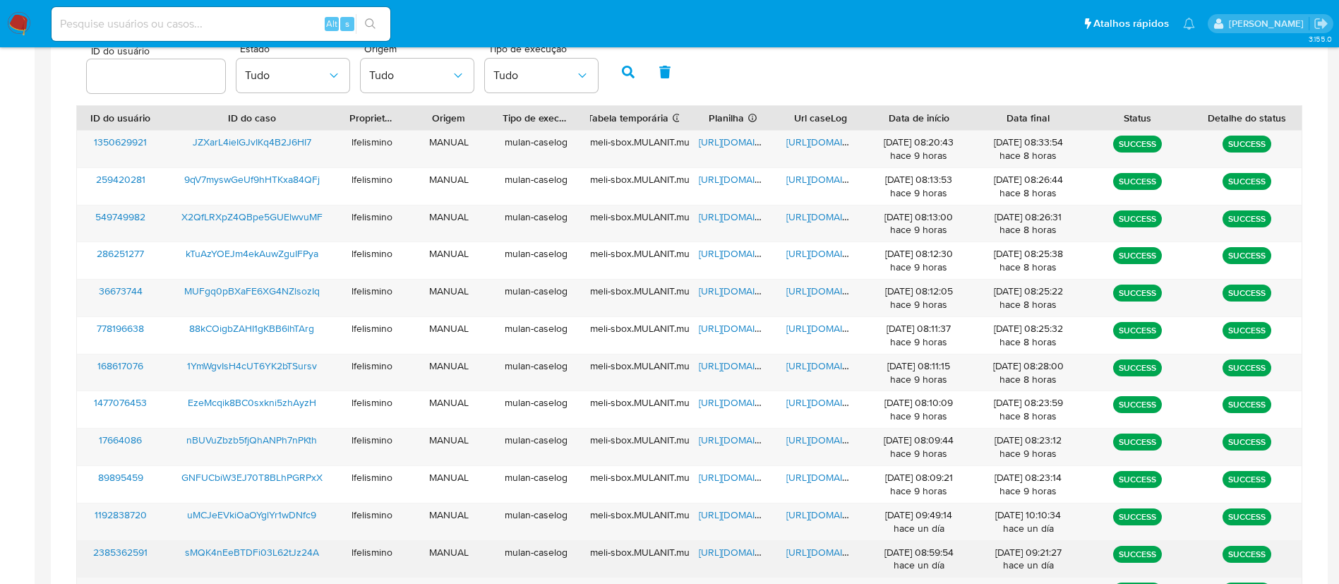
click at [819, 546] on span "https://docs.google.com/document/d/1VrkM6Xc1Dm73_f0XOVkabNUPNDb6ex7dWwIFLTY6E-c…" at bounding box center [834, 552] width 97 height 14
click at [747, 555] on span "https://docs.google.com/spreadsheets/d/18PN88gjVs35n_doFDrJ5zGEwwx0e_cN2MBLlGqt…" at bounding box center [747, 552] width 97 height 14
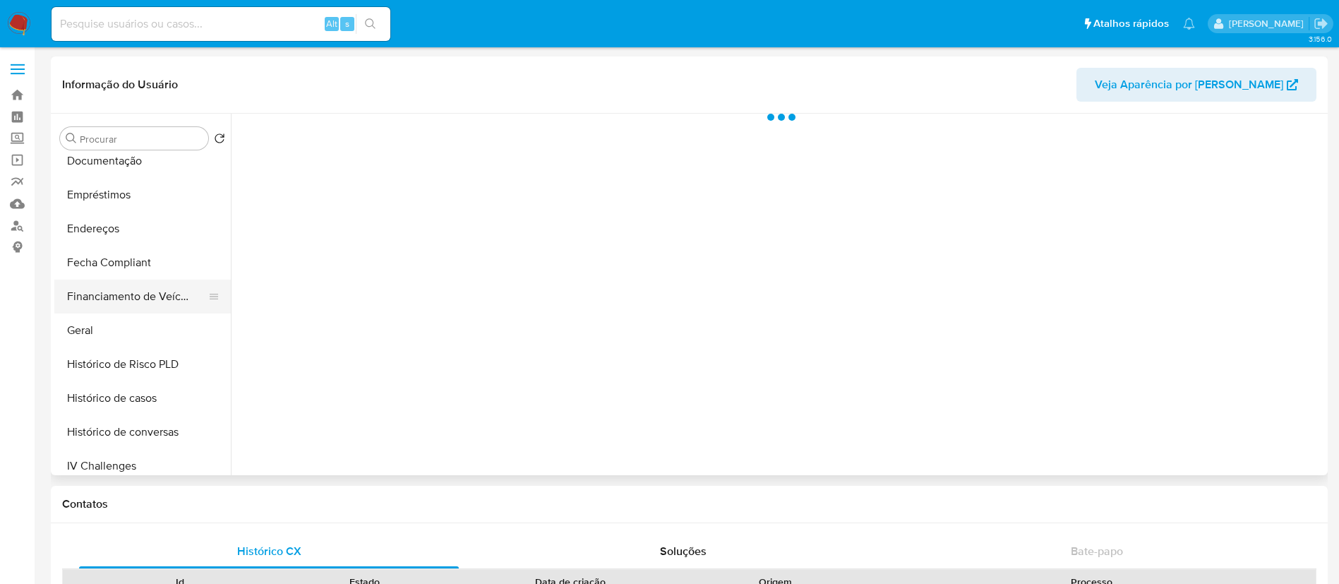
scroll to position [318, 0]
click at [128, 307] on button "Financiamento de Veículos" at bounding box center [136, 295] width 165 height 34
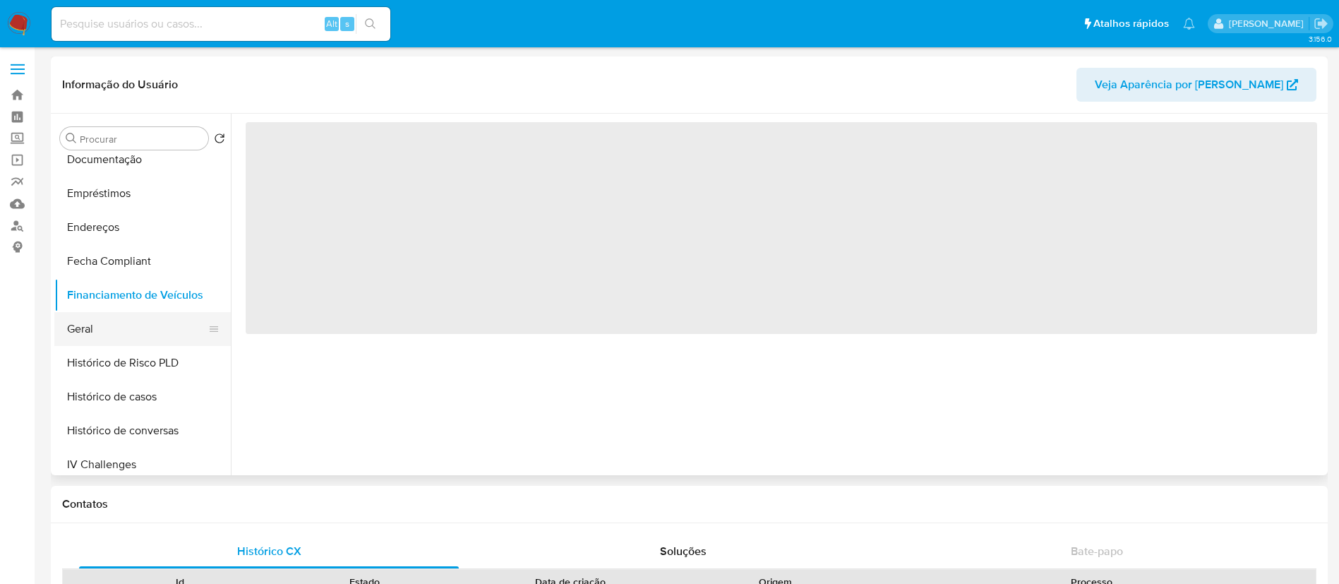
click at [112, 333] on button "Geral" at bounding box center [136, 329] width 165 height 34
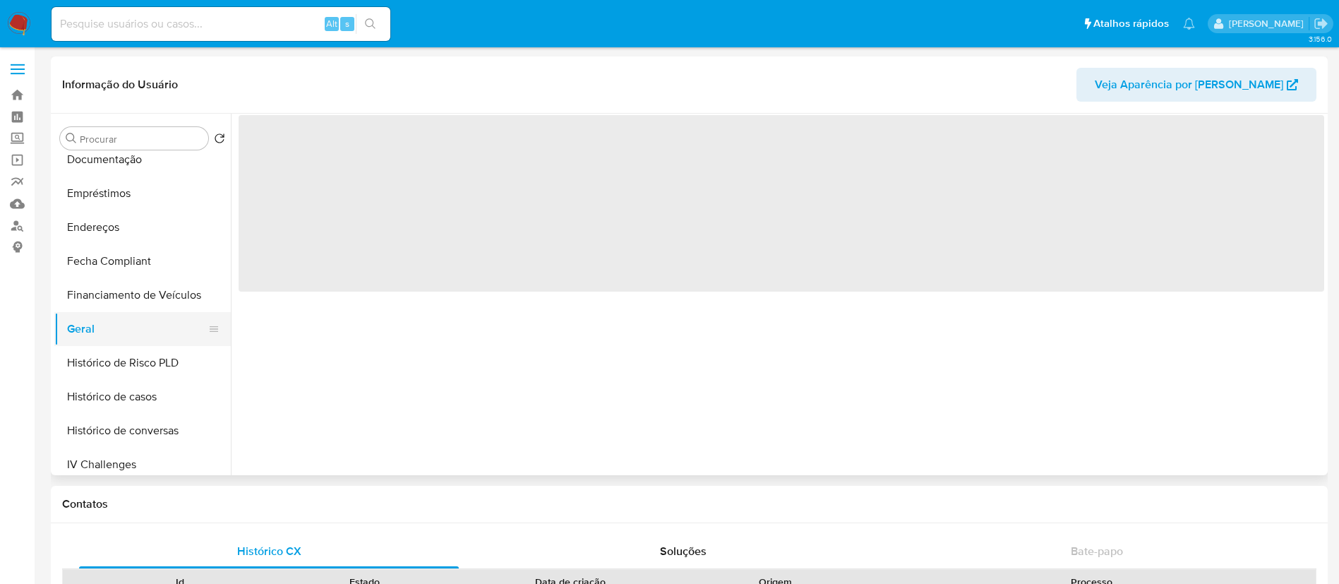
select select "10"
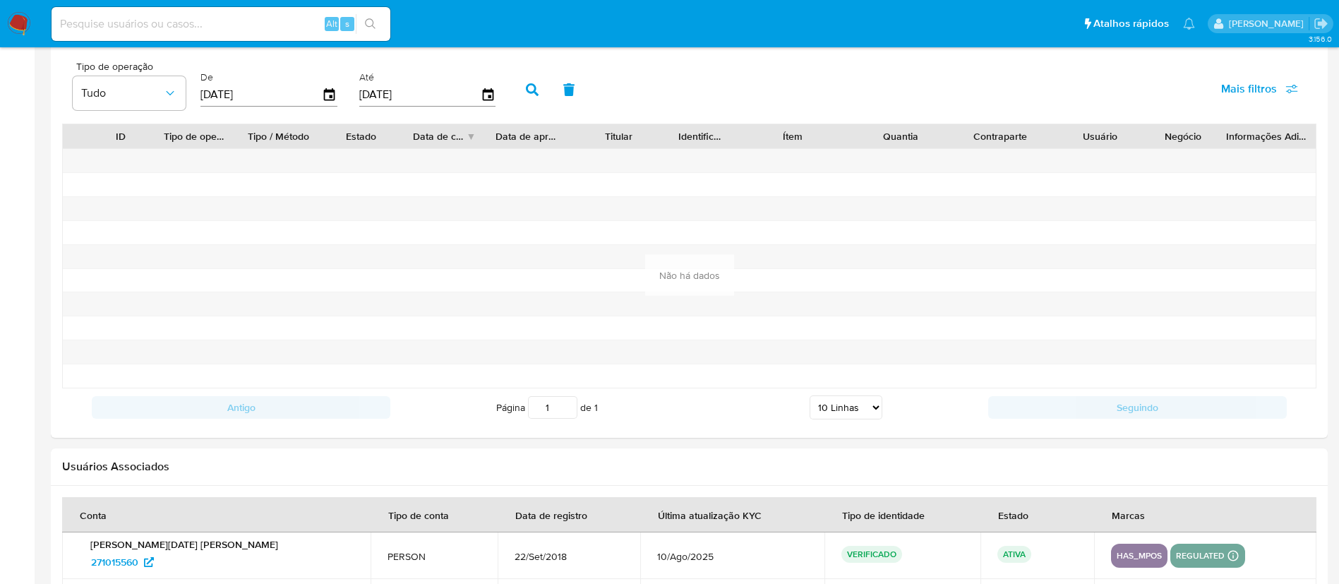
scroll to position [1376, 0]
